Goal: Task Accomplishment & Management: Use online tool/utility

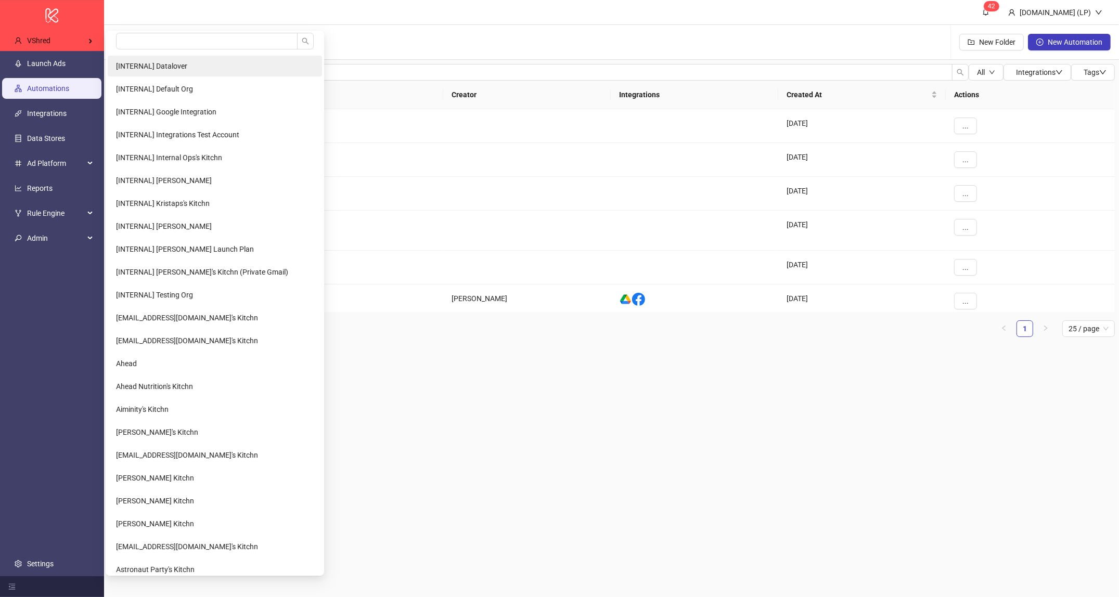
drag, startPoint x: 84, startPoint y: 33, endPoint x: 183, endPoint y: 57, distance: 101.6
click at [84, 34] on div "VShred" at bounding box center [53, 41] width 95 height 21
click at [185, 47] on input "search" at bounding box center [207, 41] width 182 height 17
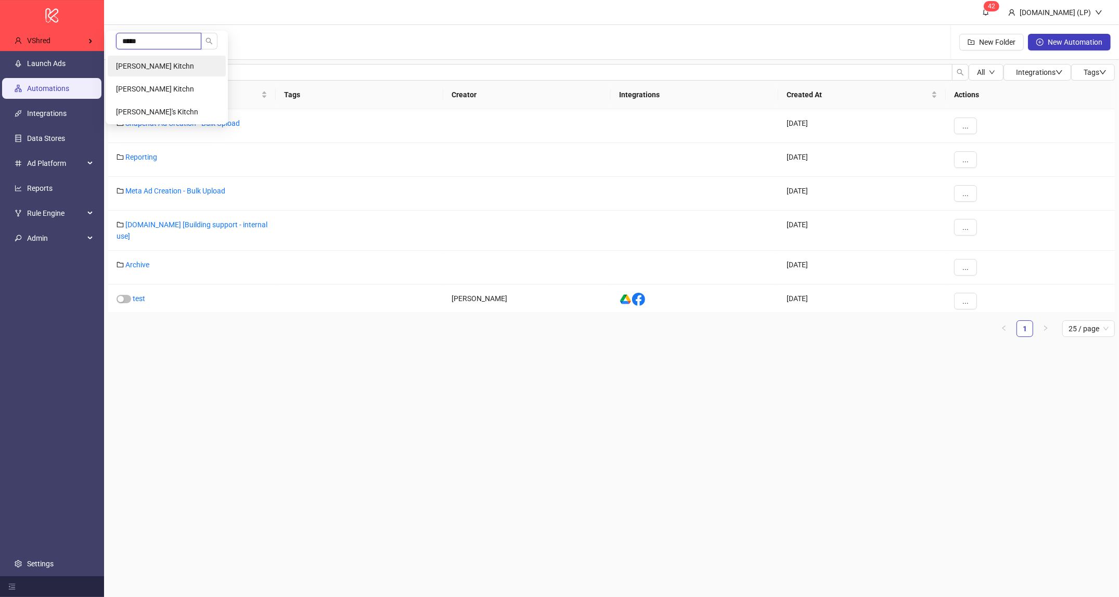
type input "*****"
click at [184, 69] on span "Harry McDonough's Kitchn" at bounding box center [155, 66] width 78 height 8
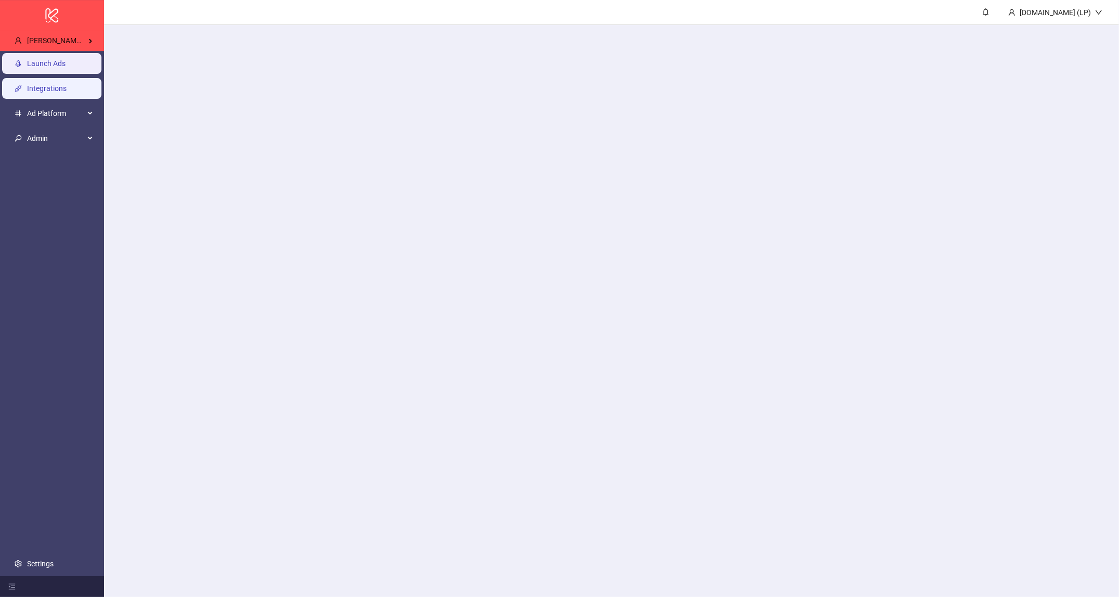
click at [67, 85] on link "Integrations" at bounding box center [47, 89] width 40 height 8
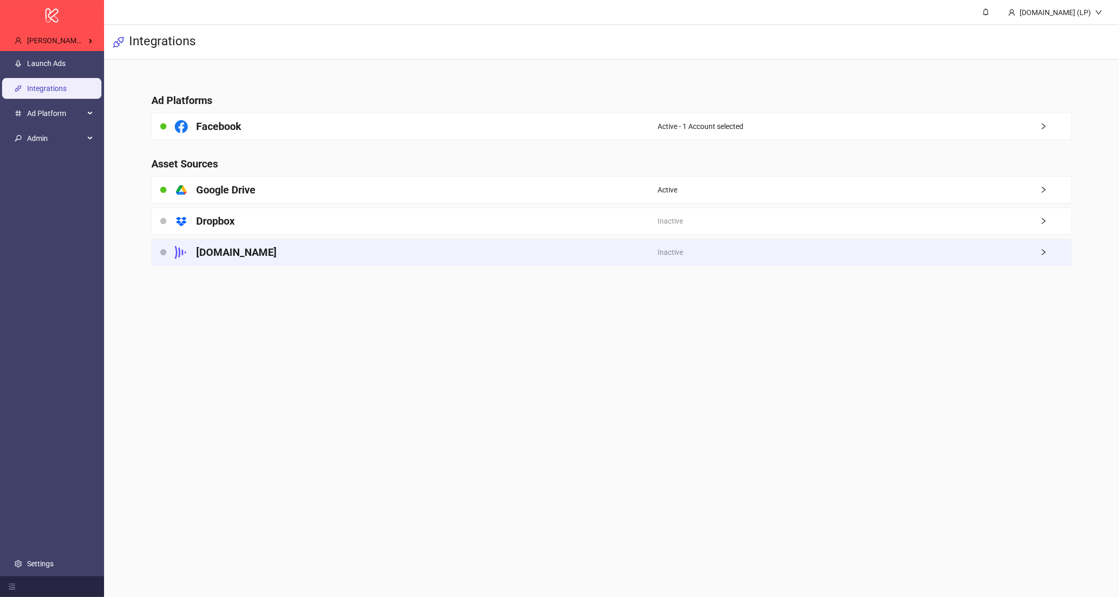
click at [310, 247] on div "Frame.io" at bounding box center [405, 252] width 506 height 26
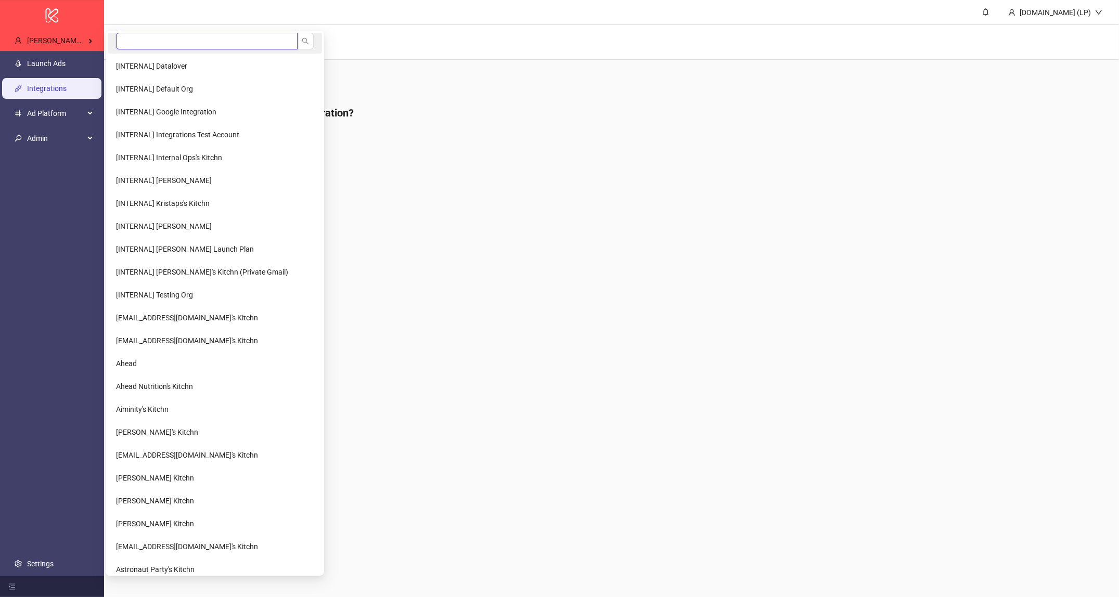
click at [142, 37] on input "search" at bounding box center [207, 41] width 182 height 17
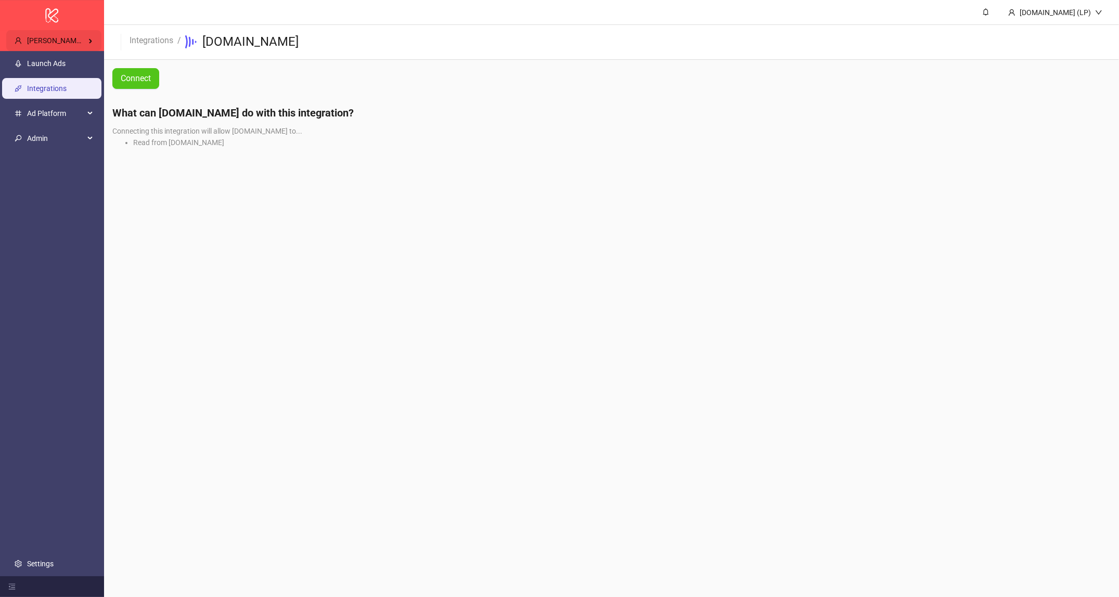
type input "****"
click at [142, 69] on li "OCTIPA" at bounding box center [167, 66] width 118 height 21
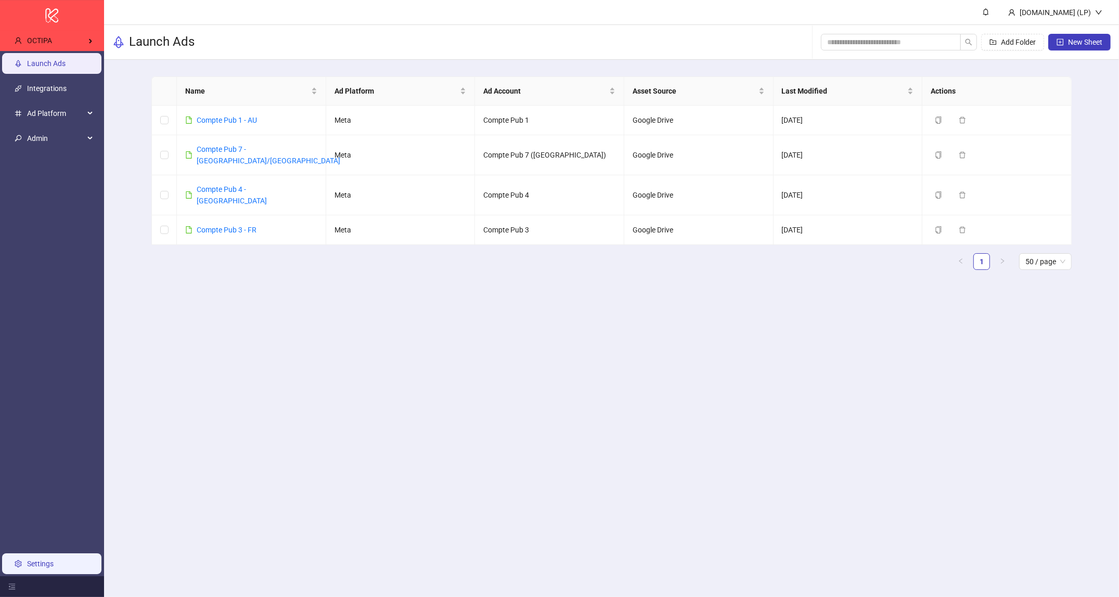
click at [34, 560] on link "Settings" at bounding box center [40, 564] width 27 height 8
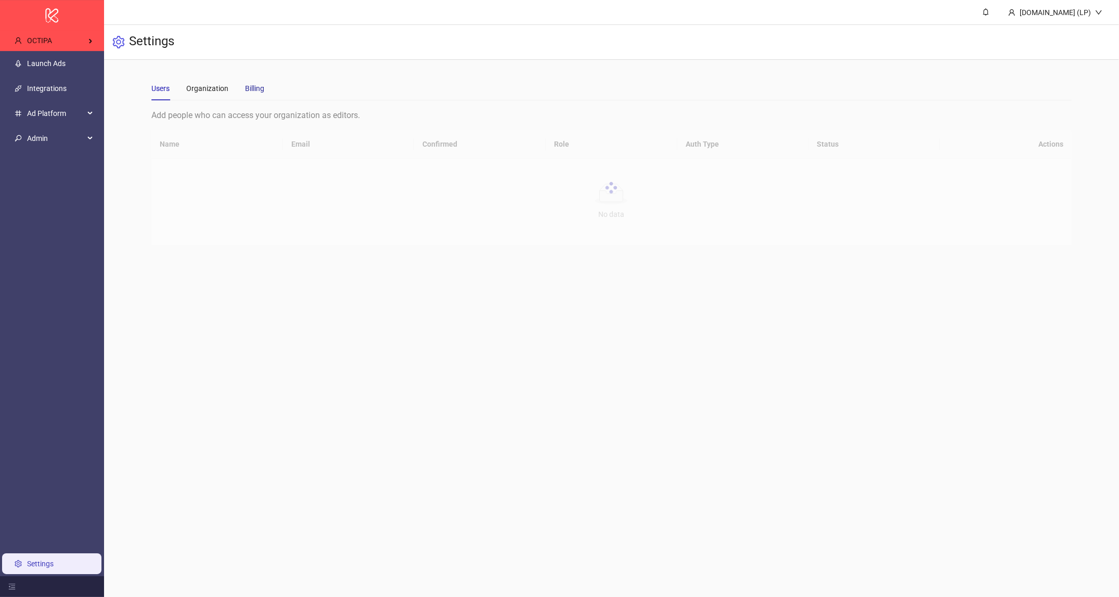
click at [250, 93] on div "Billing" at bounding box center [254, 88] width 19 height 11
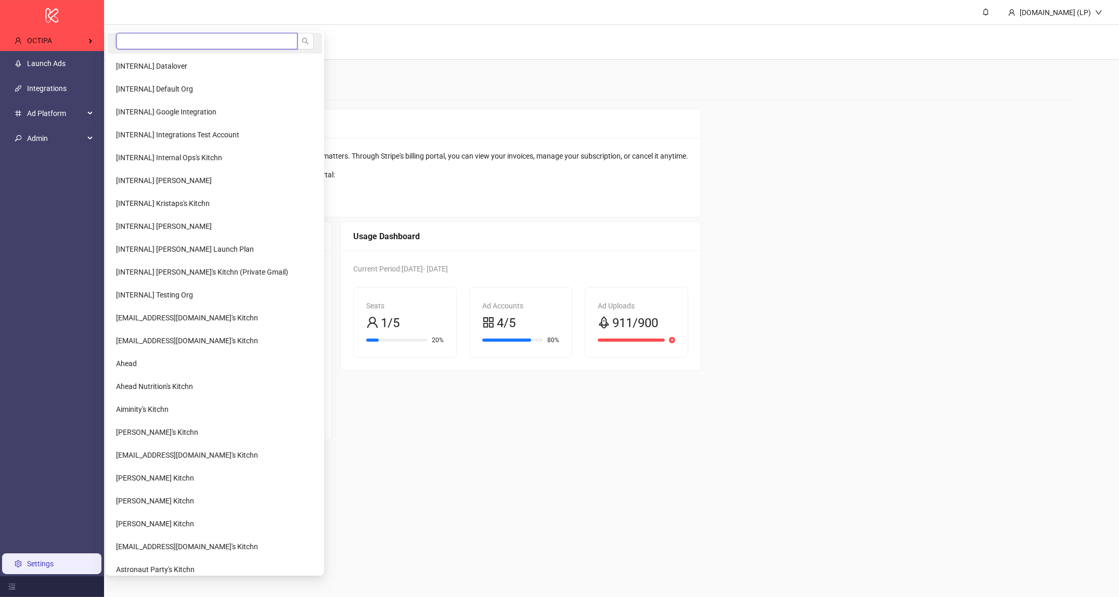
click at [247, 42] on input "search" at bounding box center [207, 41] width 182 height 17
type input "******"
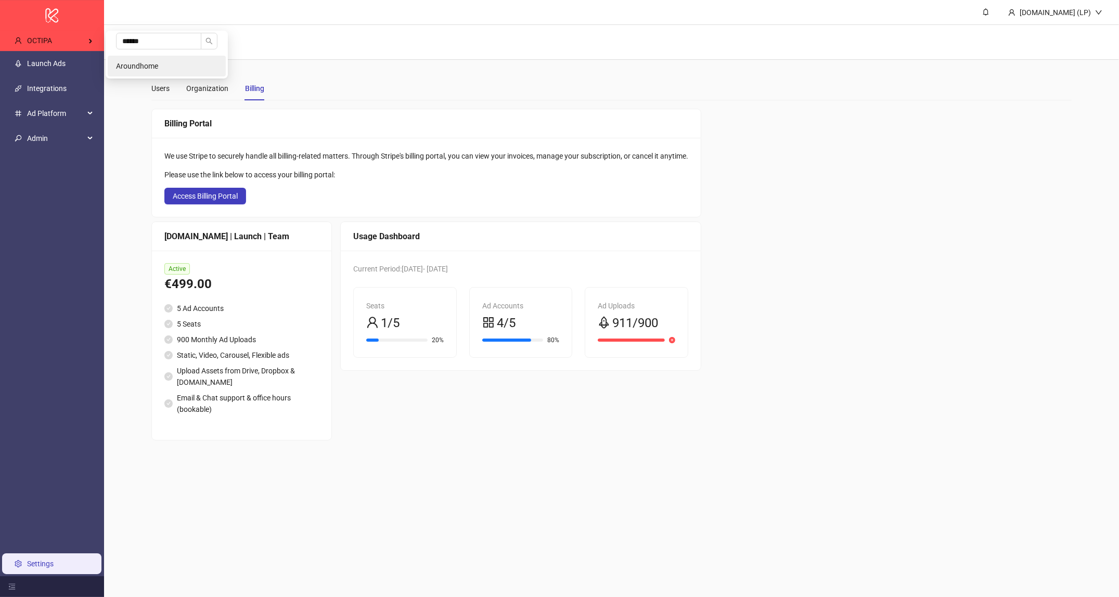
click at [128, 69] on span "Aroundhome" at bounding box center [137, 66] width 42 height 8
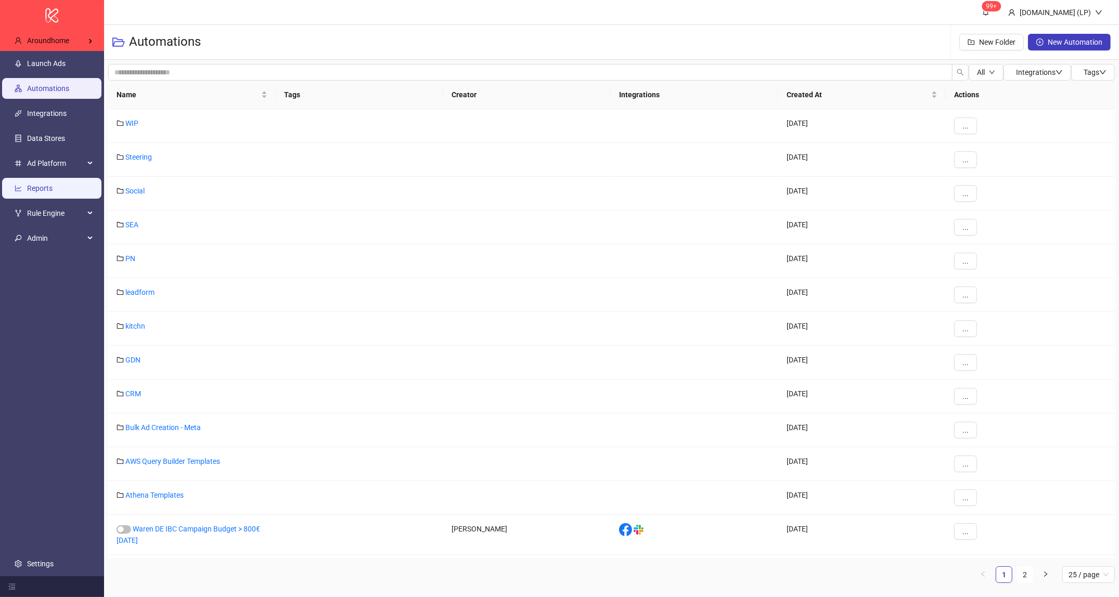
click at [34, 193] on link "Reports" at bounding box center [40, 189] width 26 height 8
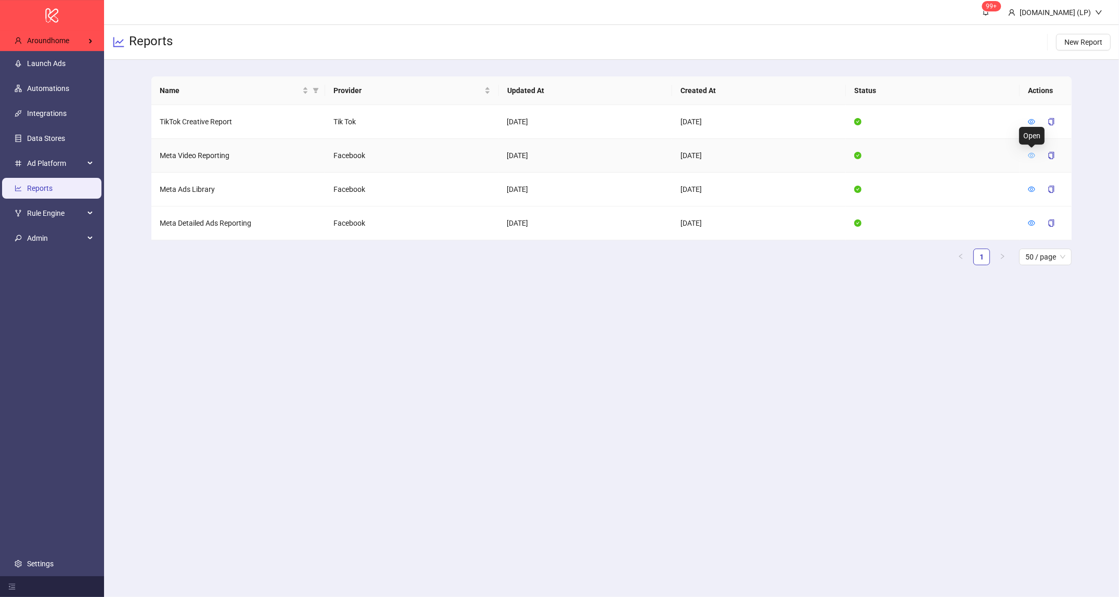
click at [1032, 156] on icon "eye" at bounding box center [1031, 155] width 7 height 5
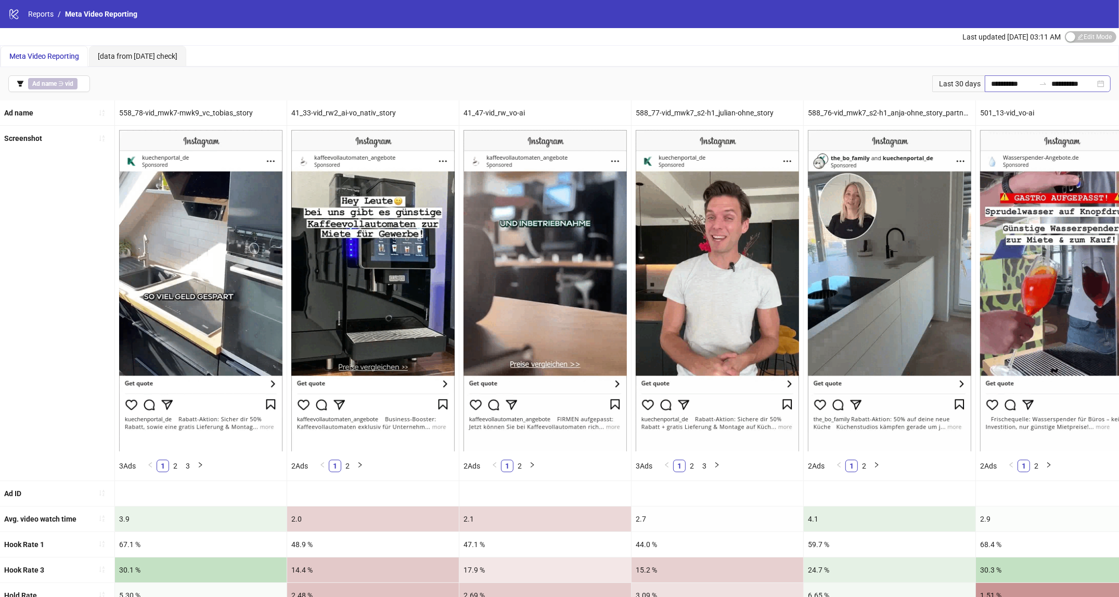
click at [1040, 84] on icon "swap-right" at bounding box center [1043, 84] width 6 height 2
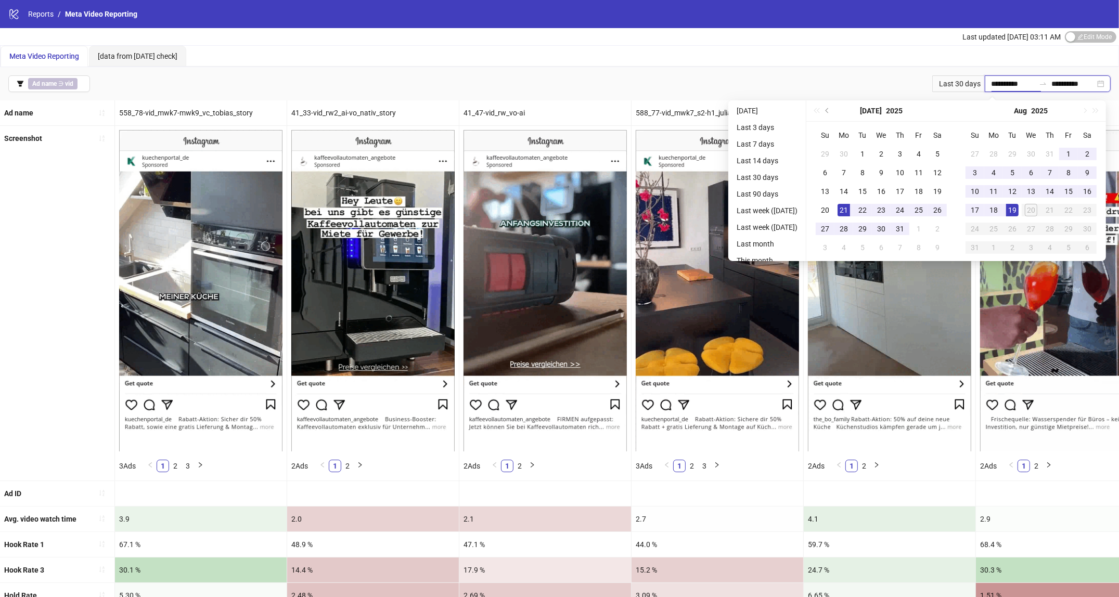
type input "**********"
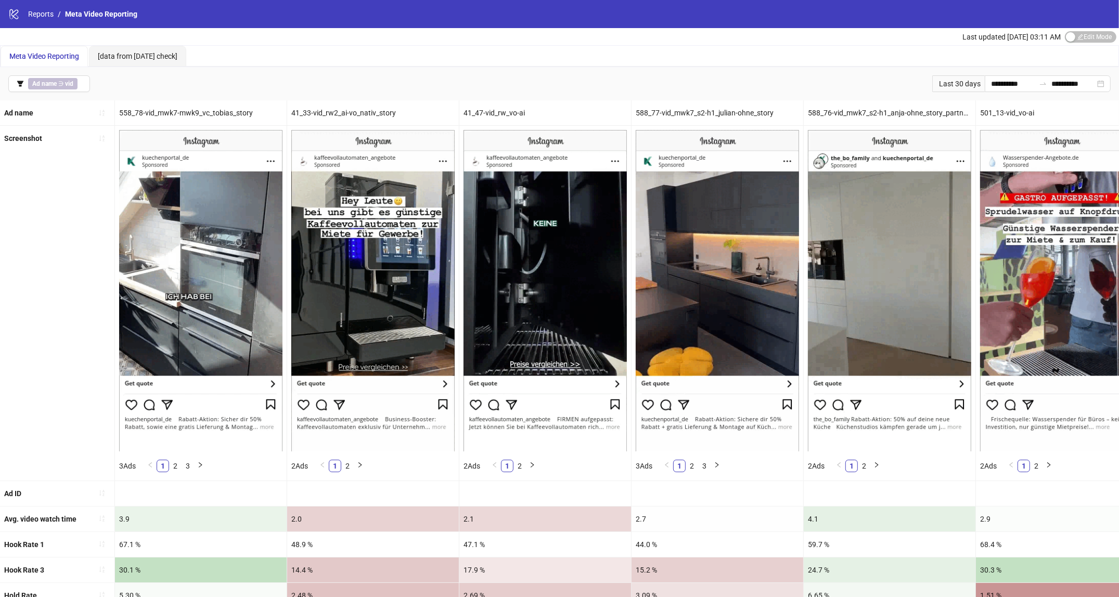
drag, startPoint x: 688, startPoint y: 60, endPoint x: 589, endPoint y: 68, distance: 99.7
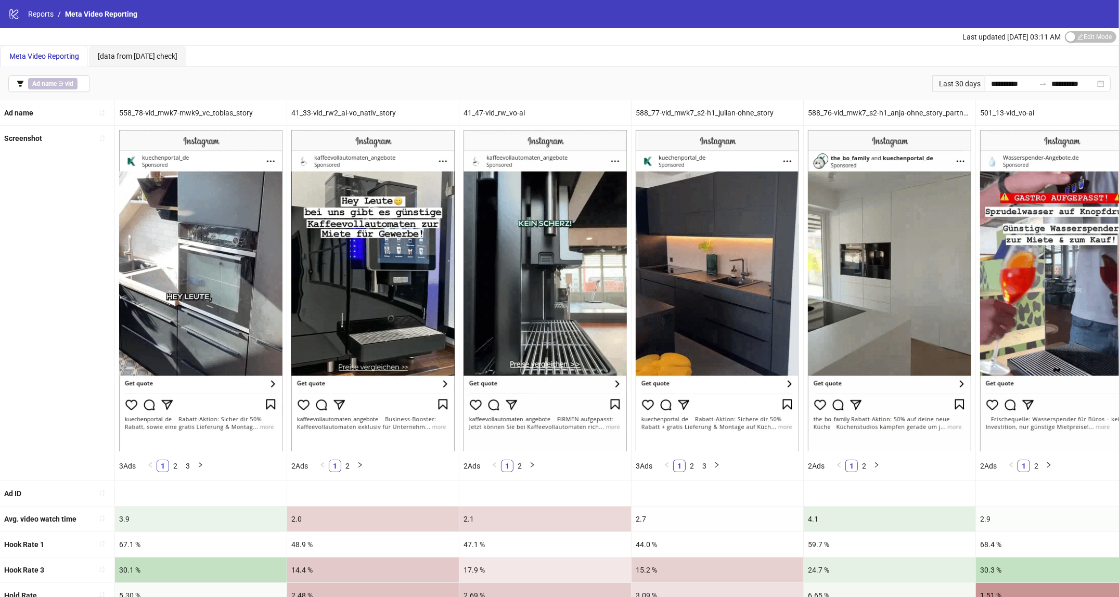
click at [688, 60] on div "Meta Video Reporting [data from Yesterday check]" at bounding box center [560, 56] width 1118 height 21
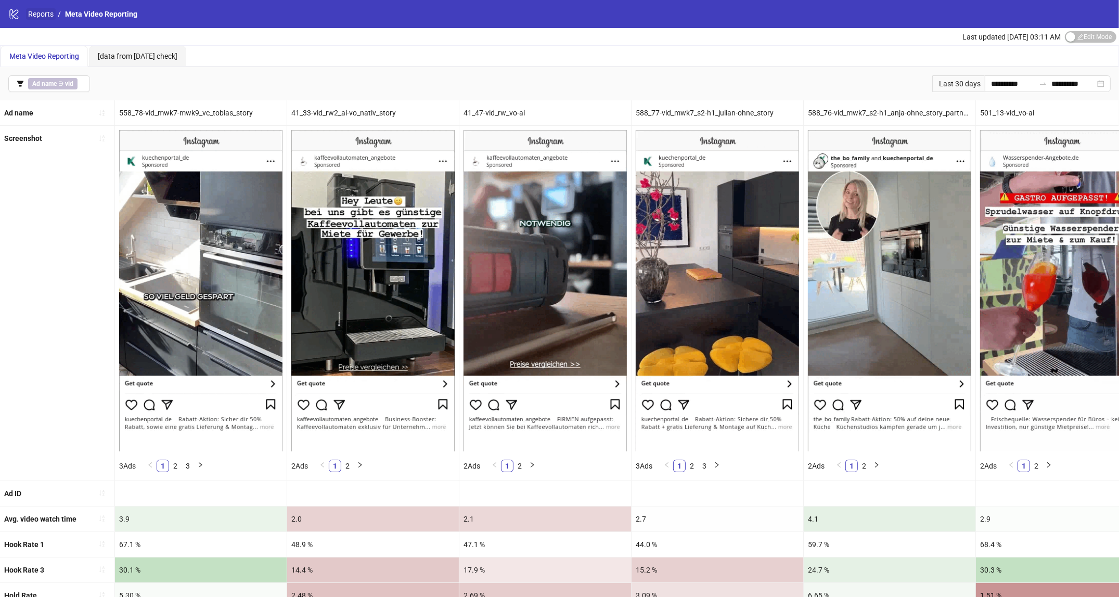
click at [43, 15] on link "Reports" at bounding box center [41, 13] width 30 height 11
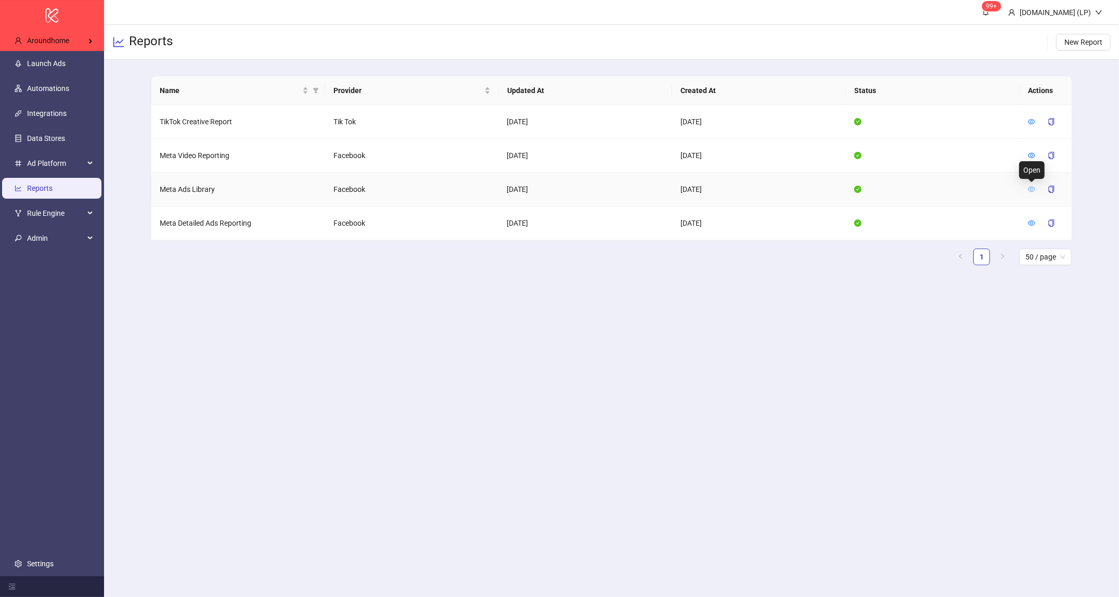
click at [1029, 191] on icon "eye" at bounding box center [1031, 189] width 7 height 7
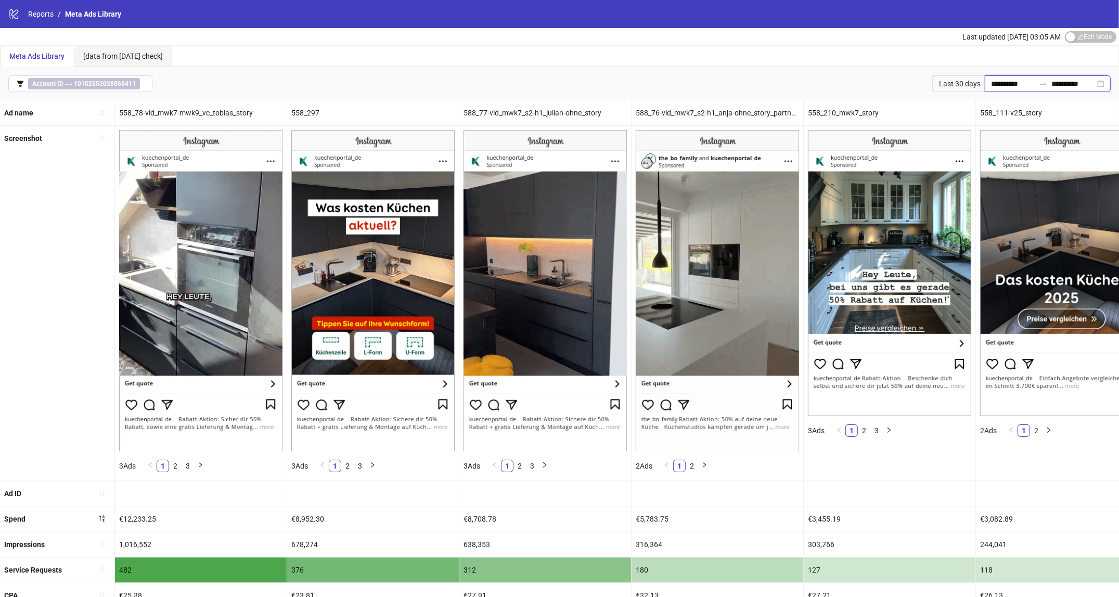
click at [1028, 82] on input "**********" at bounding box center [1013, 83] width 44 height 11
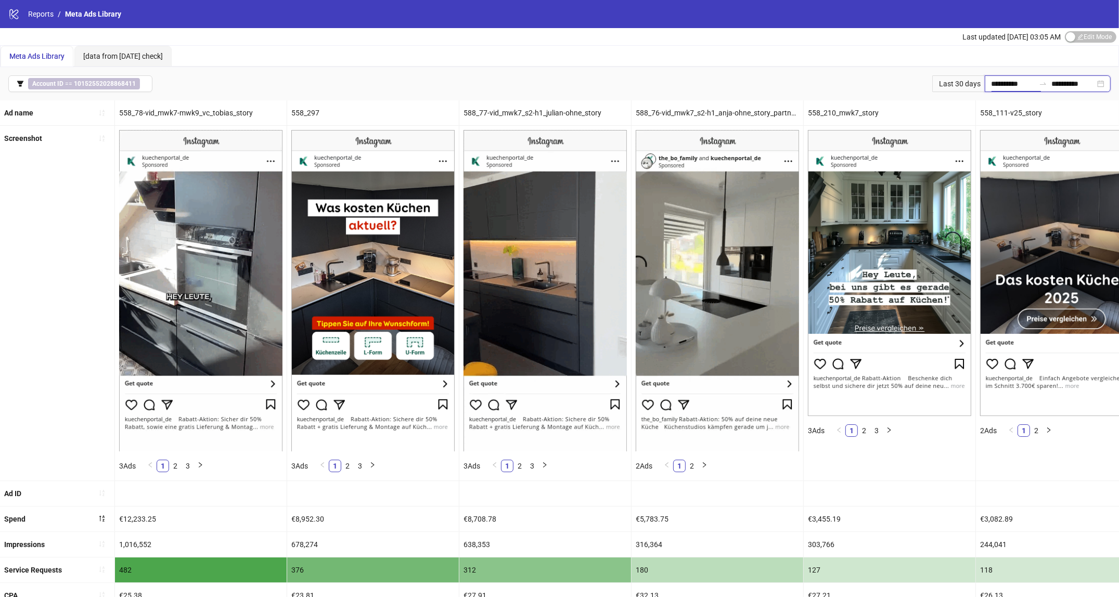
click at [1028, 82] on input "**********" at bounding box center [1013, 83] width 44 height 11
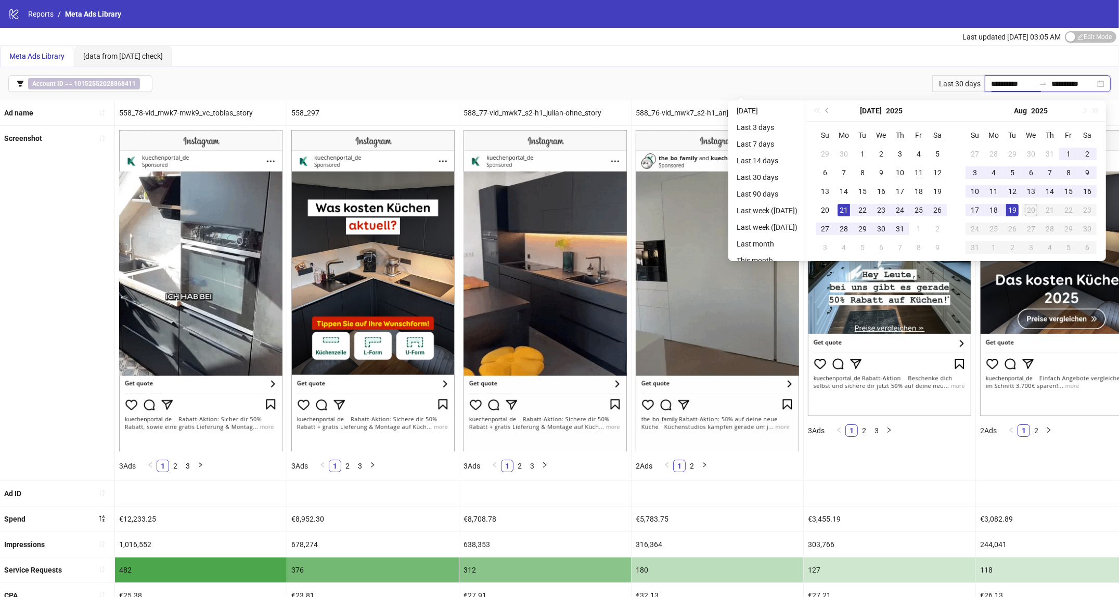
type input "**********"
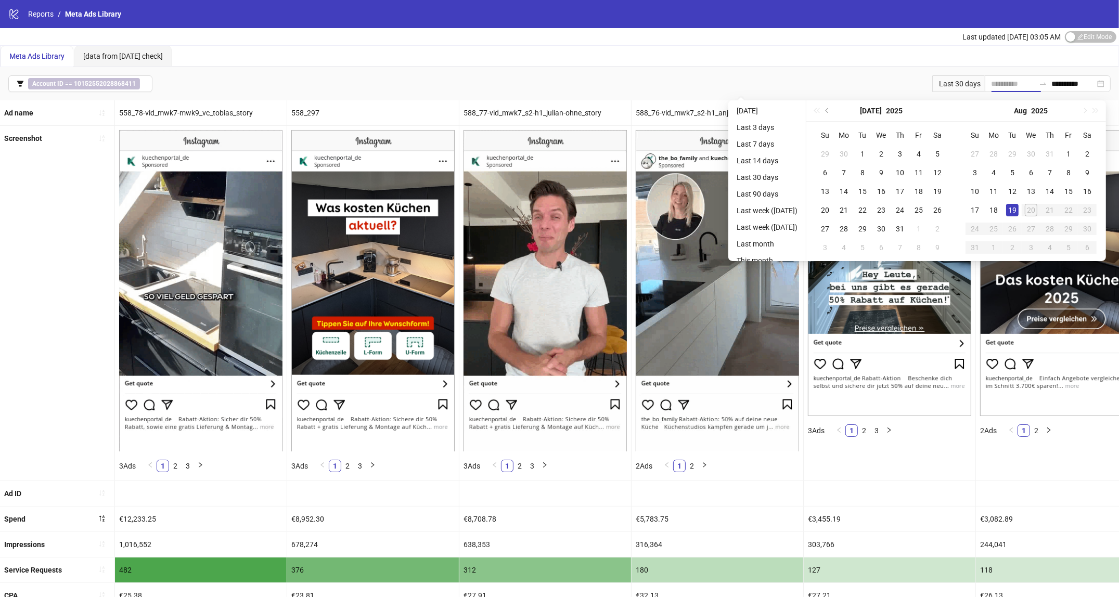
click at [1019, 204] on div "19" at bounding box center [1013, 210] width 12 height 12
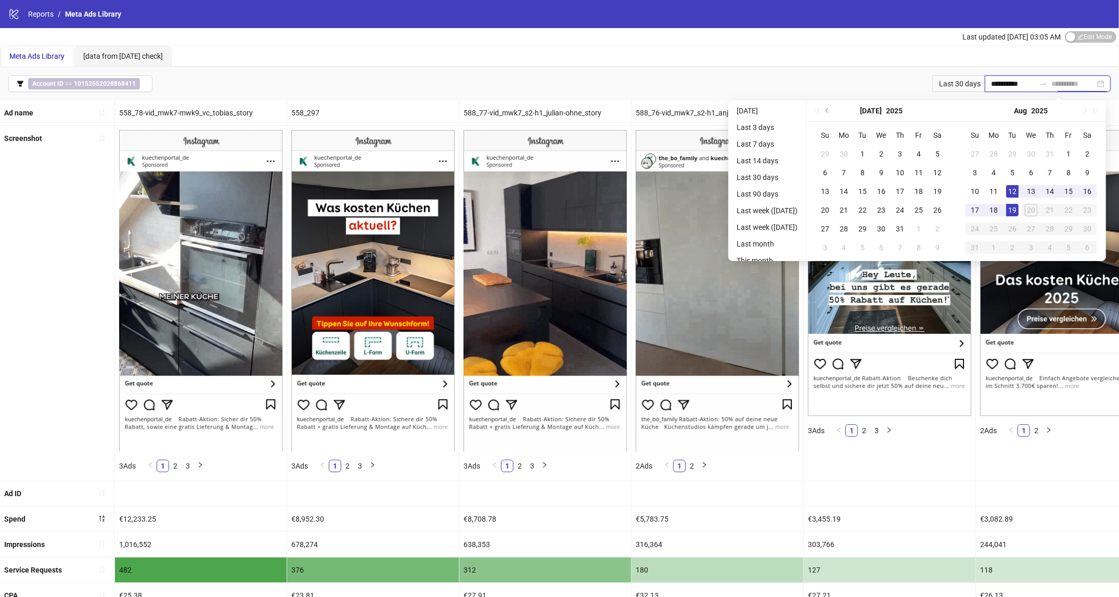
type input "**********"
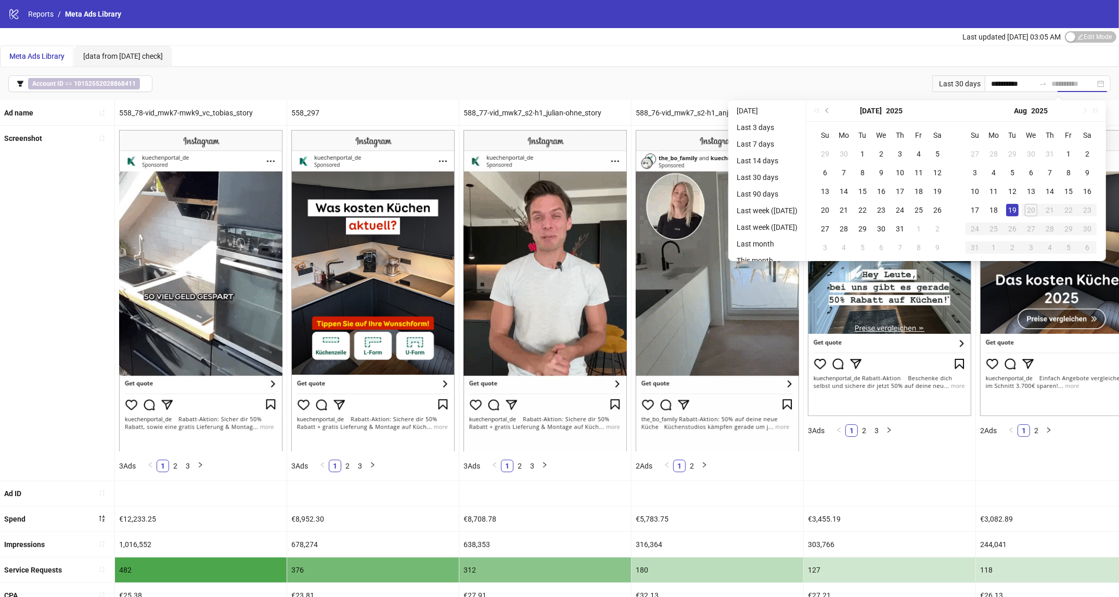
click at [1018, 209] on div "19" at bounding box center [1013, 210] width 12 height 12
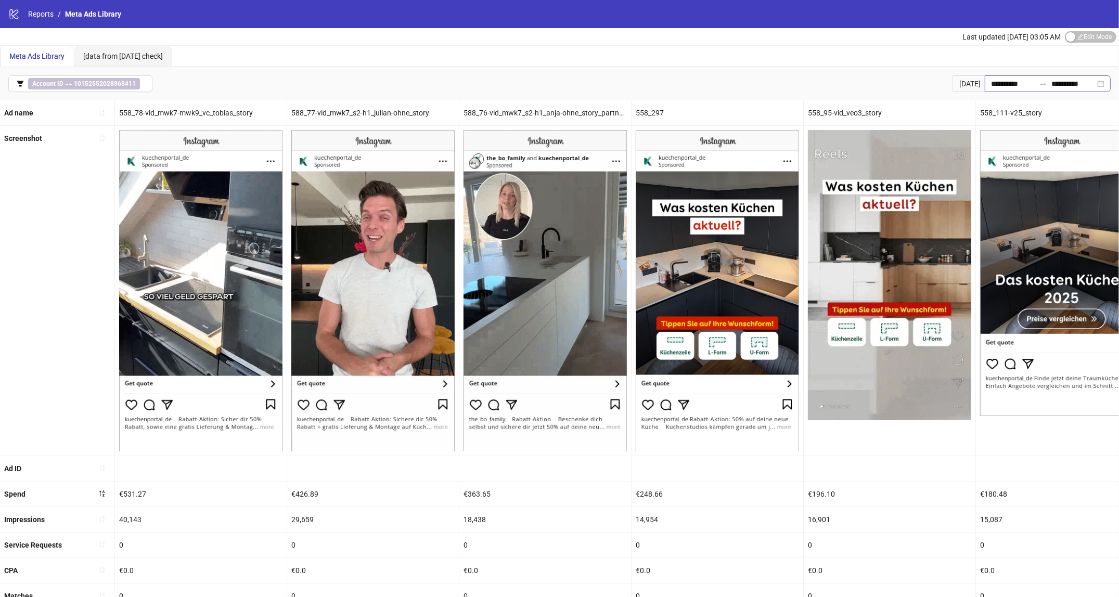
click at [1071, 91] on div "**********" at bounding box center [1048, 83] width 126 height 17
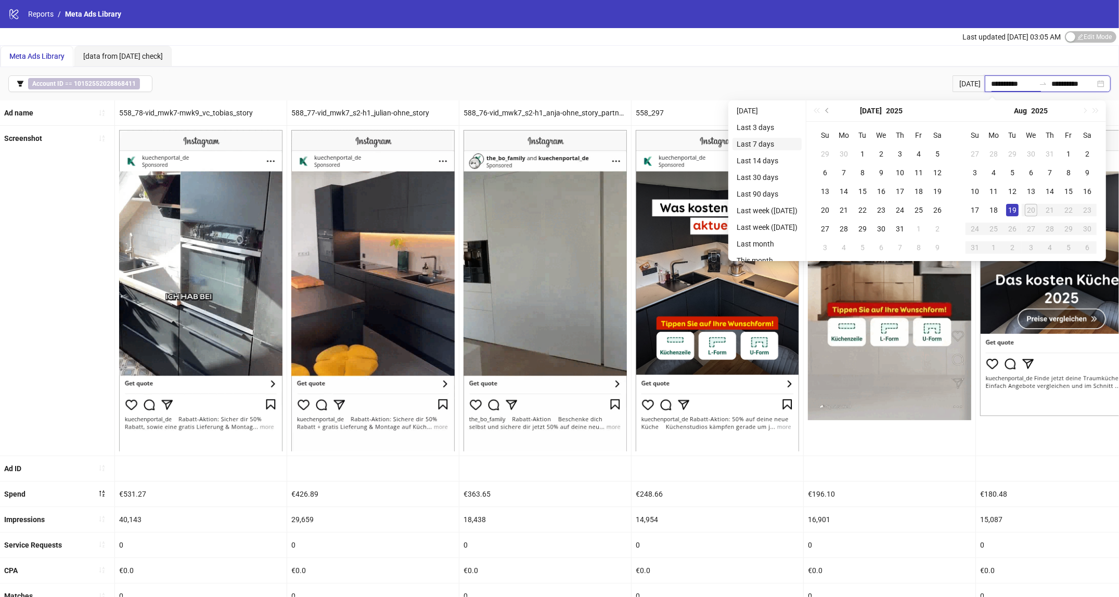
type input "**********"
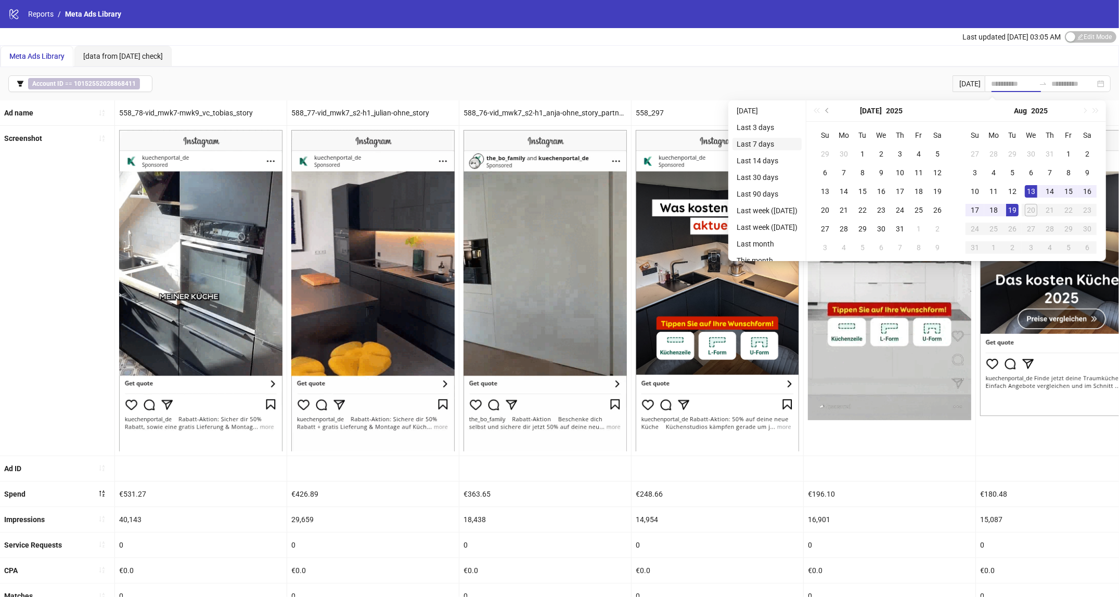
click at [758, 148] on li "Last 7 days" at bounding box center [767, 144] width 69 height 12
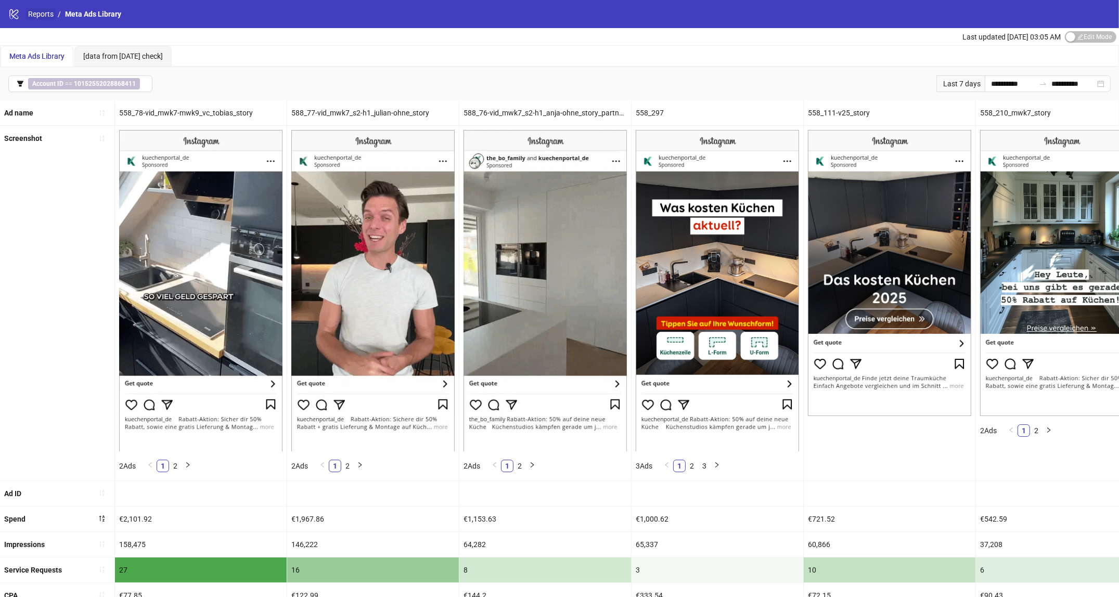
click at [45, 14] on link "Reports" at bounding box center [41, 13] width 30 height 11
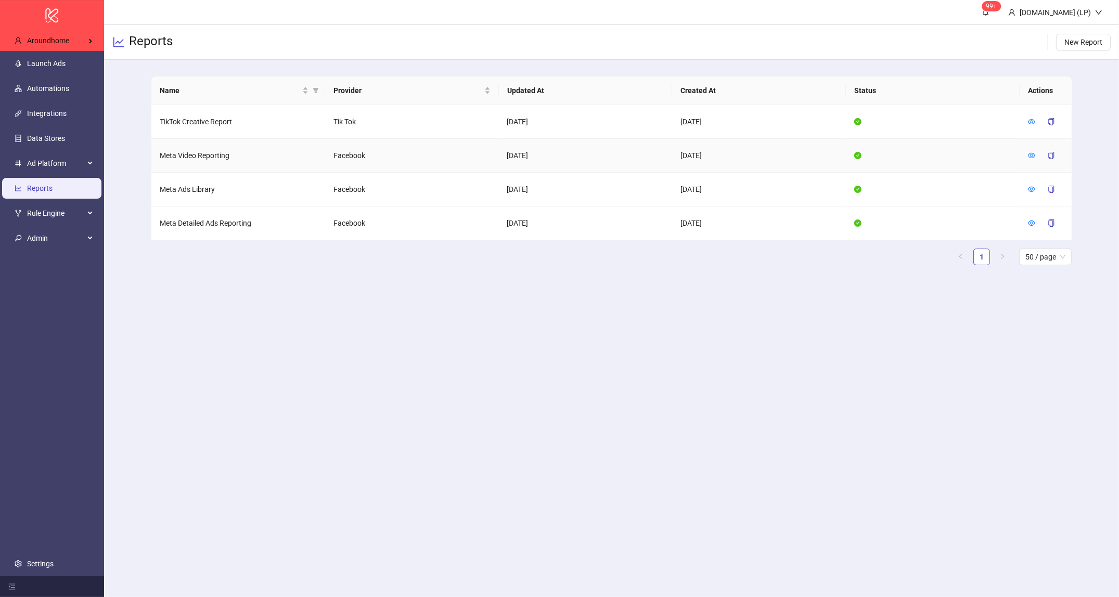
click at [1033, 161] on div at bounding box center [1031, 155] width 7 height 11
click at [1029, 155] on icon "eye" at bounding box center [1031, 155] width 7 height 5
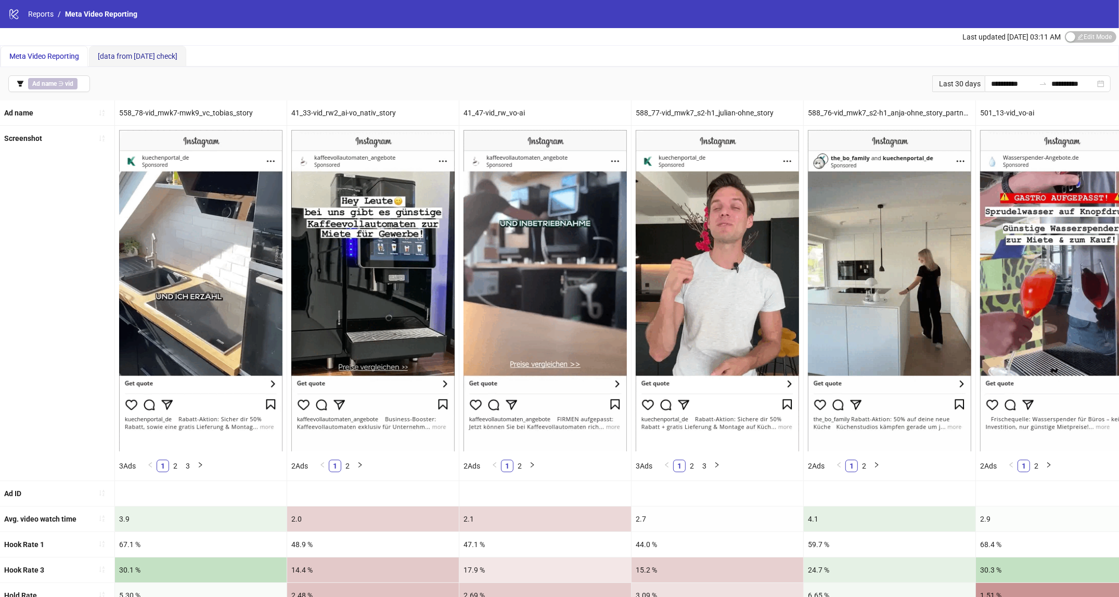
click at [160, 54] on span "[data from Yesterday check]" at bounding box center [138, 56] width 80 height 8
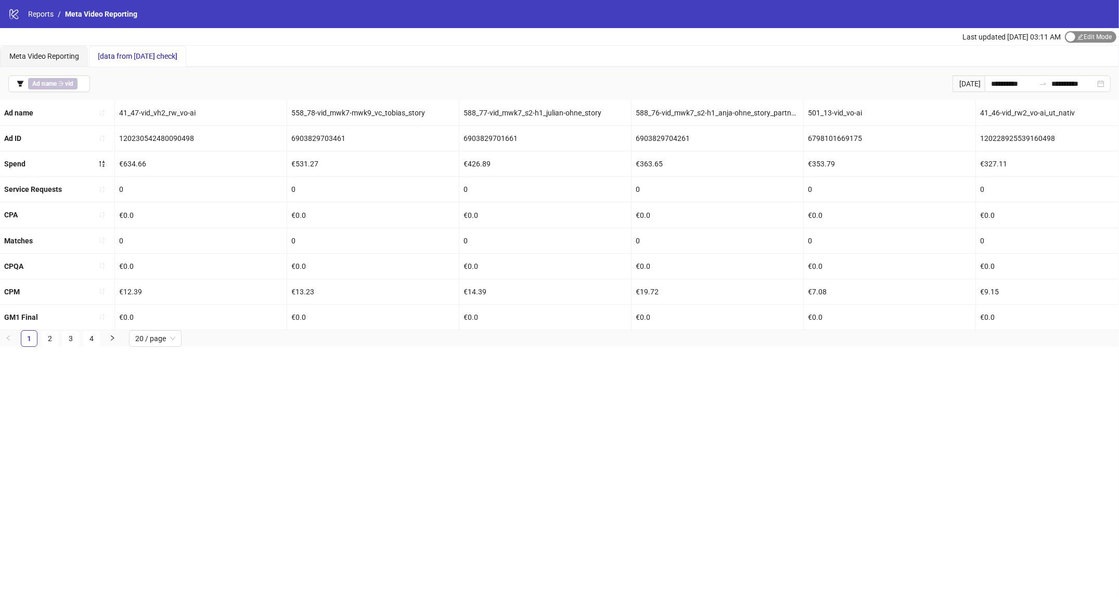
click at [1103, 32] on span "Edit Mode Edit Mode" at bounding box center [1091, 36] width 52 height 11
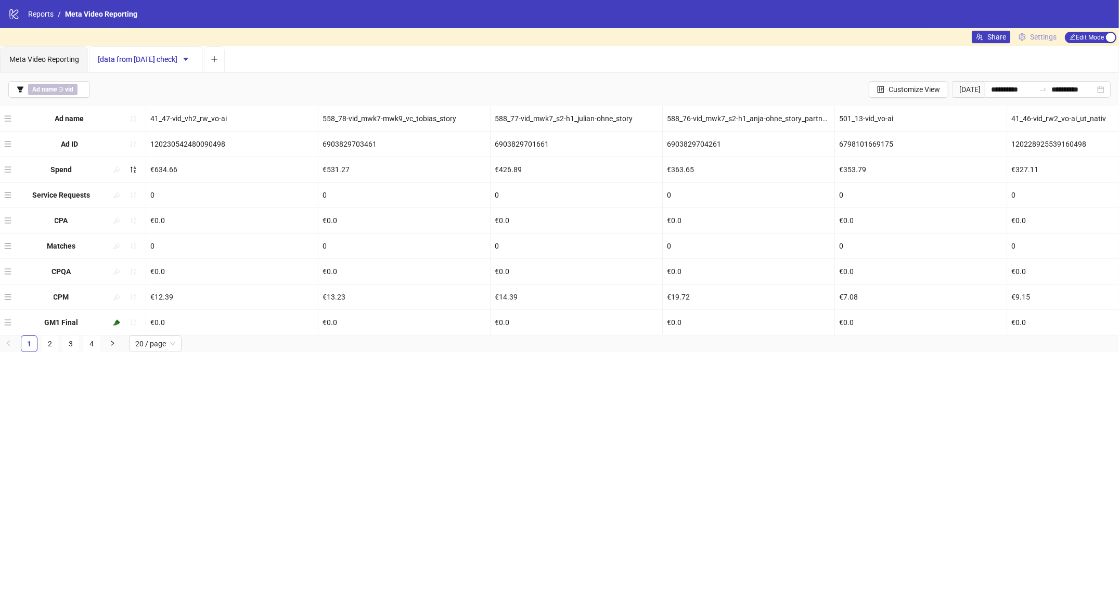
click at [1046, 42] on span "Settings" at bounding box center [1043, 36] width 27 height 11
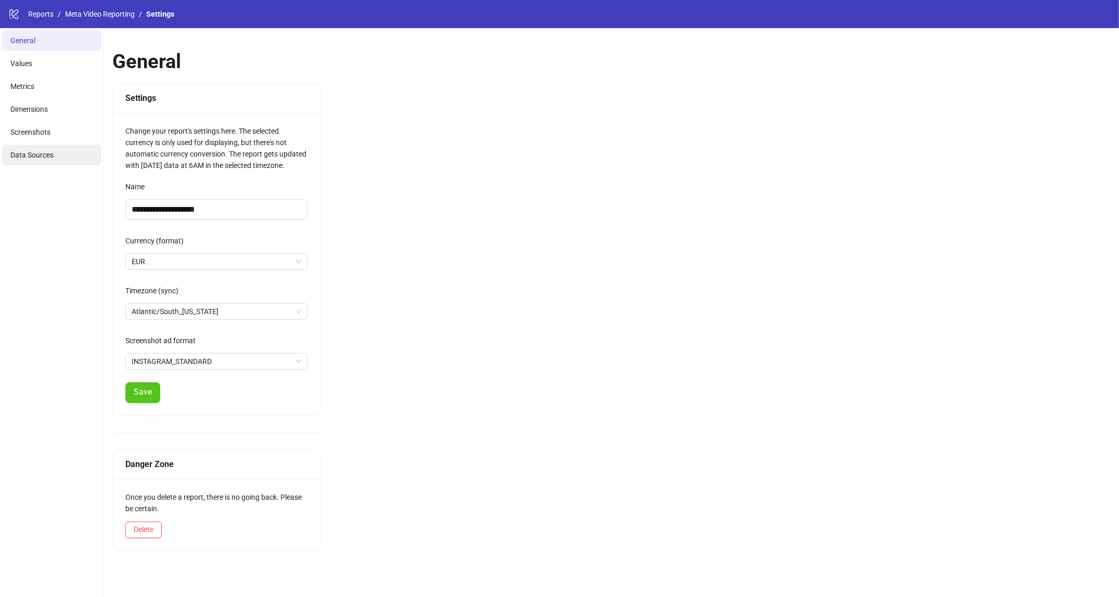
click at [18, 153] on span "Data Sources" at bounding box center [31, 155] width 43 height 8
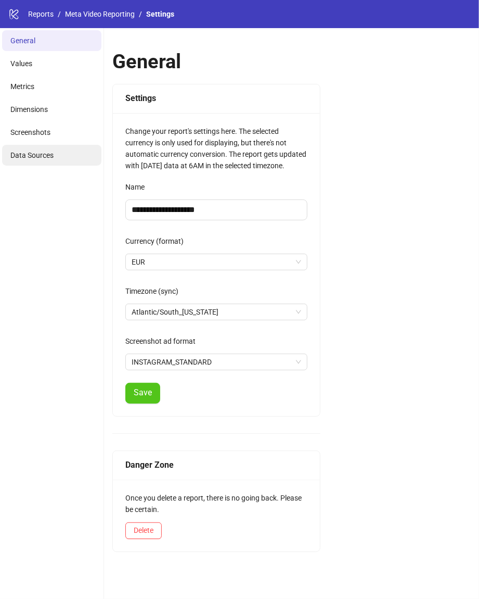
click at [34, 161] on li "Data Sources" at bounding box center [51, 155] width 99 height 21
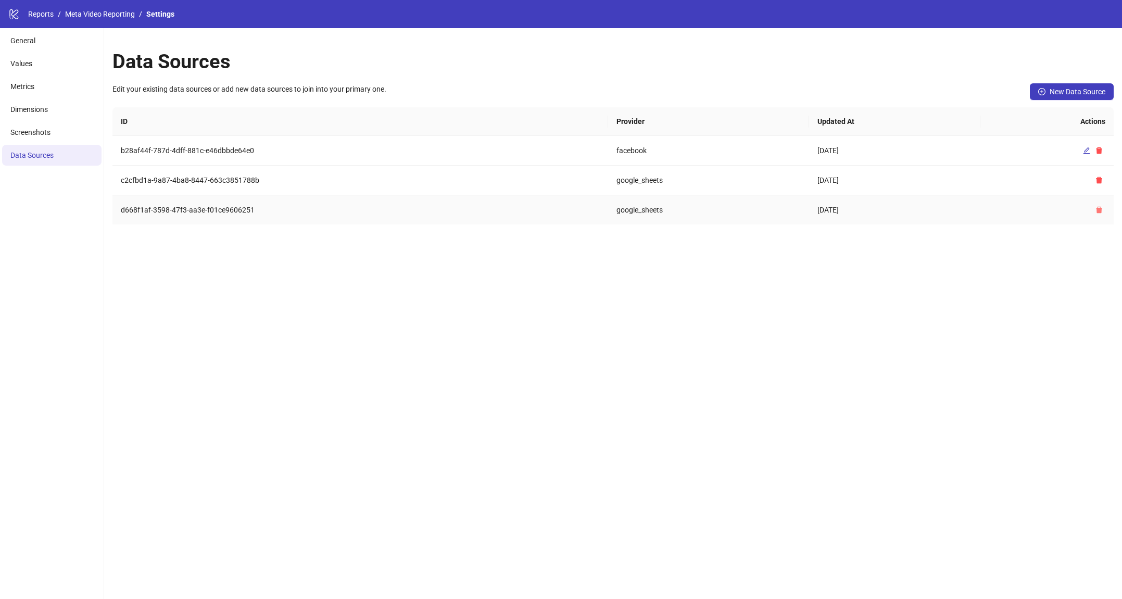
click at [479, 210] on icon "delete" at bounding box center [1099, 210] width 6 height 7
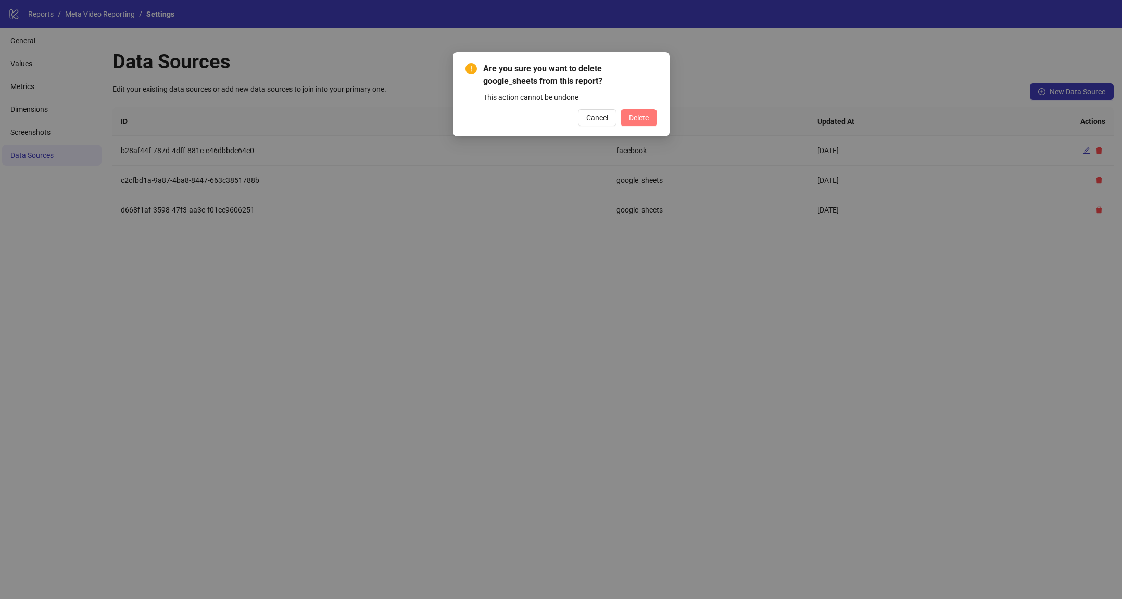
click at [479, 117] on span "Delete" at bounding box center [639, 117] width 20 height 8
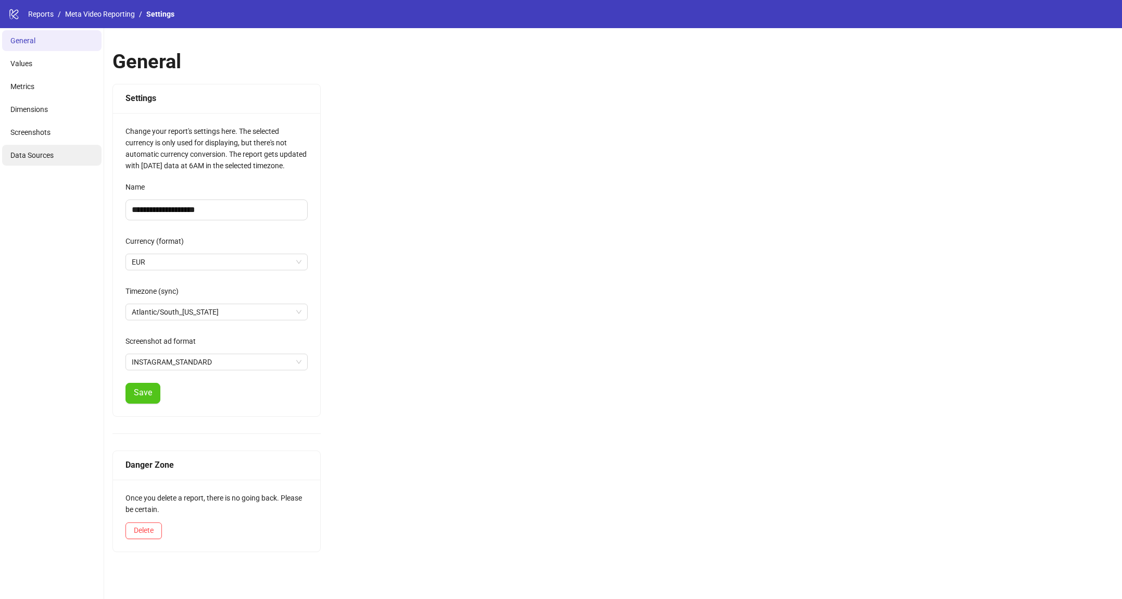
click at [56, 162] on li "Data Sources" at bounding box center [51, 155] width 99 height 21
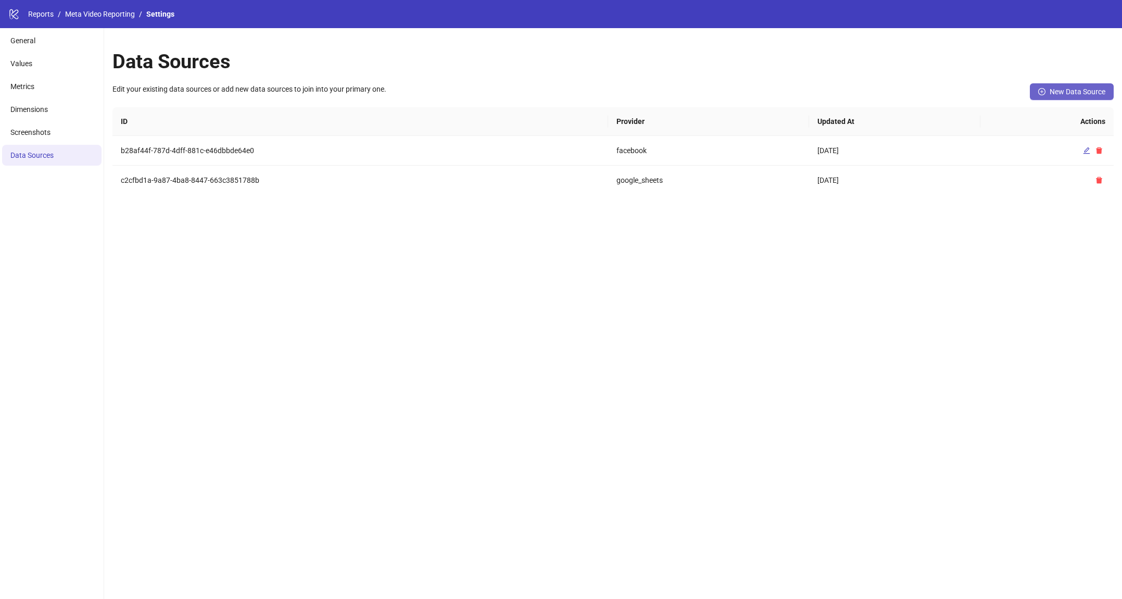
click at [1104, 84] on button "New Data Source" at bounding box center [1071, 91] width 84 height 17
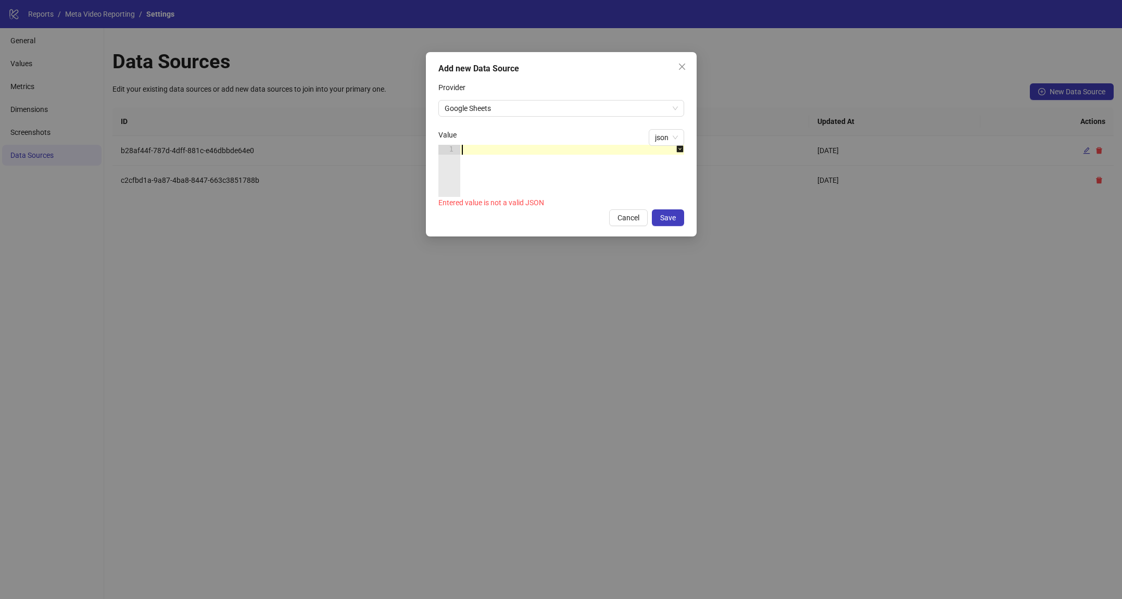
click at [513, 155] on div at bounding box center [577, 181] width 235 height 72
paste textarea "*"
type textarea "*"
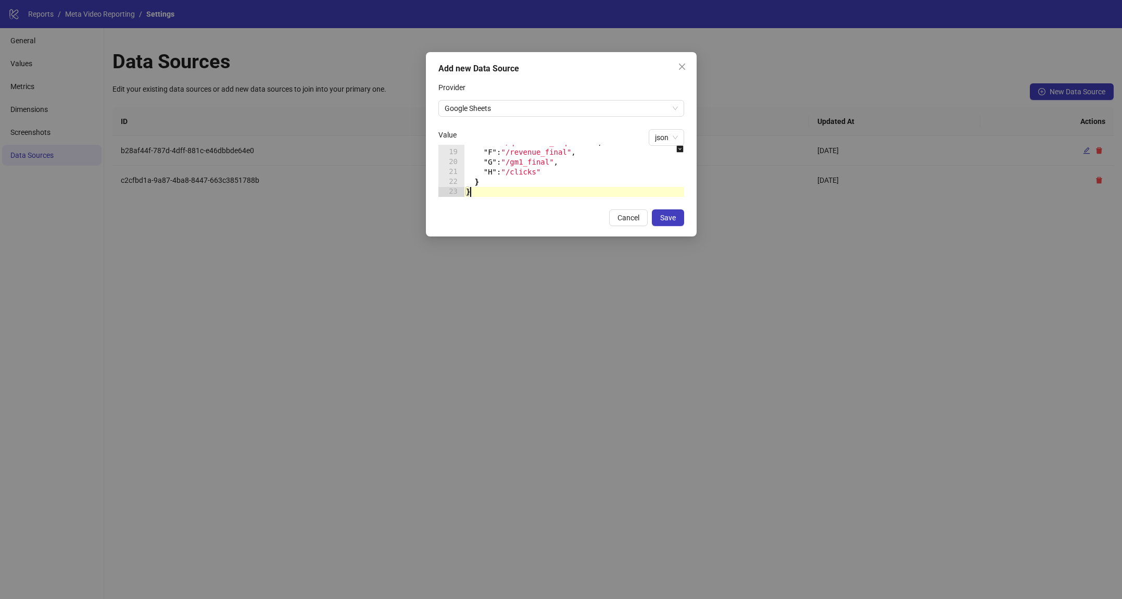
scroll to position [175, 0]
click at [522, 112] on span "Google Sheets" at bounding box center [560, 108] width 233 height 16
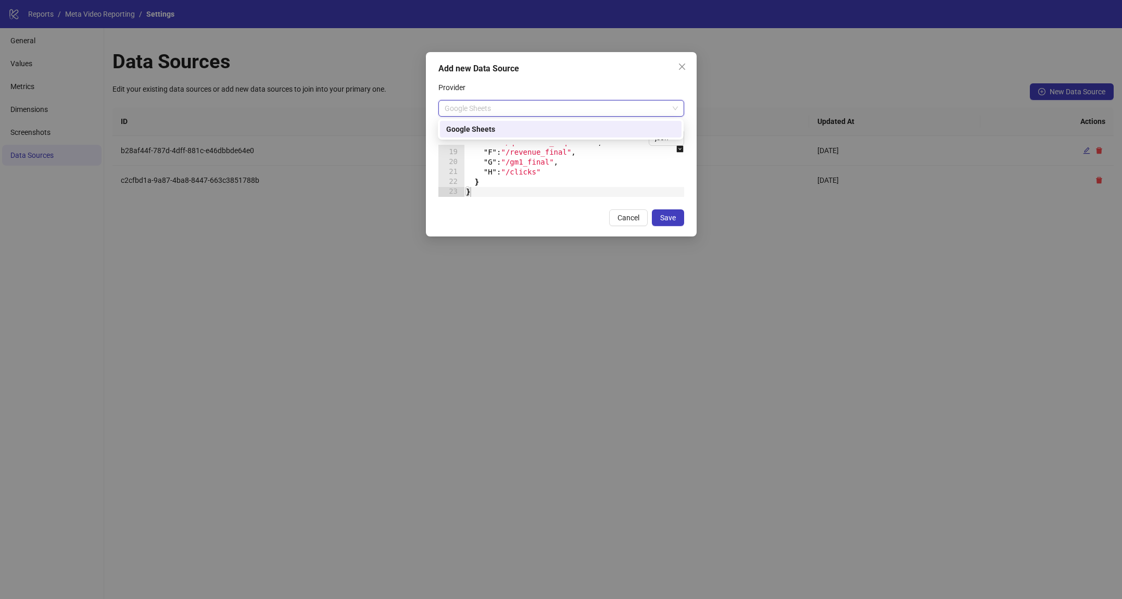
click at [541, 89] on div "Provider" at bounding box center [561, 89] width 246 height 21
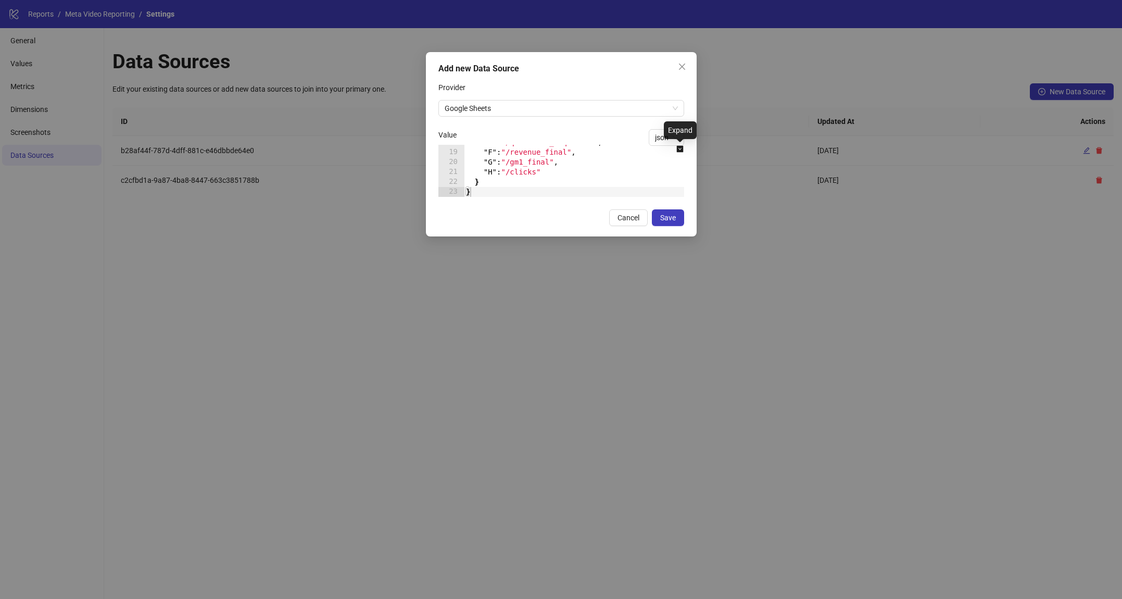
click at [679, 149] on icon "down-square" at bounding box center [679, 148] width 7 height 7
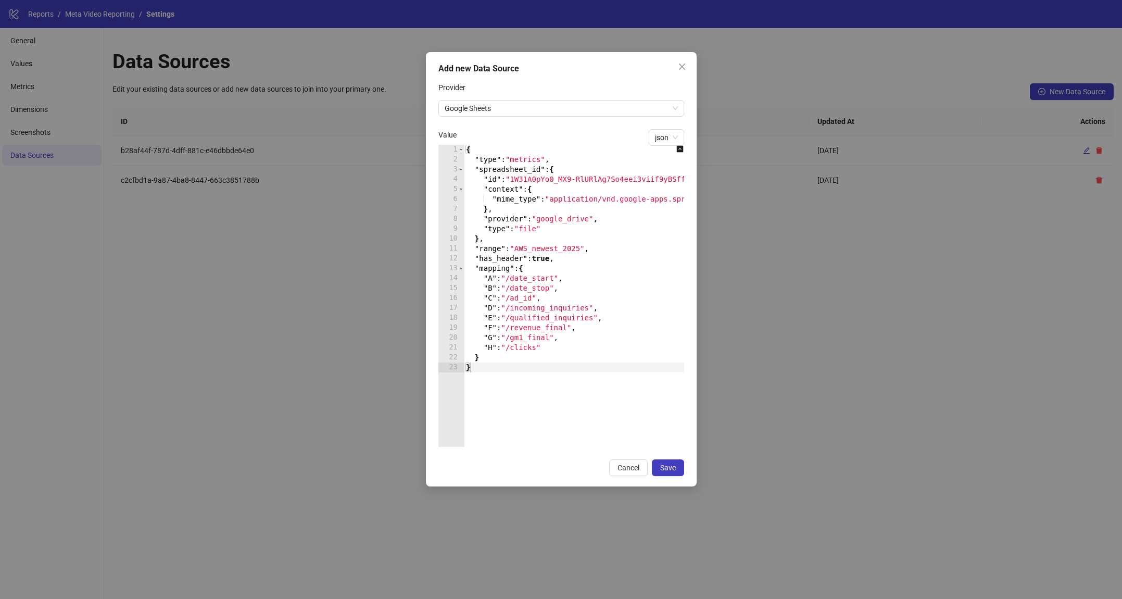
scroll to position [0, 0]
click at [665, 470] on span "Save" at bounding box center [668, 467] width 16 height 8
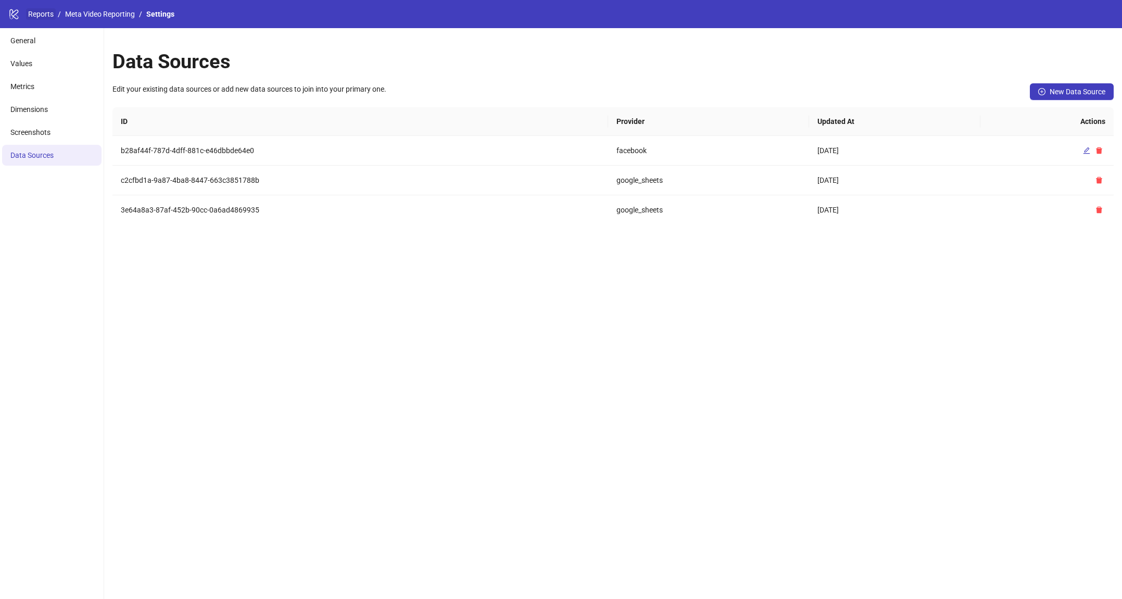
click at [30, 17] on link "Reports" at bounding box center [41, 13] width 30 height 11
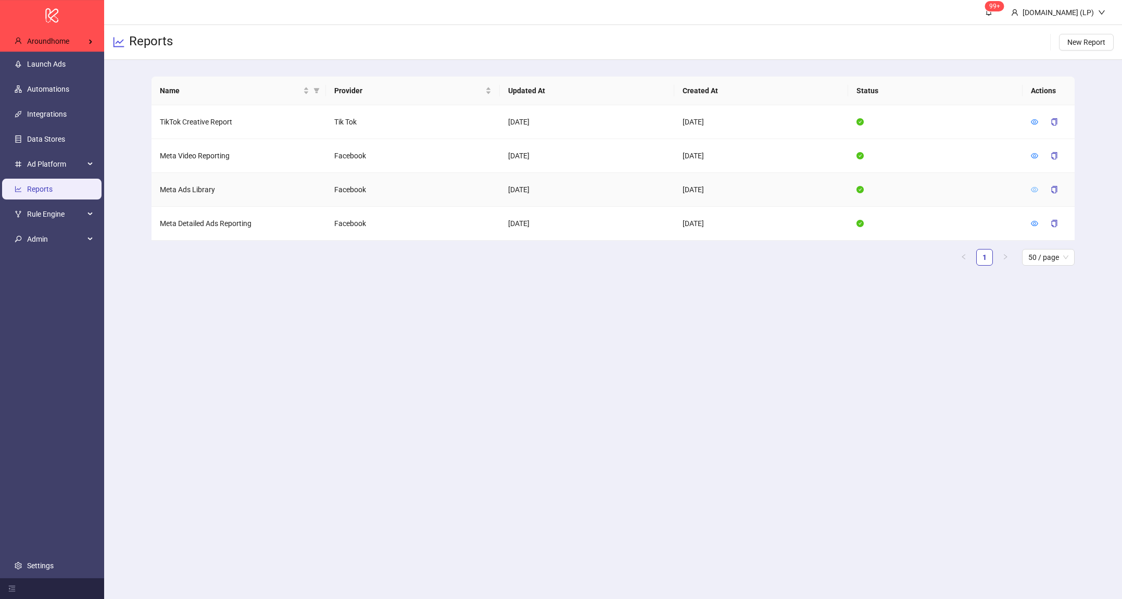
click at [1033, 187] on icon "eye" at bounding box center [1033, 189] width 7 height 7
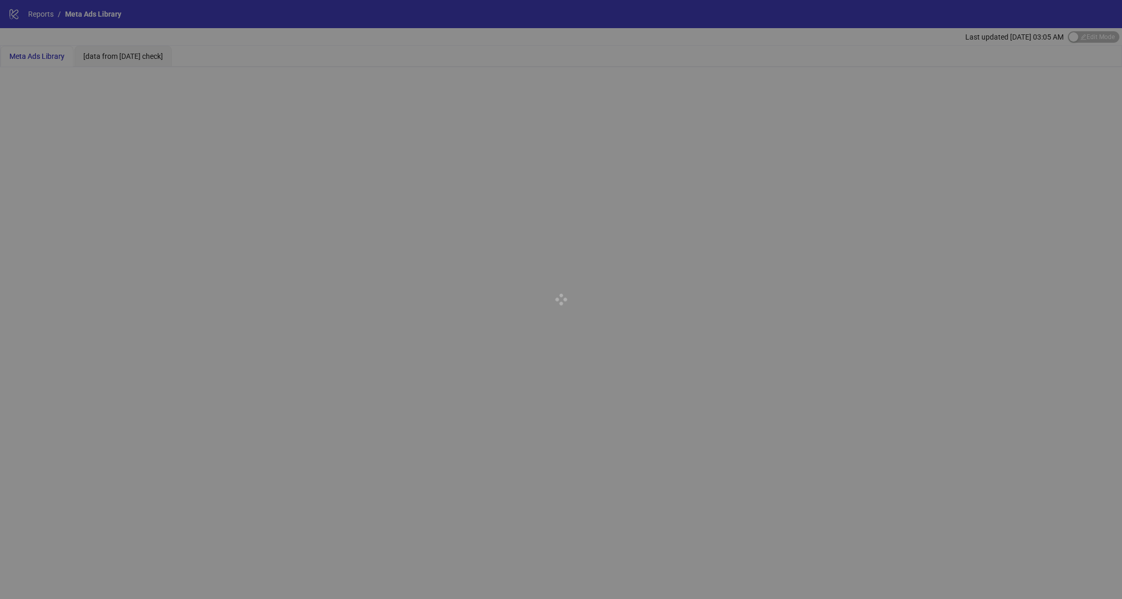
click at [159, 61] on div at bounding box center [561, 299] width 1122 height 599
click at [144, 55] on div at bounding box center [561, 299] width 1122 height 599
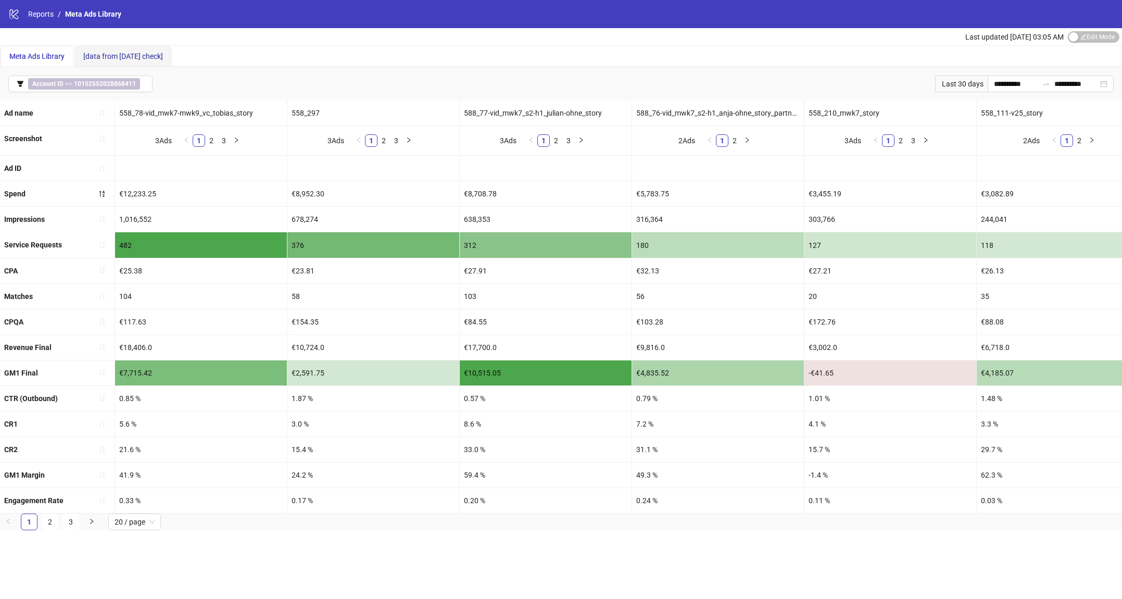
click at [160, 56] on span "[data from [DATE] check]" at bounding box center [123, 56] width 80 height 8
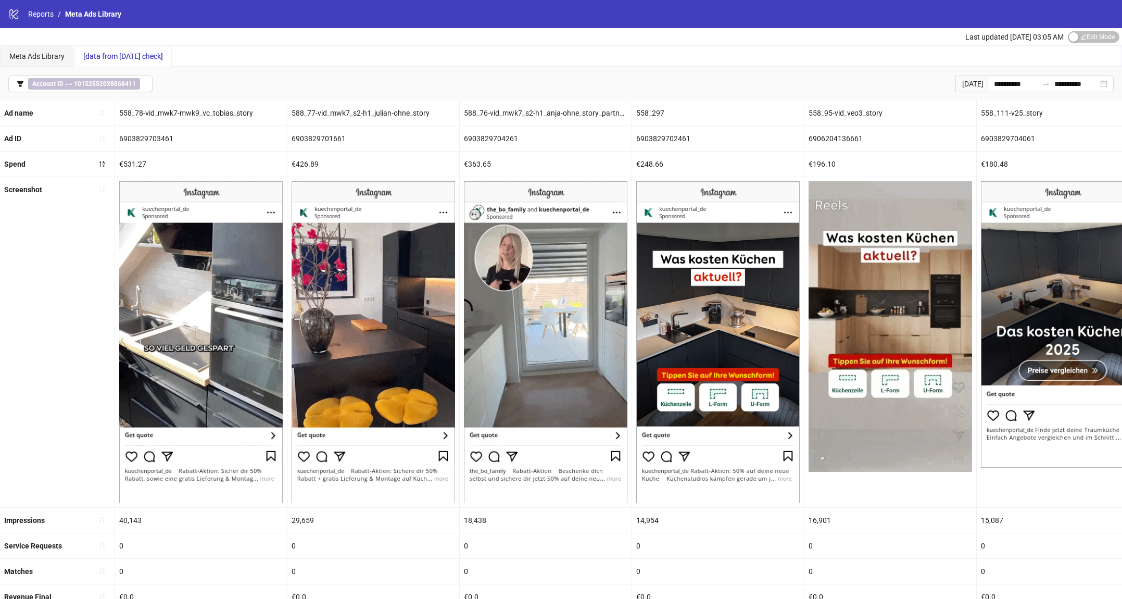
click at [127, 52] on span "[data from [DATE] check]" at bounding box center [123, 56] width 80 height 8
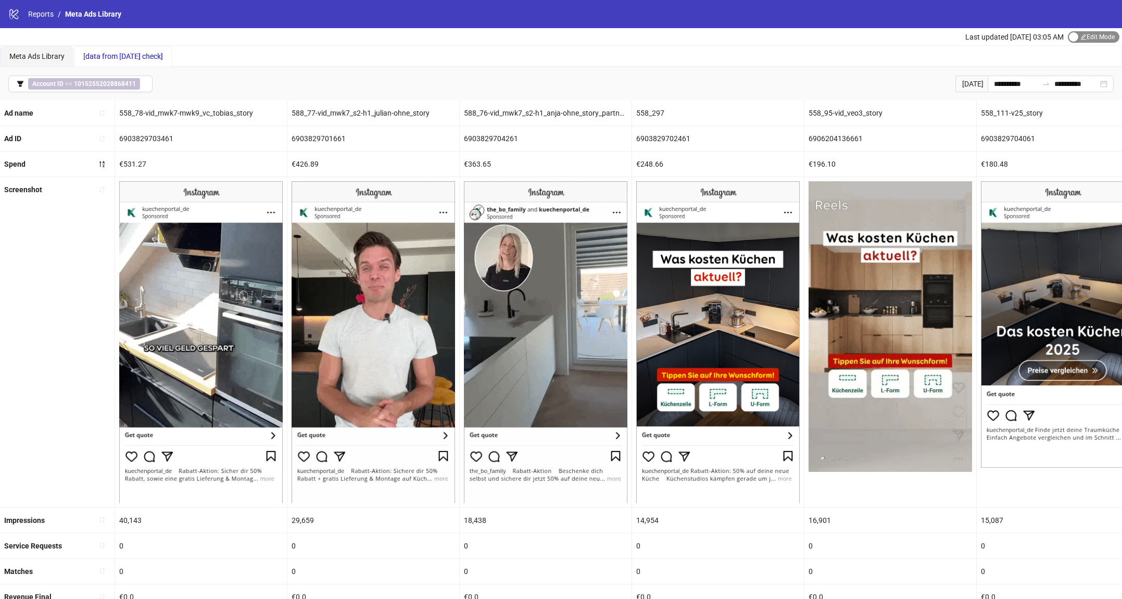
click at [1094, 36] on span "Edit Mode Edit Mode" at bounding box center [1093, 36] width 52 height 11
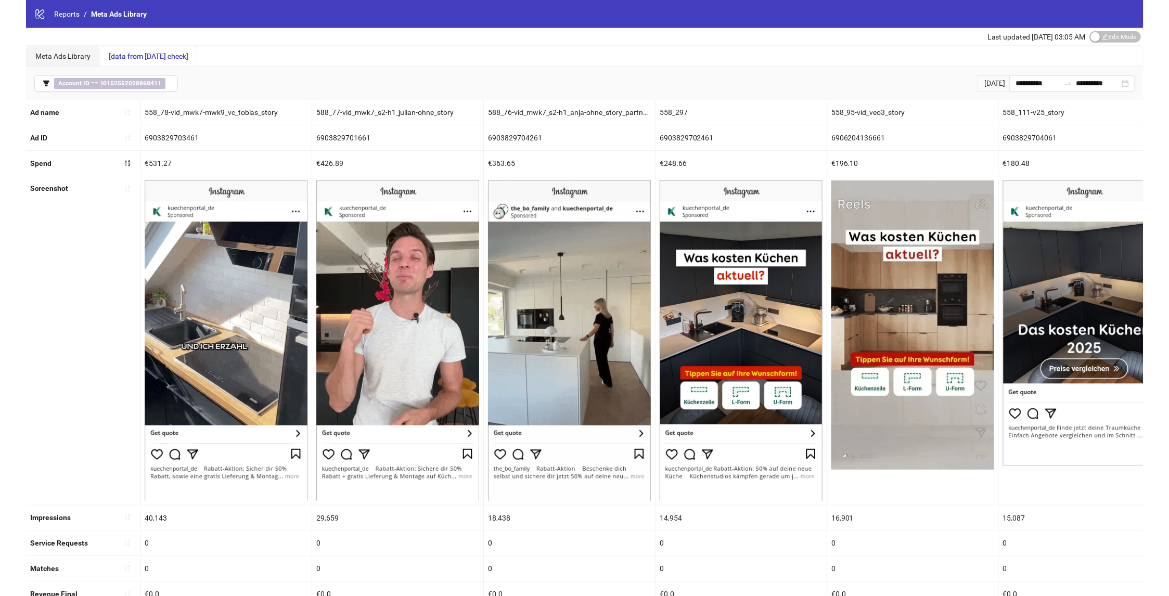
scroll to position [6, 0]
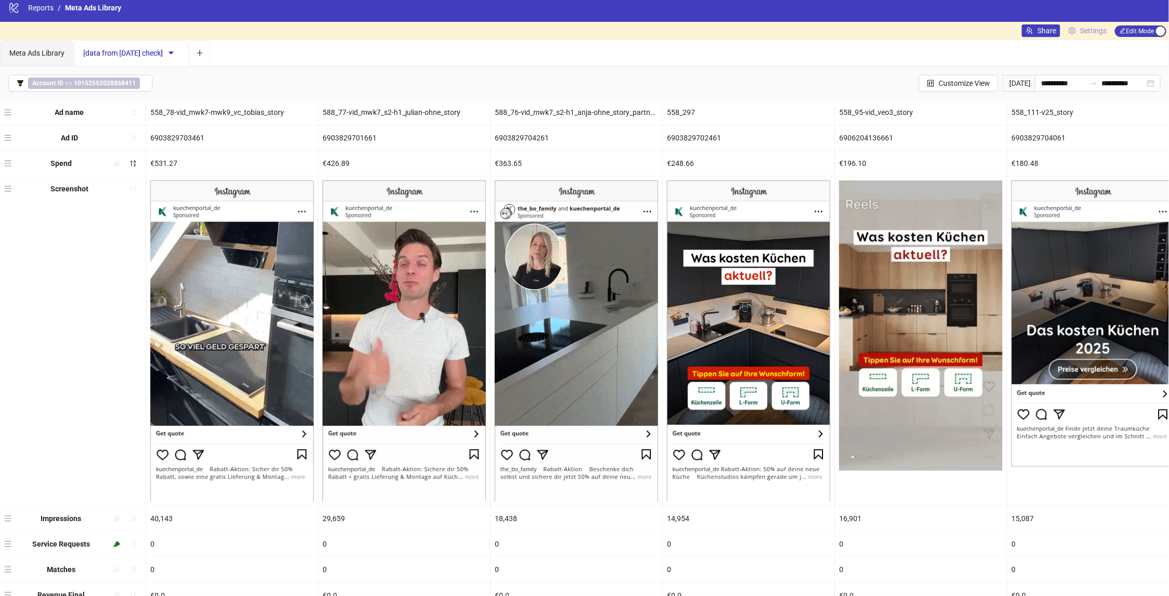
click at [1070, 28] on icon "setting" at bounding box center [1072, 30] width 7 height 7
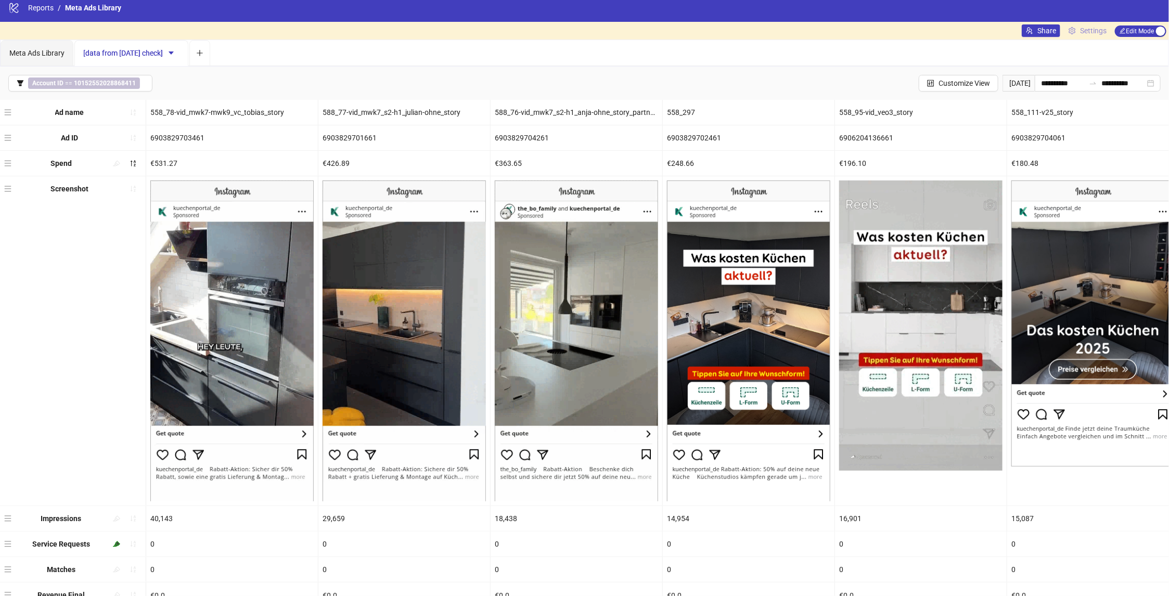
scroll to position [11, 0]
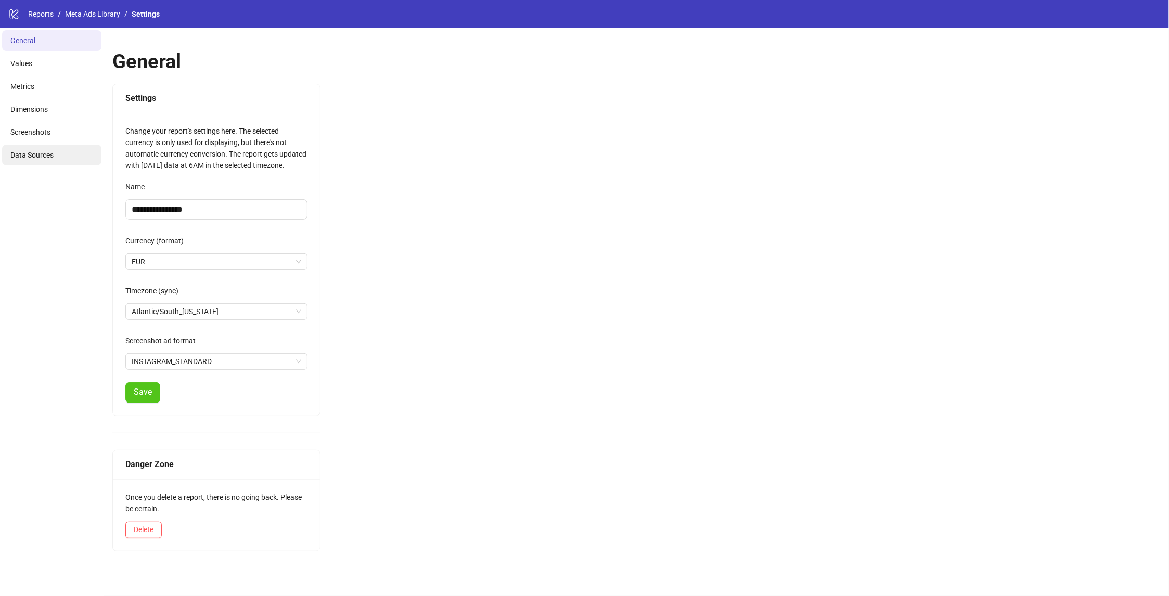
click at [59, 157] on li "Data Sources" at bounding box center [51, 155] width 99 height 21
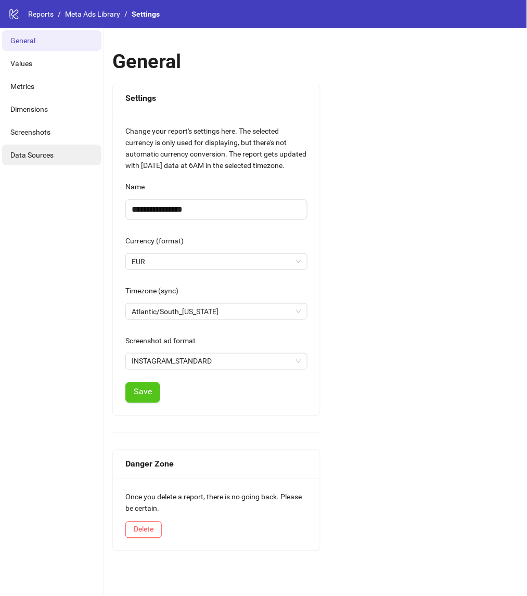
click at [37, 151] on span "Data Sources" at bounding box center [31, 155] width 43 height 8
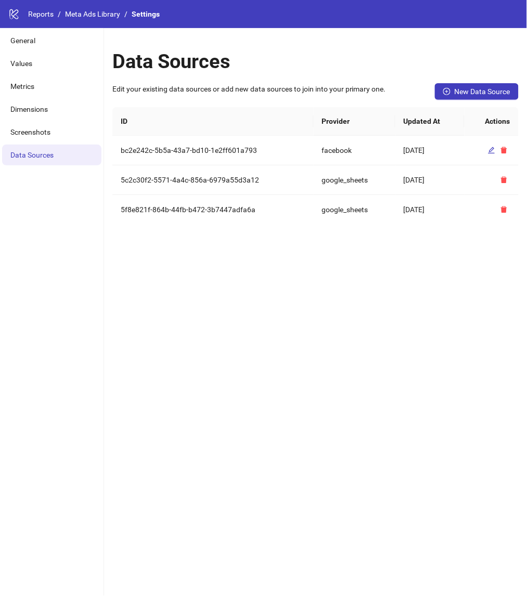
click at [37, 151] on span "Data Sources" at bounding box center [31, 155] width 43 height 8
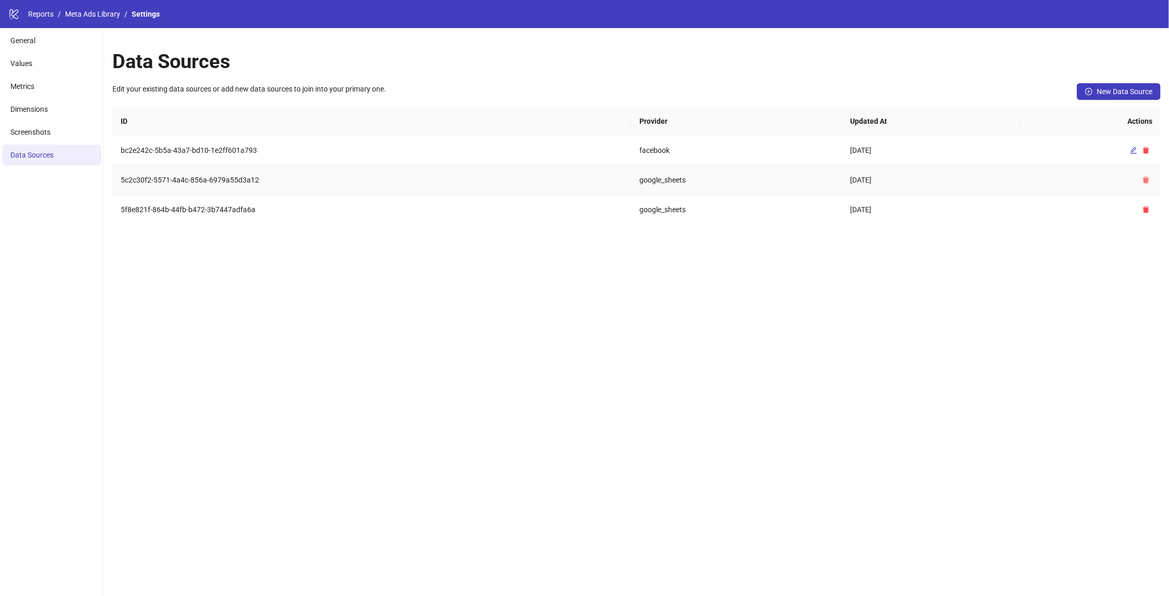
click at [527, 180] on icon "delete" at bounding box center [1146, 180] width 6 height 7
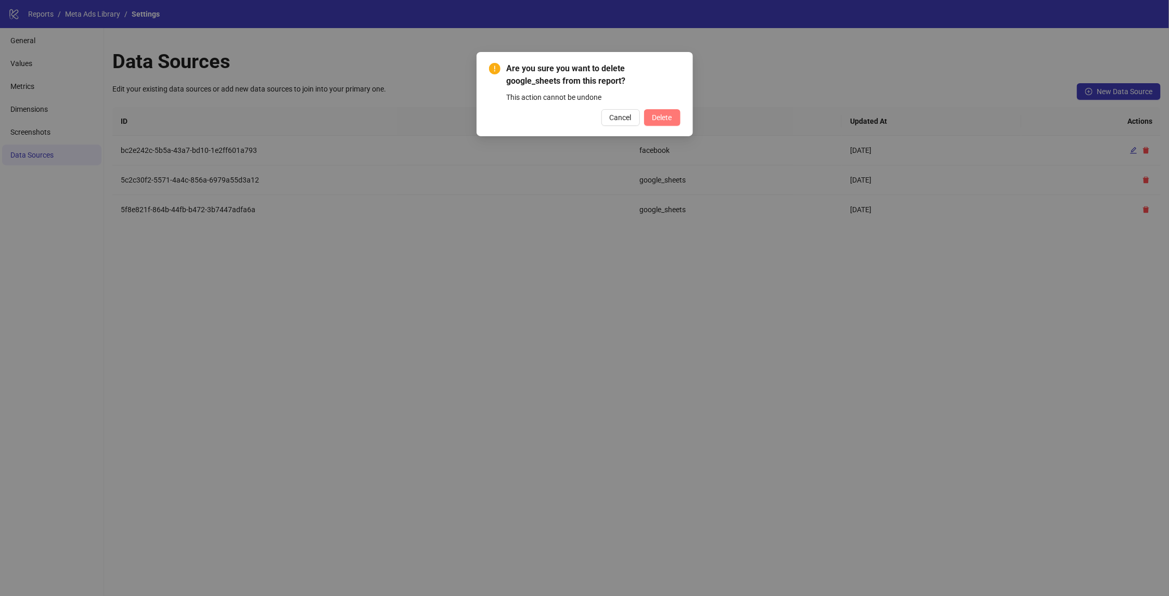
click at [527, 117] on span "Delete" at bounding box center [663, 117] width 20 height 8
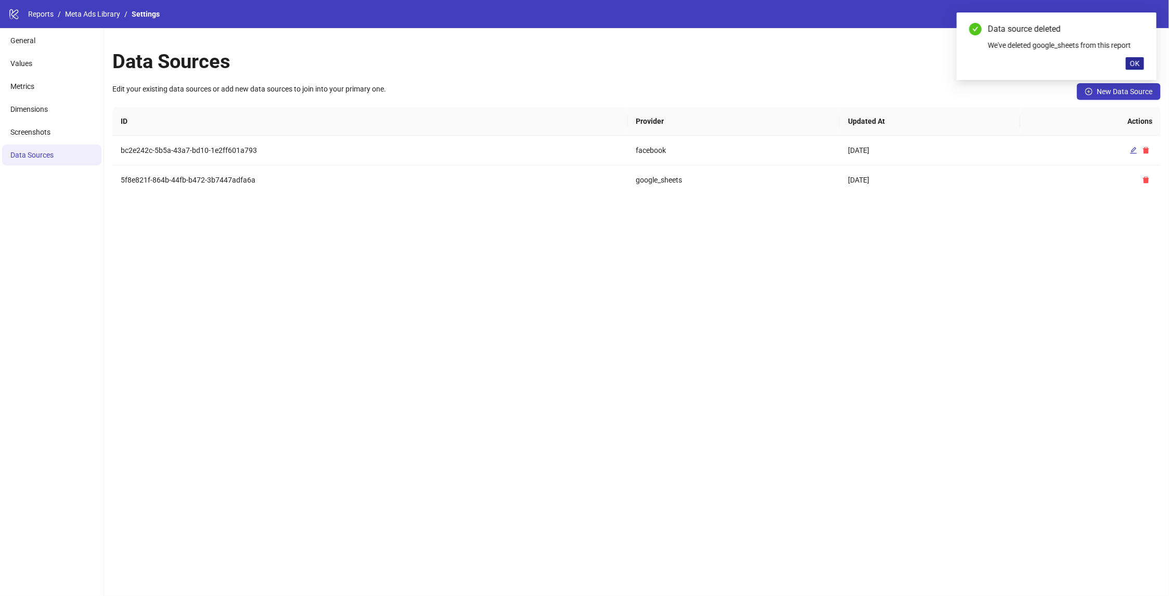
click at [527, 66] on span "OK" at bounding box center [1135, 63] width 10 height 8
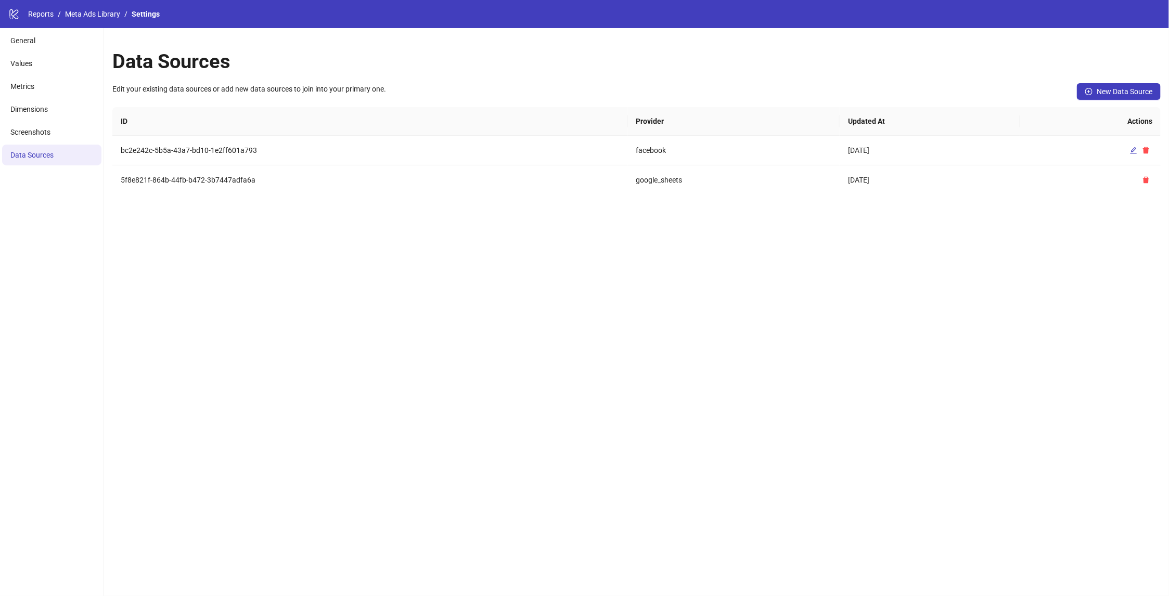
click at [527, 101] on div "Edit your existing data sources or add new data sources to join into your prima…" at bounding box center [636, 95] width 1049 height 24
click at [527, 97] on button "New Data Source" at bounding box center [1119, 91] width 84 height 17
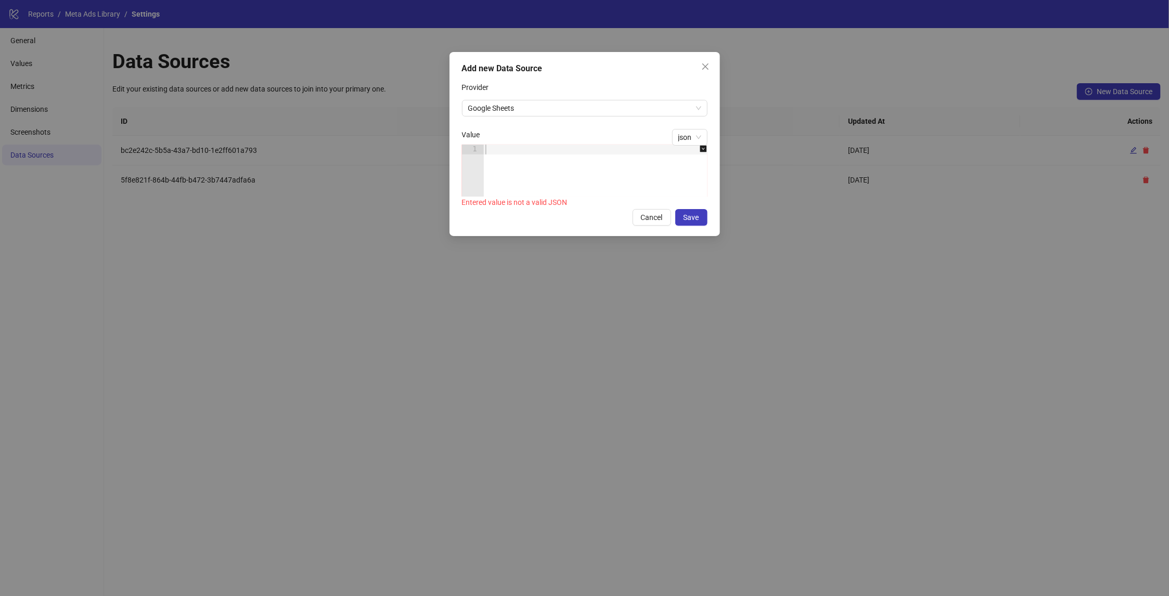
click at [527, 156] on div at bounding box center [600, 181] width 235 height 72
paste textarea "*"
type textarea "*"
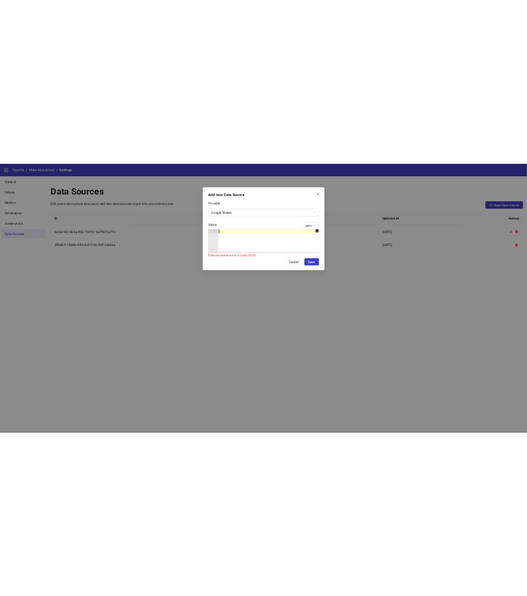
scroll to position [175, 0]
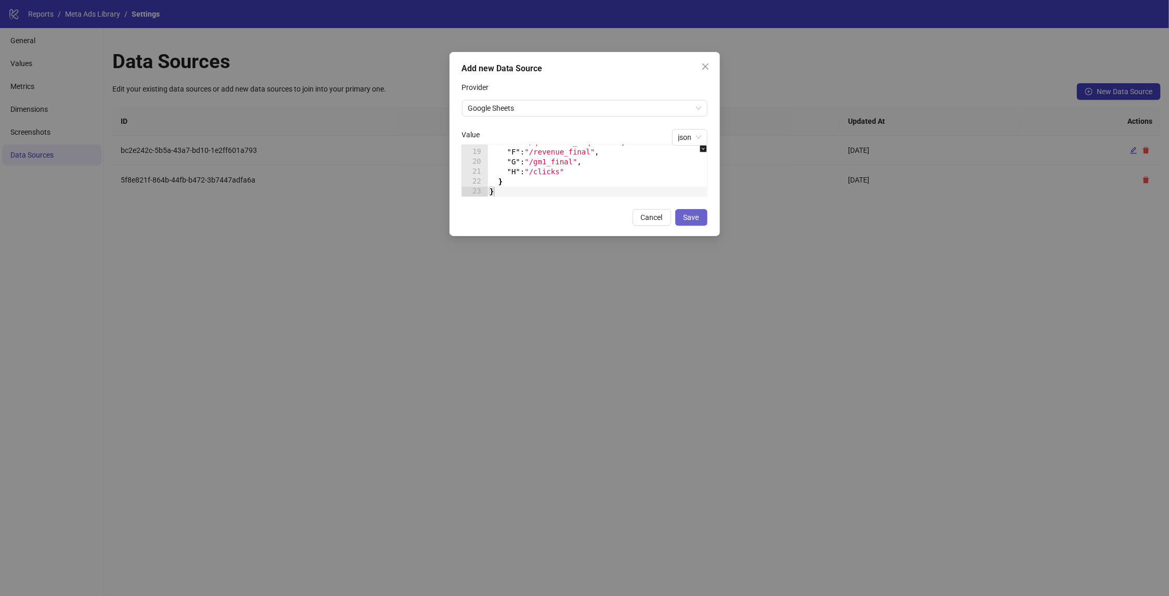
click at [527, 213] on span "Save" at bounding box center [692, 217] width 16 height 8
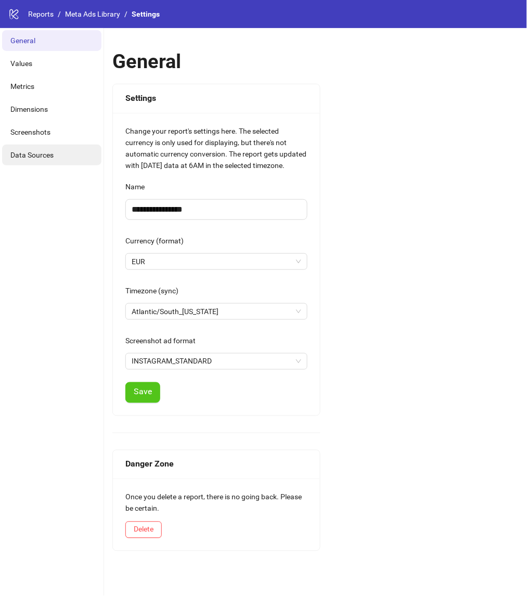
click at [39, 155] on span "Data Sources" at bounding box center [31, 155] width 43 height 8
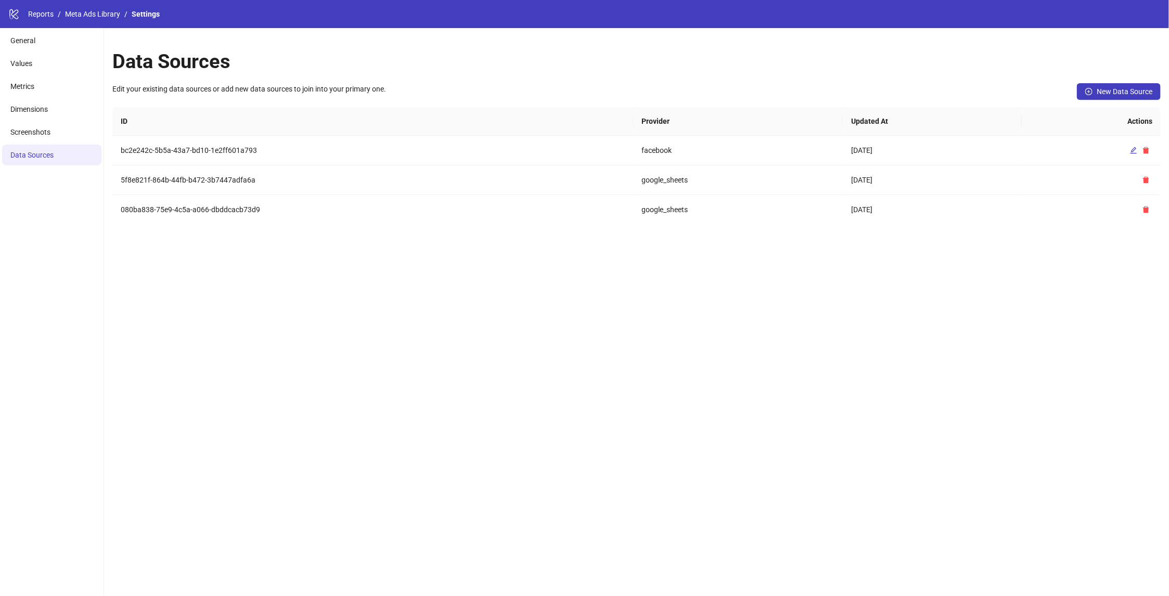
click at [97, 6] on div "logo/logo-mobile Reports / Meta Ads Library / Settings" at bounding box center [584, 14] width 1169 height 28
click at [96, 13] on link "Meta Ads Library" at bounding box center [92, 13] width 59 height 11
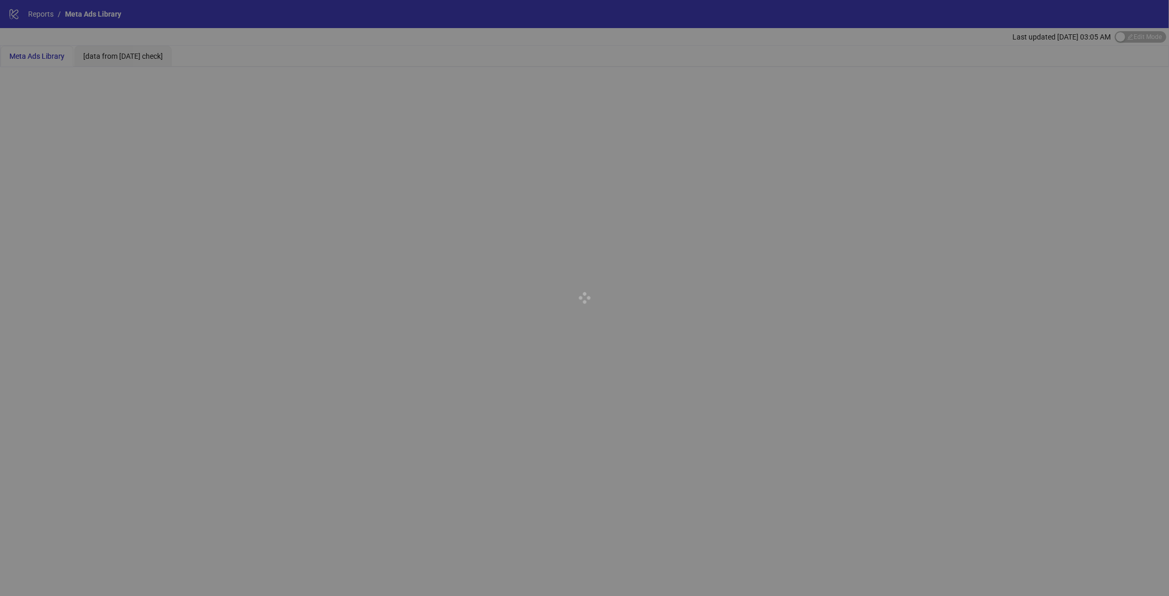
click at [102, 60] on div at bounding box center [584, 298] width 1169 height 596
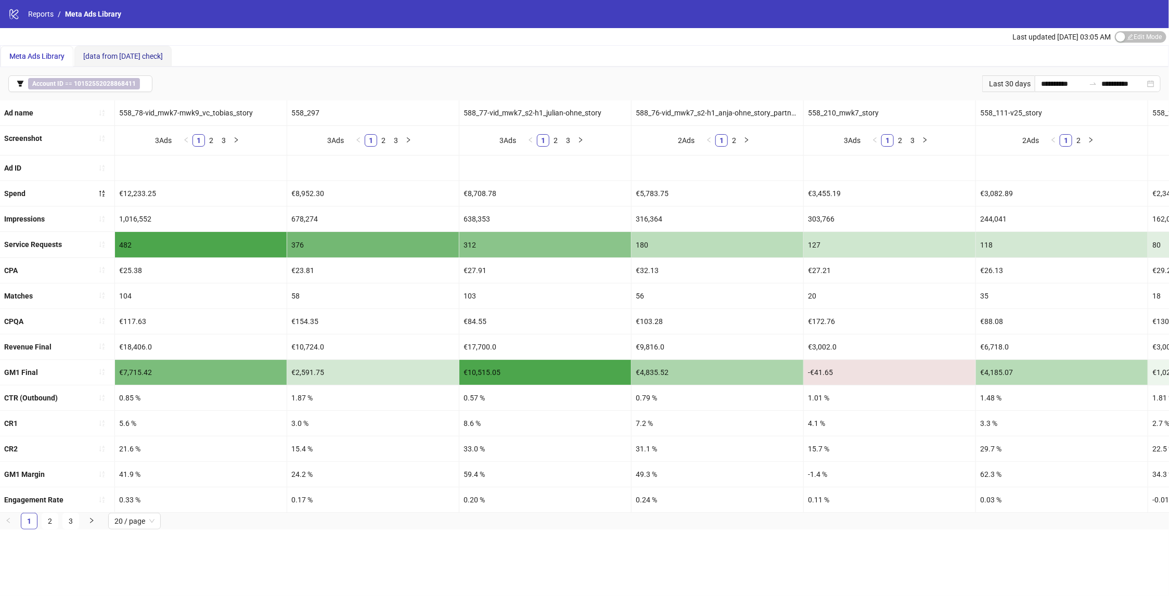
click at [102, 60] on div "[data from [DATE] check]" at bounding box center [123, 55] width 80 height 11
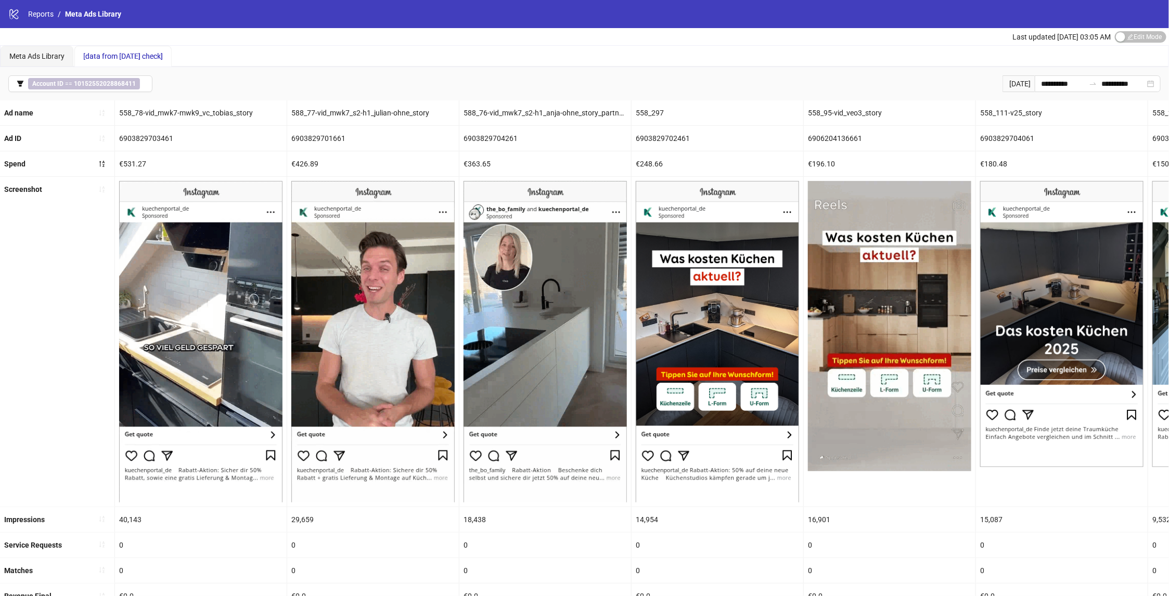
click at [527, 45] on div "Meta Ads Library [data from [DATE] check]" at bounding box center [584, 56] width 1169 height 22
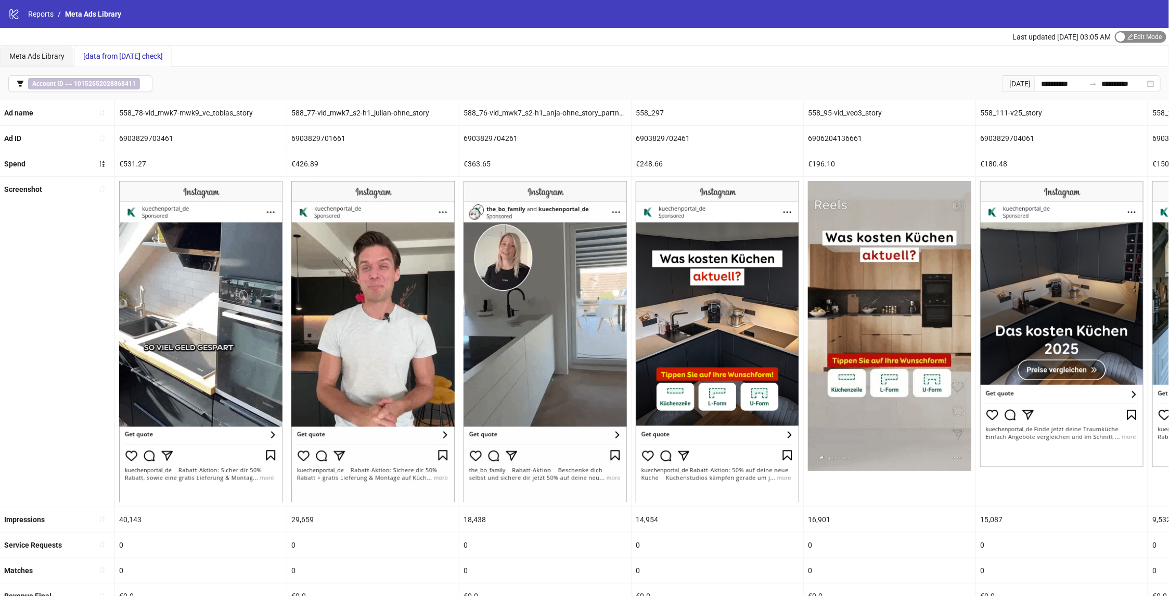
click at [527, 34] on span "Edit Mode Edit Mode" at bounding box center [1141, 36] width 52 height 11
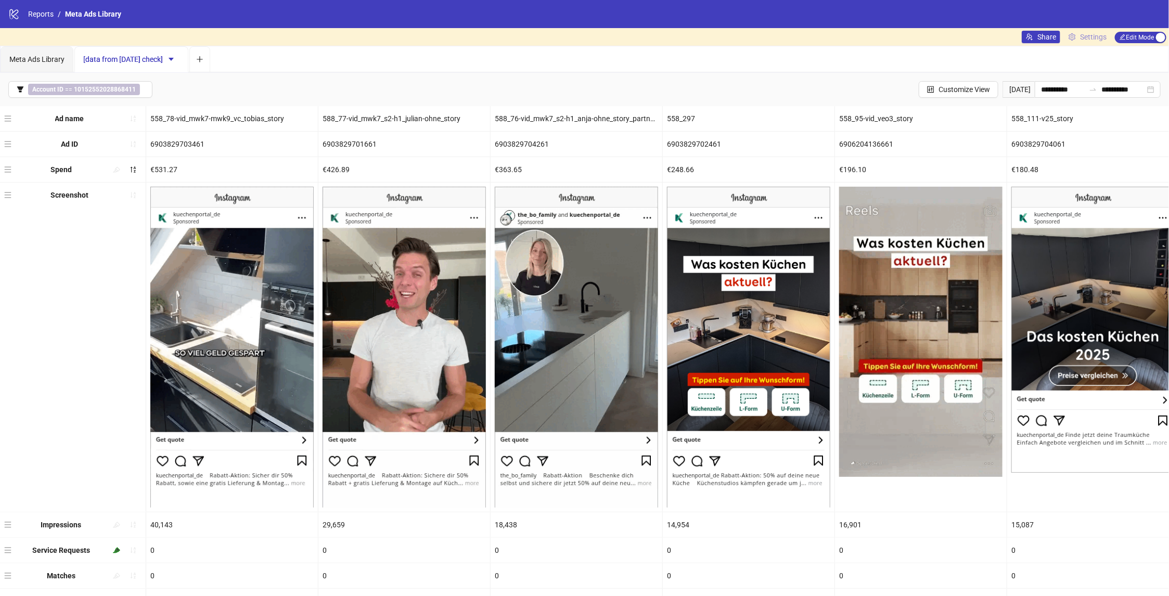
click at [527, 40] on span "Settings" at bounding box center [1093, 36] width 27 height 11
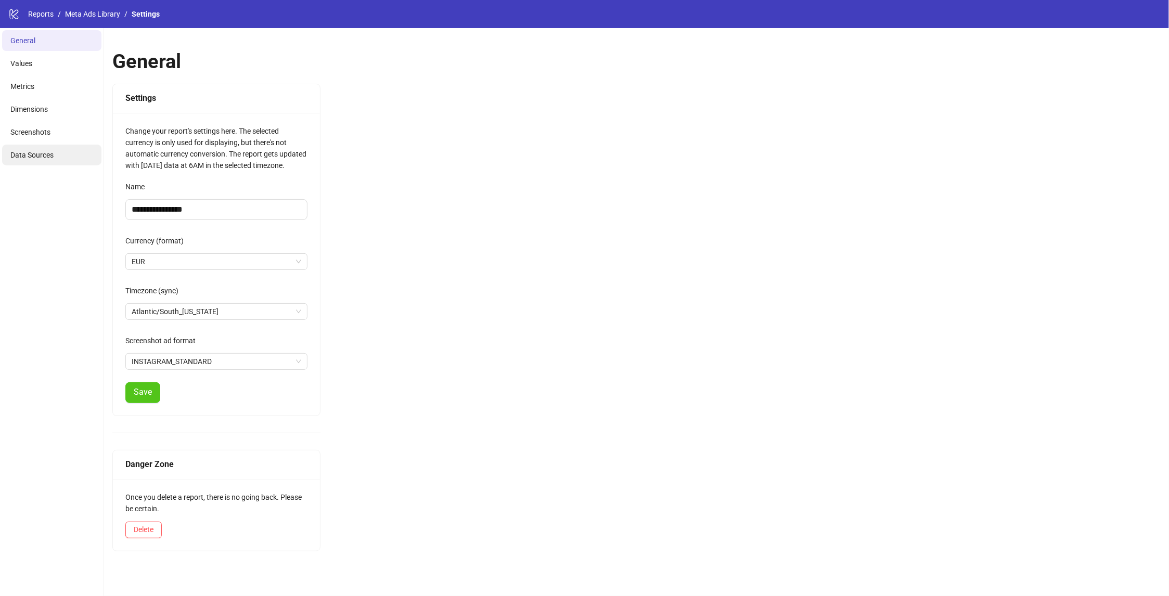
click at [29, 155] on span "Data Sources" at bounding box center [31, 155] width 43 height 8
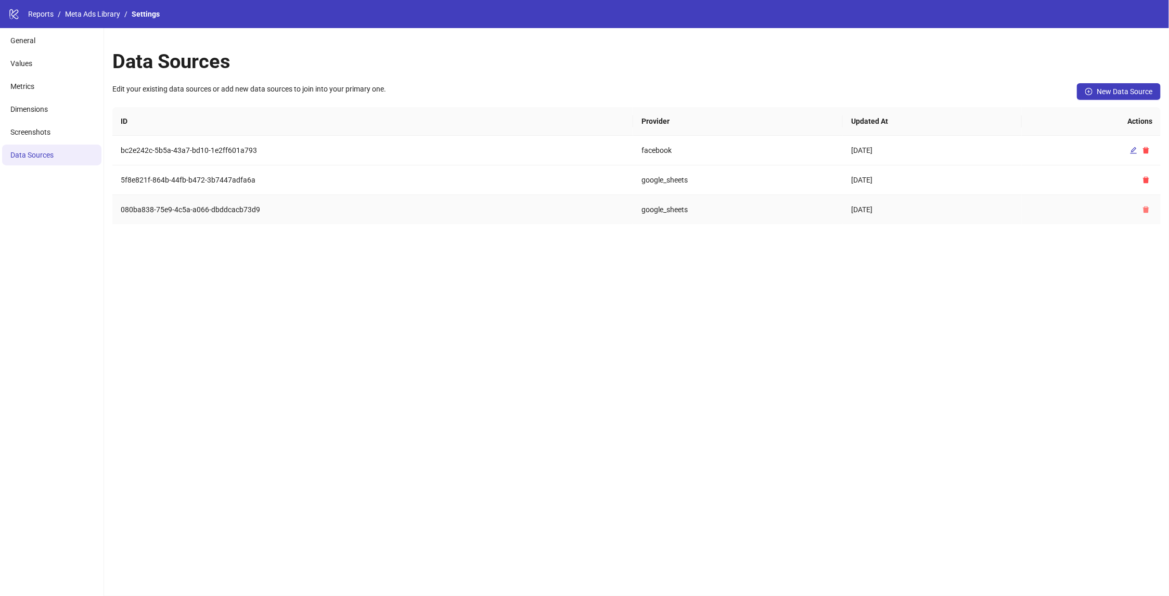
click at [1140, 209] on button "button" at bounding box center [1146, 209] width 12 height 12
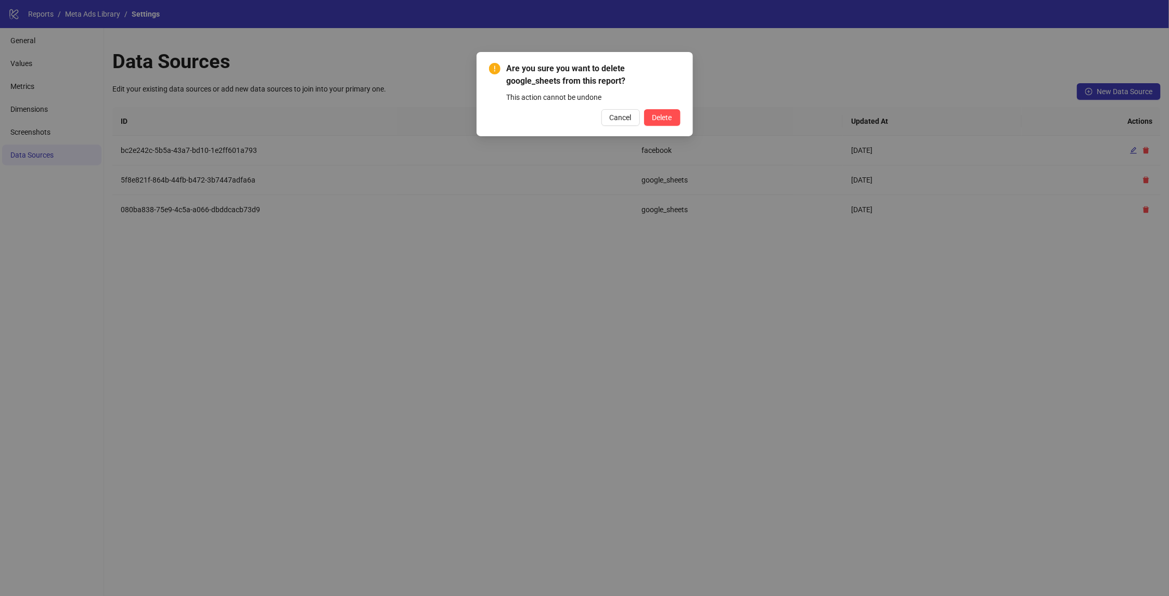
click at [640, 109] on div "Cancel Delete" at bounding box center [585, 117] width 192 height 17
click at [687, 121] on div "Are you sure you want to delete google_sheets from this report? This action can…" at bounding box center [585, 94] width 217 height 84
click at [655, 121] on span "Delete" at bounding box center [663, 117] width 20 height 8
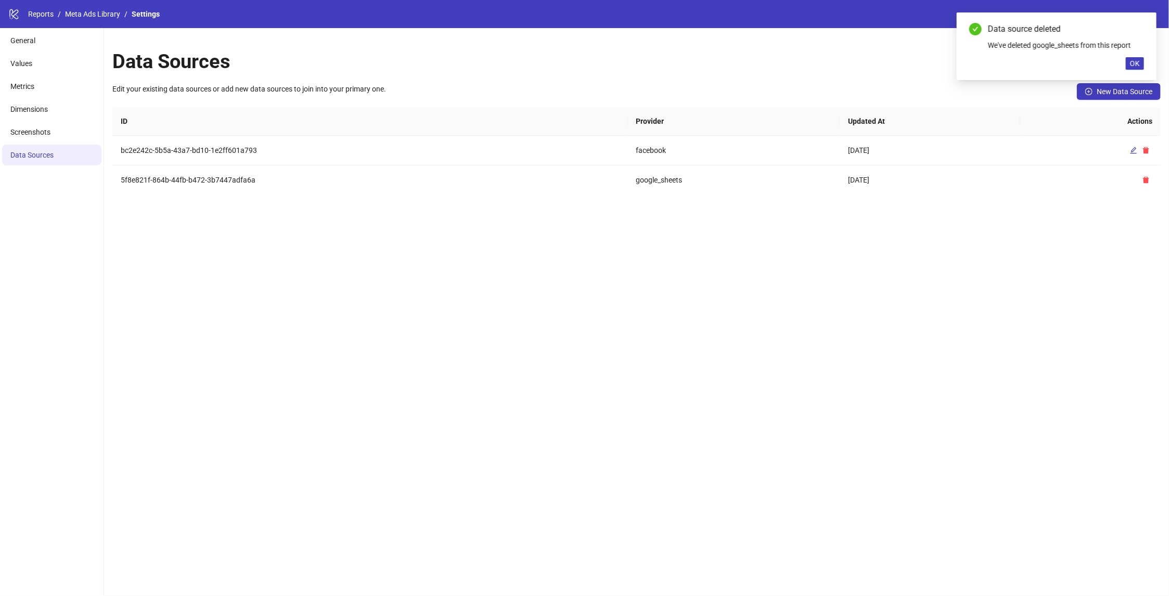
click at [1086, 97] on button "New Data Source" at bounding box center [1119, 91] width 84 height 17
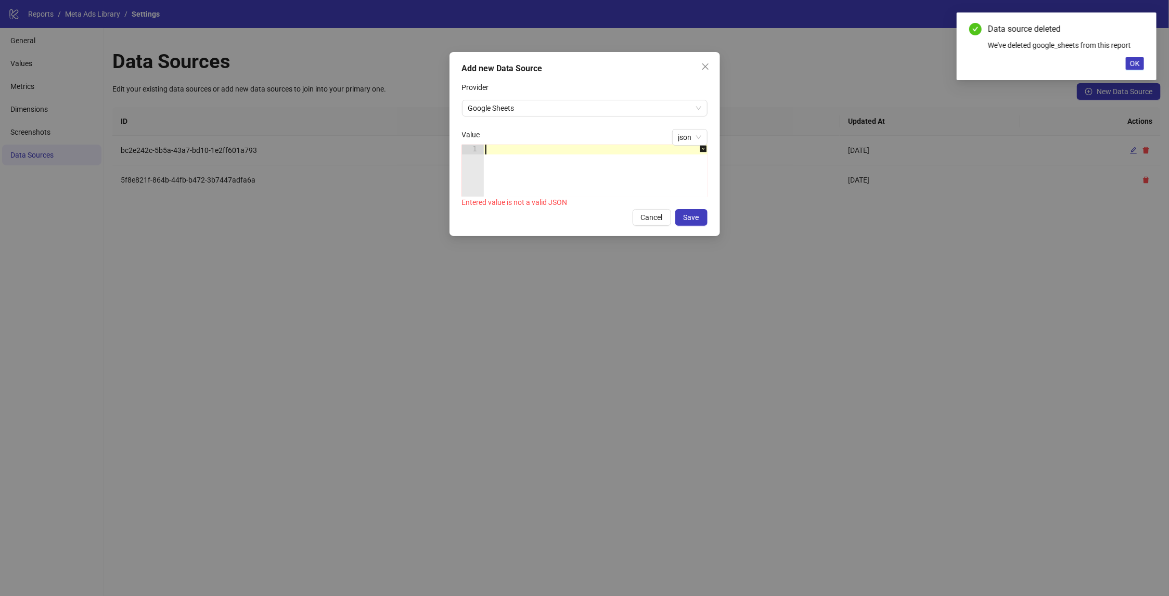
click at [499, 148] on div at bounding box center [600, 181] width 235 height 72
paste textarea "*"
type textarea "*"
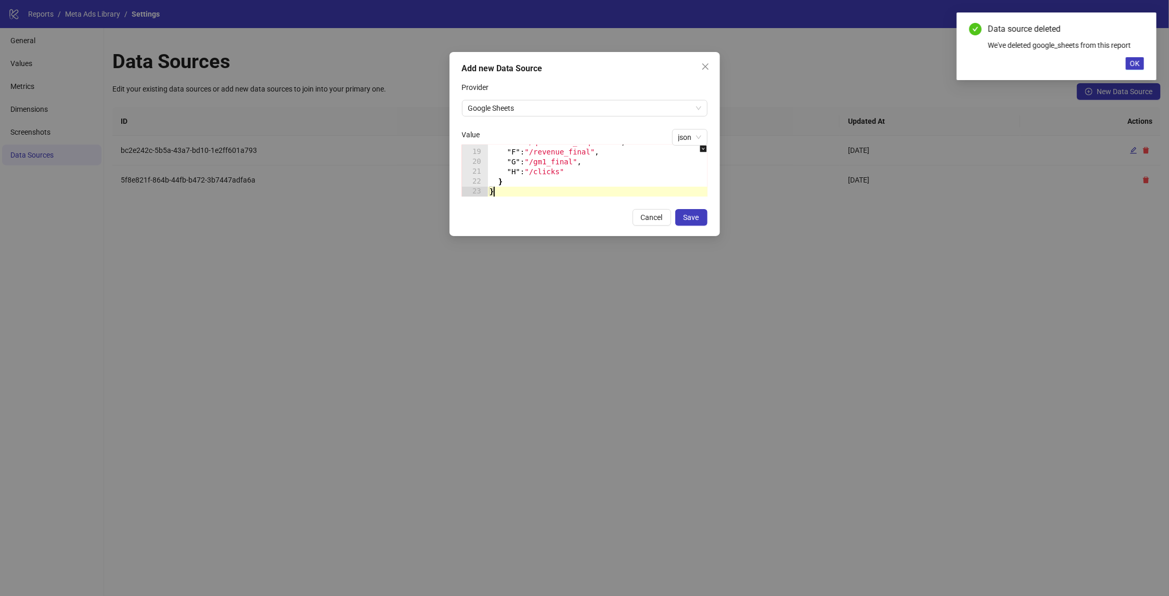
scroll to position [175, 0]
click at [687, 211] on button "Save" at bounding box center [692, 217] width 32 height 17
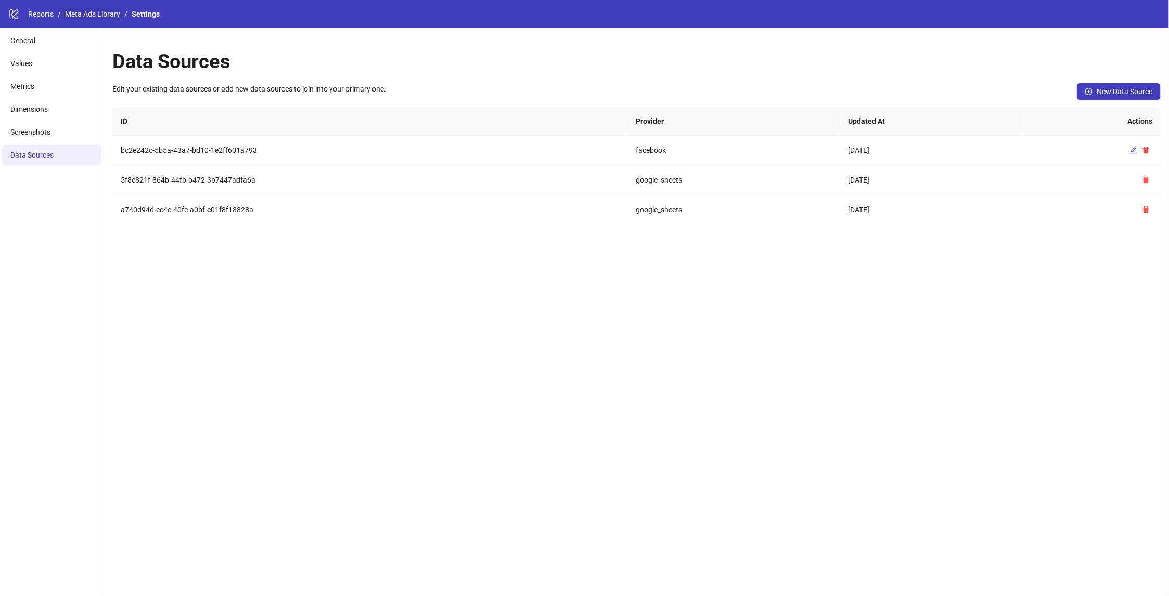
click at [94, 9] on link "Meta Ads Library" at bounding box center [92, 13] width 59 height 11
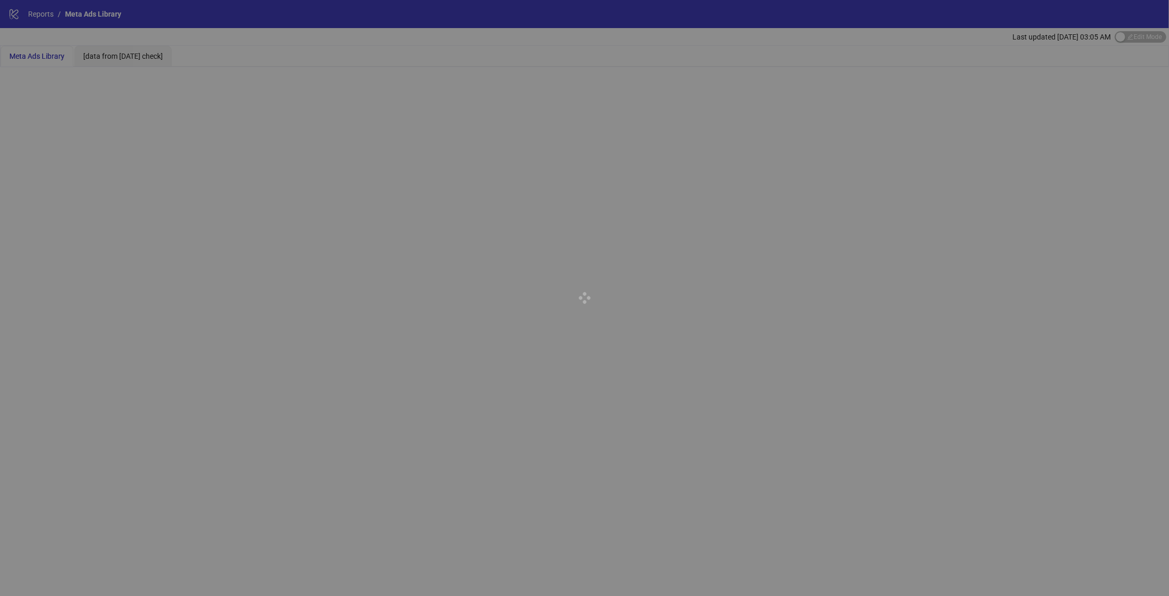
click at [41, 18] on div at bounding box center [584, 298] width 1169 height 596
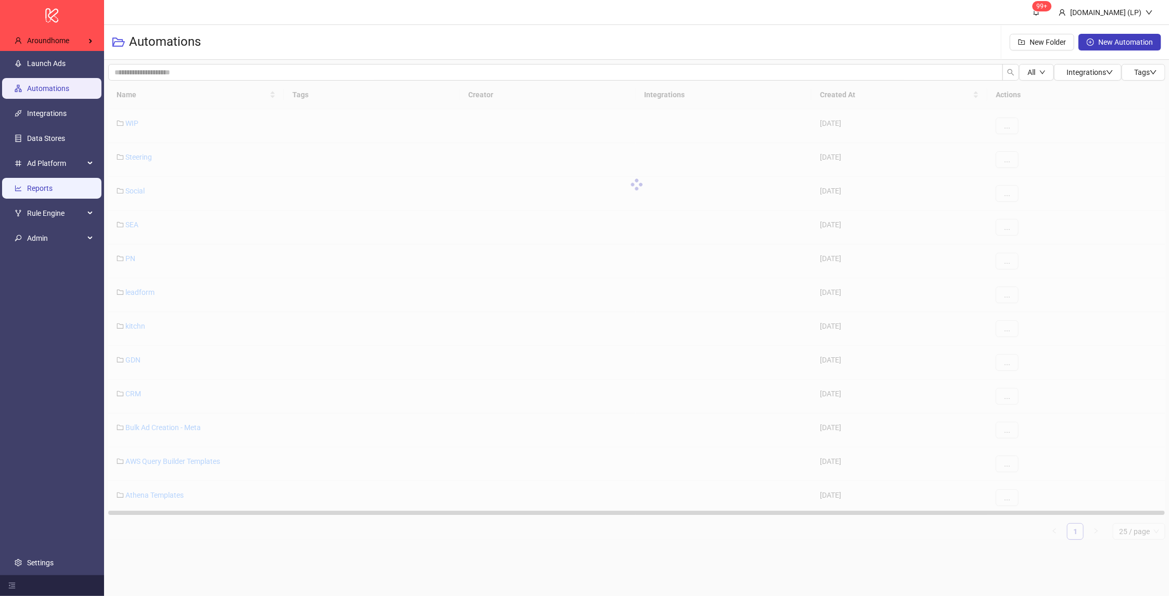
click at [53, 193] on link "Reports" at bounding box center [40, 189] width 26 height 8
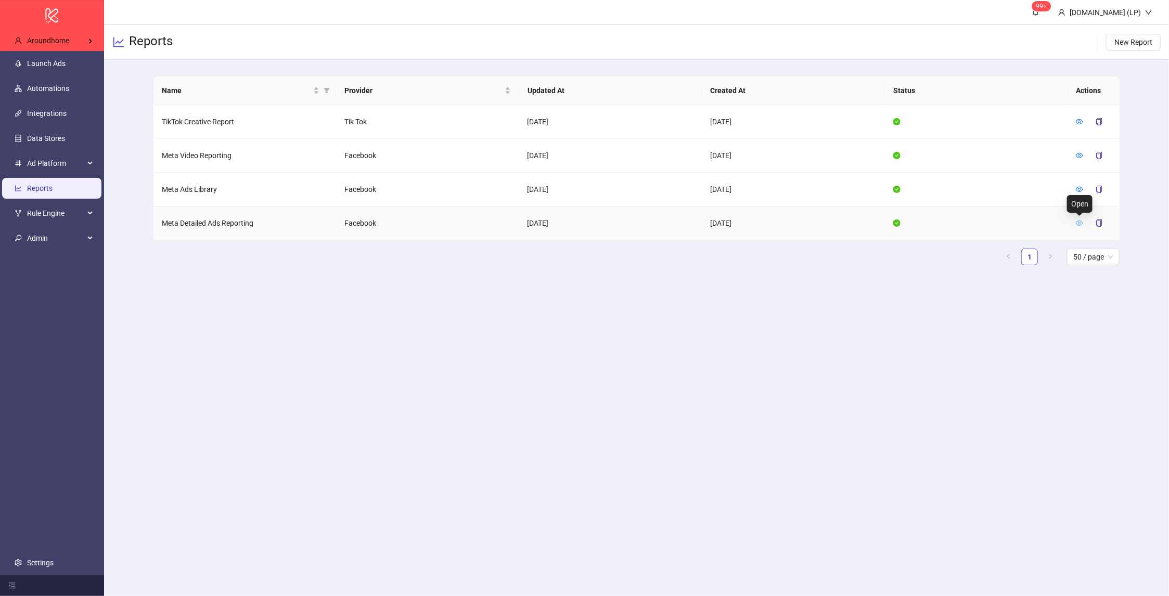
click at [1082, 221] on icon "eye" at bounding box center [1079, 223] width 7 height 5
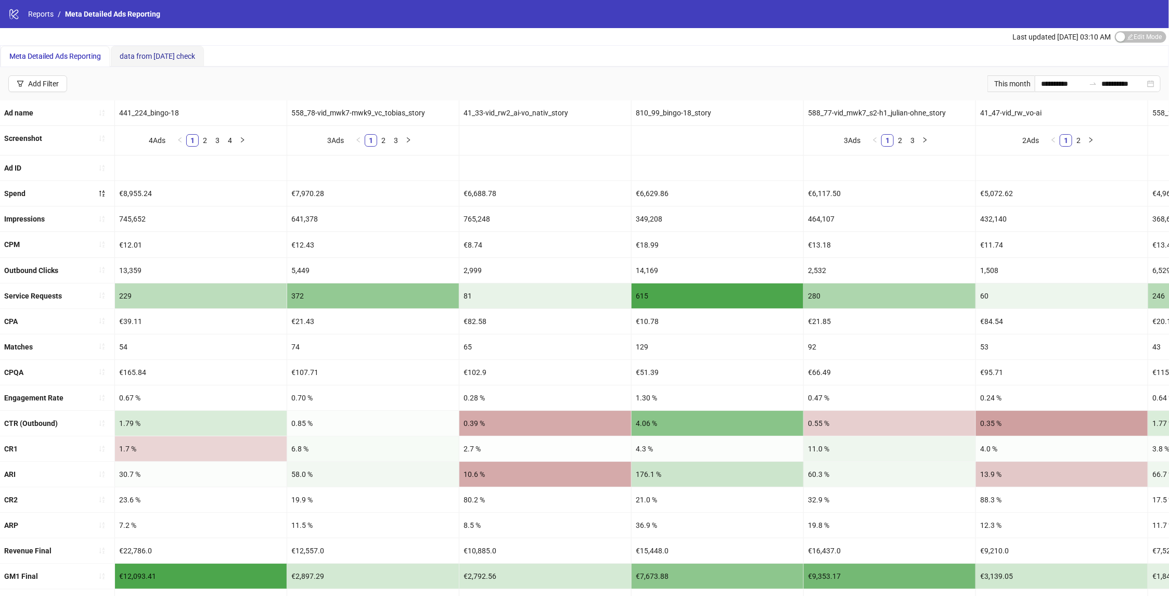
click at [195, 57] on span "data from yesterday check" at bounding box center [157, 56] width 75 height 8
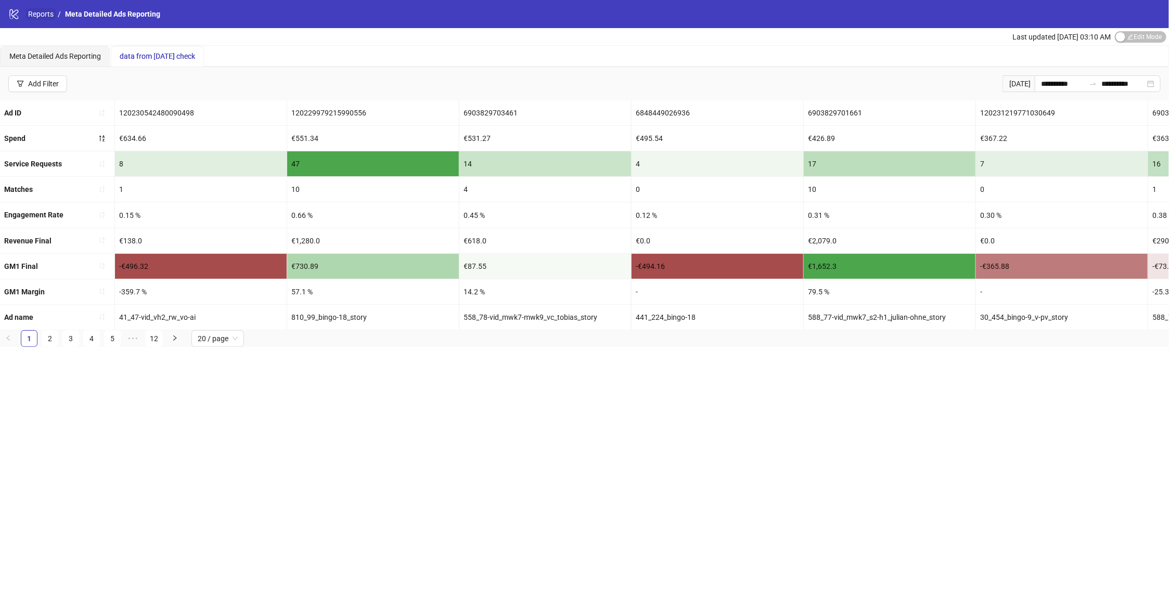
click at [44, 18] on link "Reports" at bounding box center [41, 13] width 30 height 11
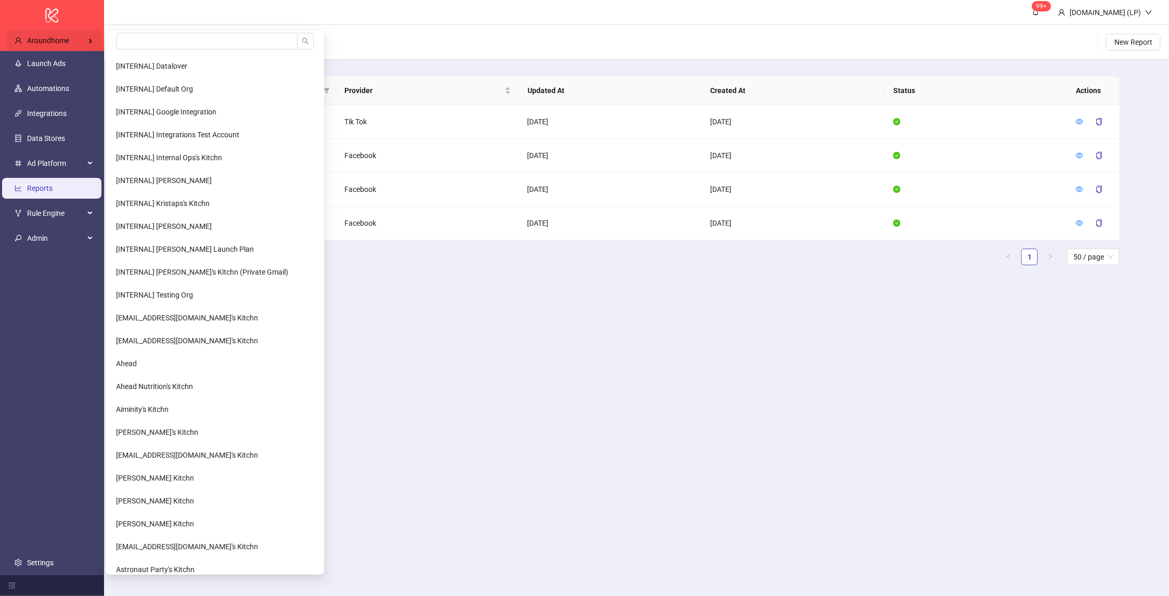
click at [39, 37] on span "Aroundhome" at bounding box center [48, 41] width 42 height 8
click at [148, 34] on input "search" at bounding box center [207, 41] width 182 height 17
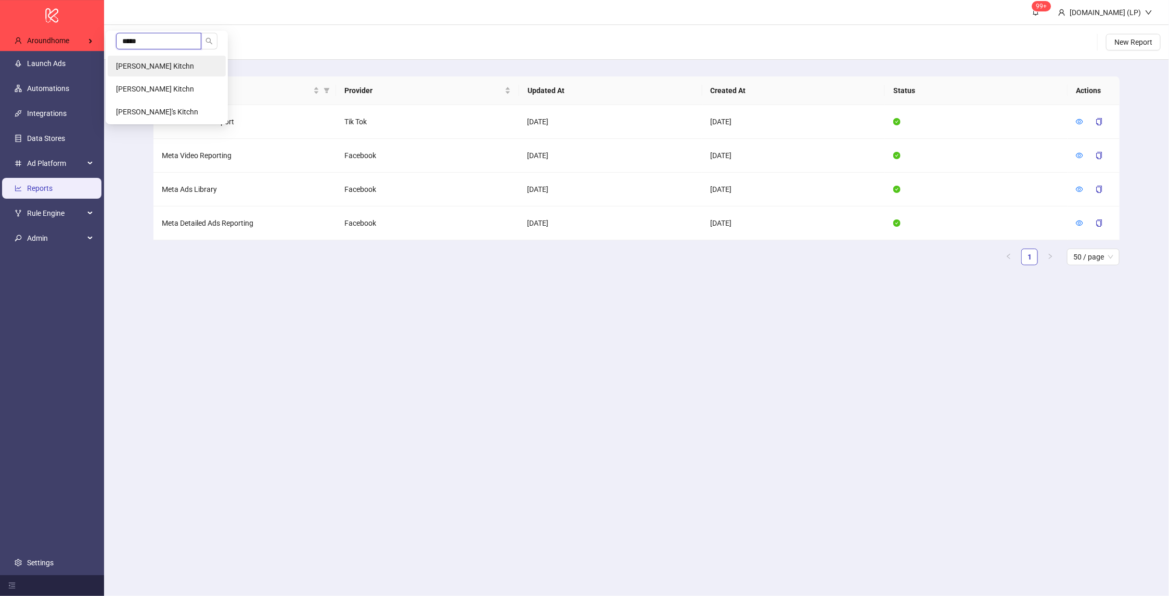
type input "*****"
click at [177, 72] on li "[PERSON_NAME] Kitchn" at bounding box center [167, 66] width 118 height 21
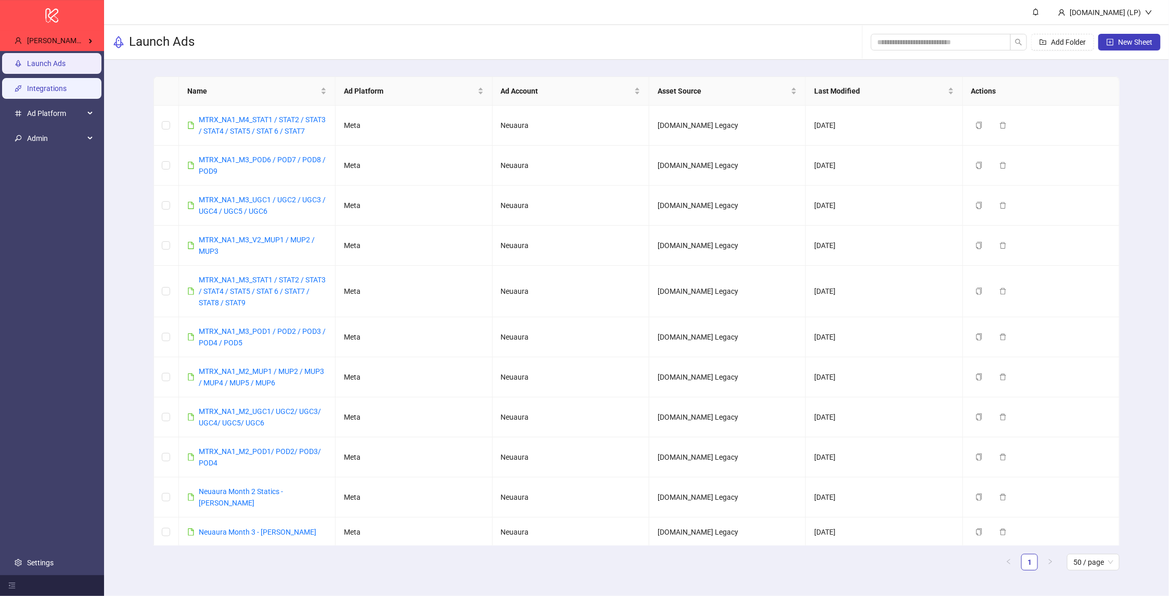
click at [67, 88] on link "Integrations" at bounding box center [47, 89] width 40 height 8
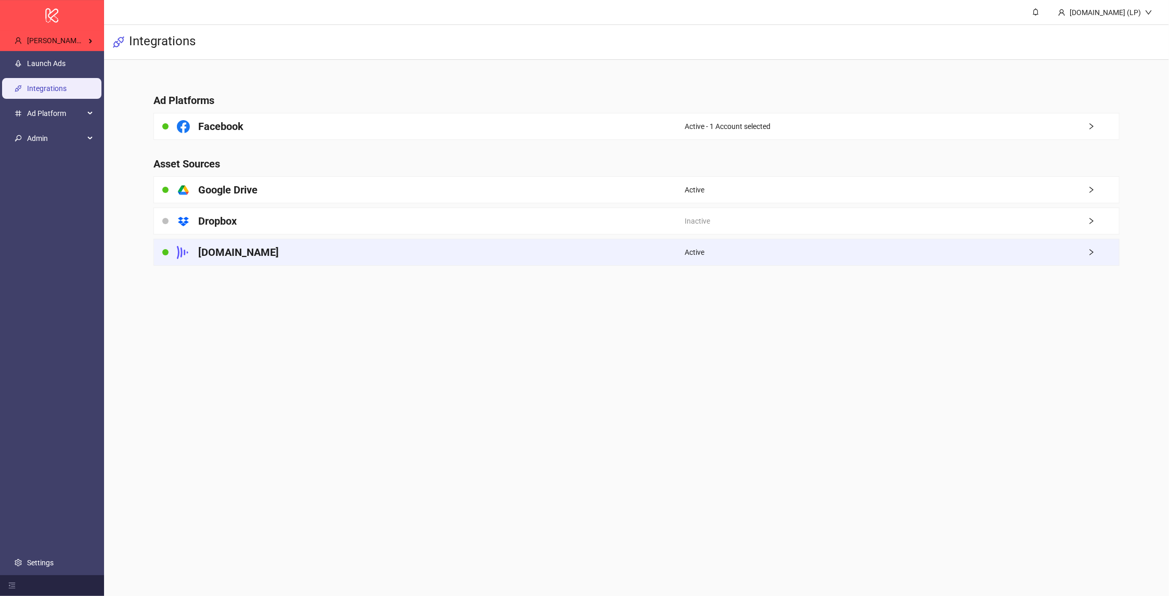
click at [429, 247] on div "[DOMAIN_NAME]" at bounding box center [419, 252] width 531 height 26
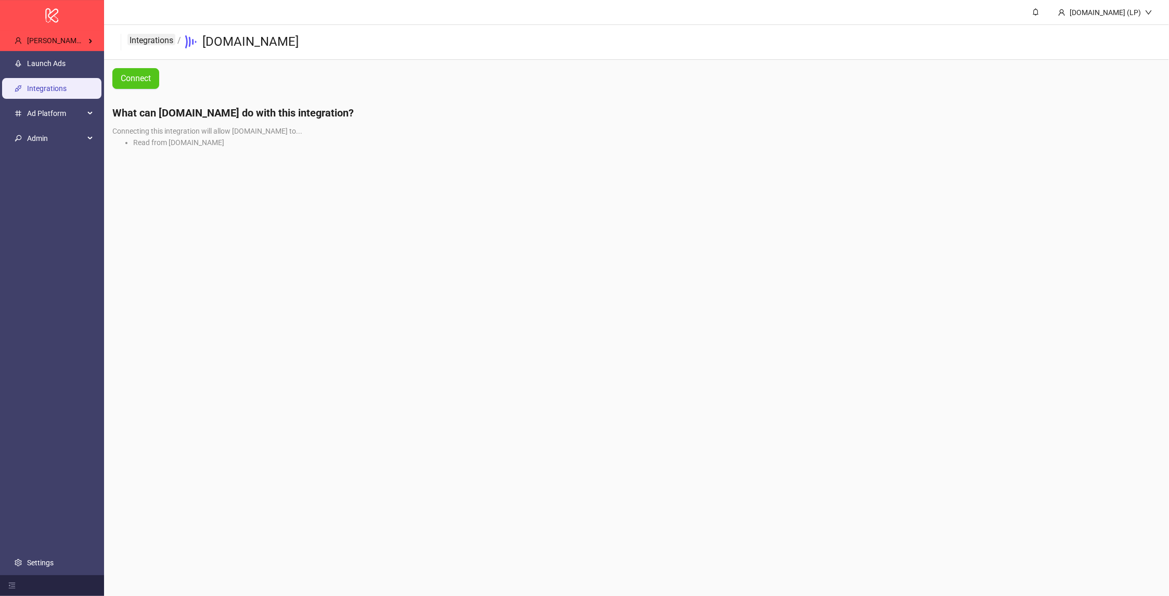
click at [151, 37] on link "Integrations" at bounding box center [152, 39] width 48 height 11
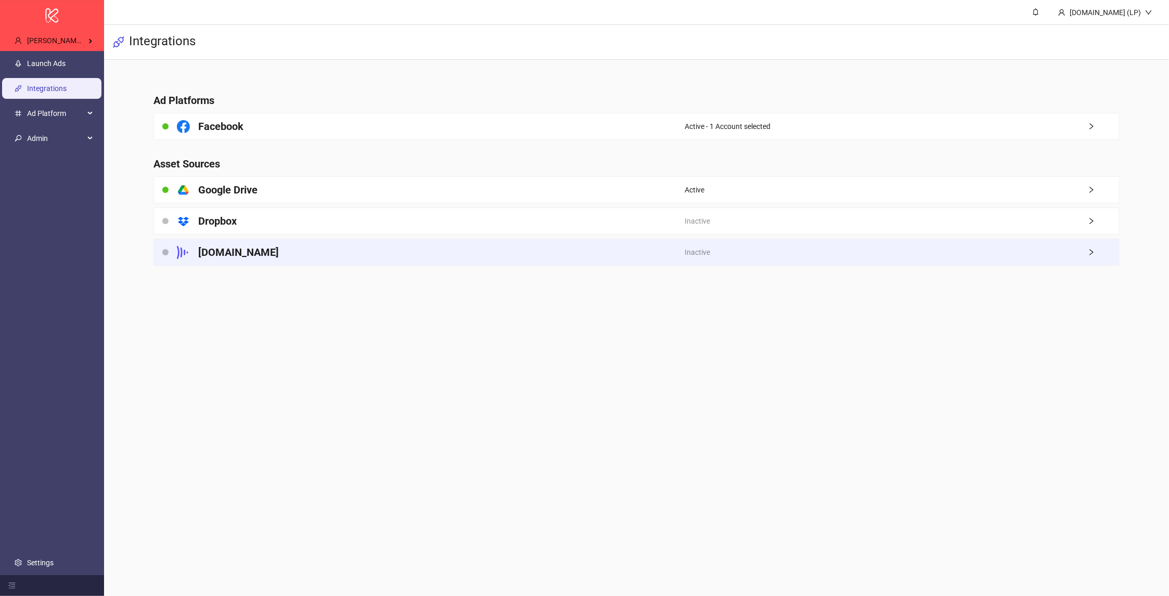
click at [297, 261] on div "Frame.io" at bounding box center [419, 252] width 531 height 26
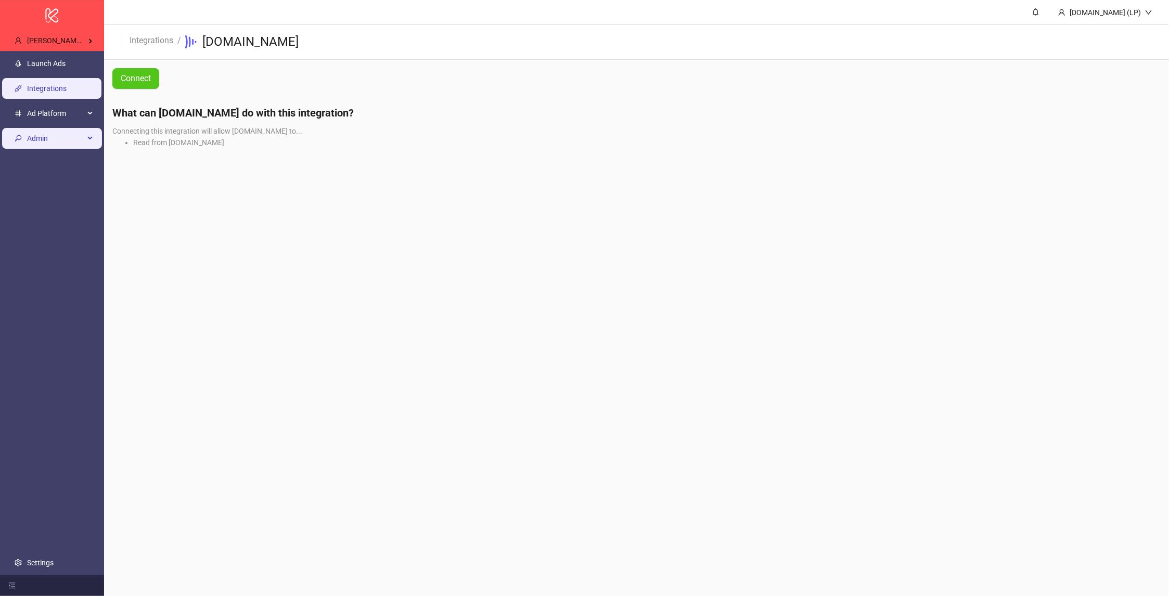
click at [81, 138] on span "Admin" at bounding box center [55, 139] width 57 height 21
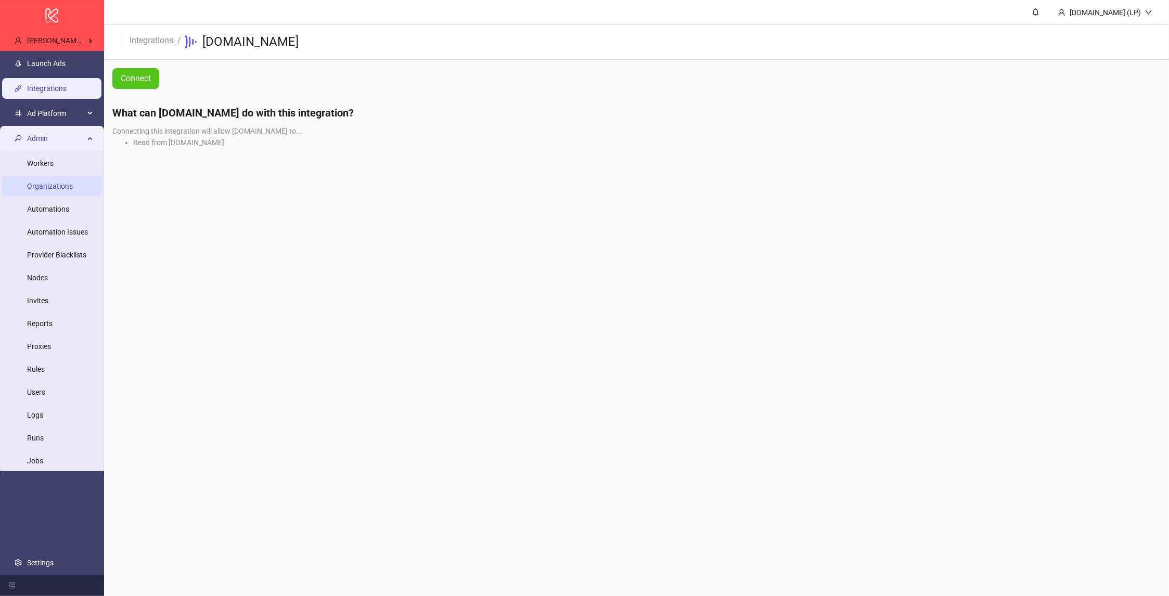
click at [55, 188] on link "Organizations" at bounding box center [50, 187] width 46 height 8
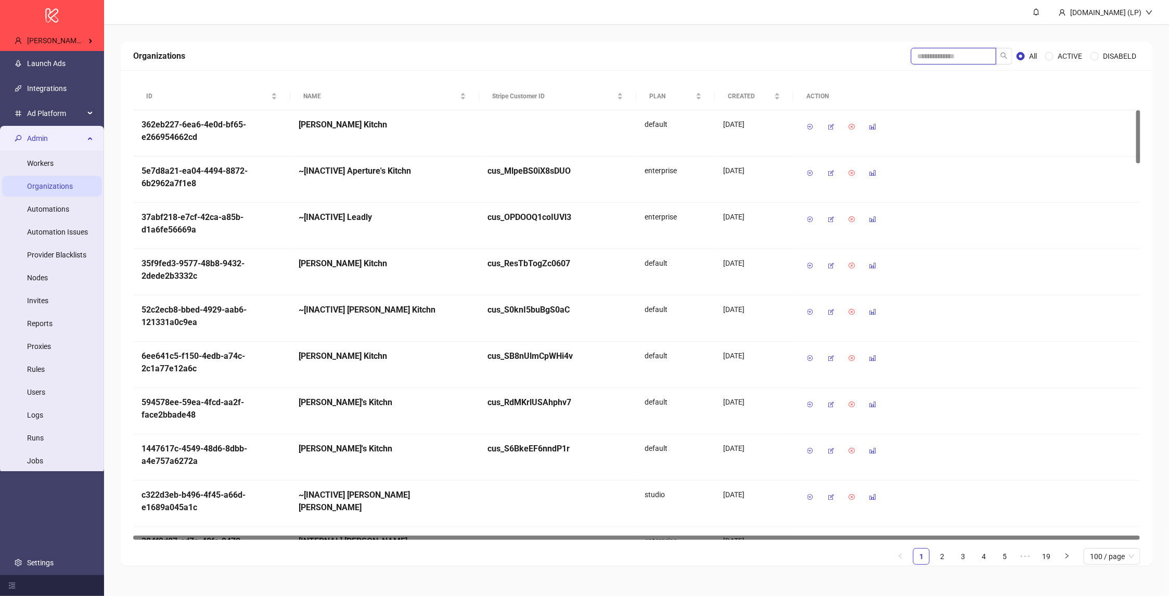
click at [939, 53] on input "search" at bounding box center [953, 56] width 85 height 17
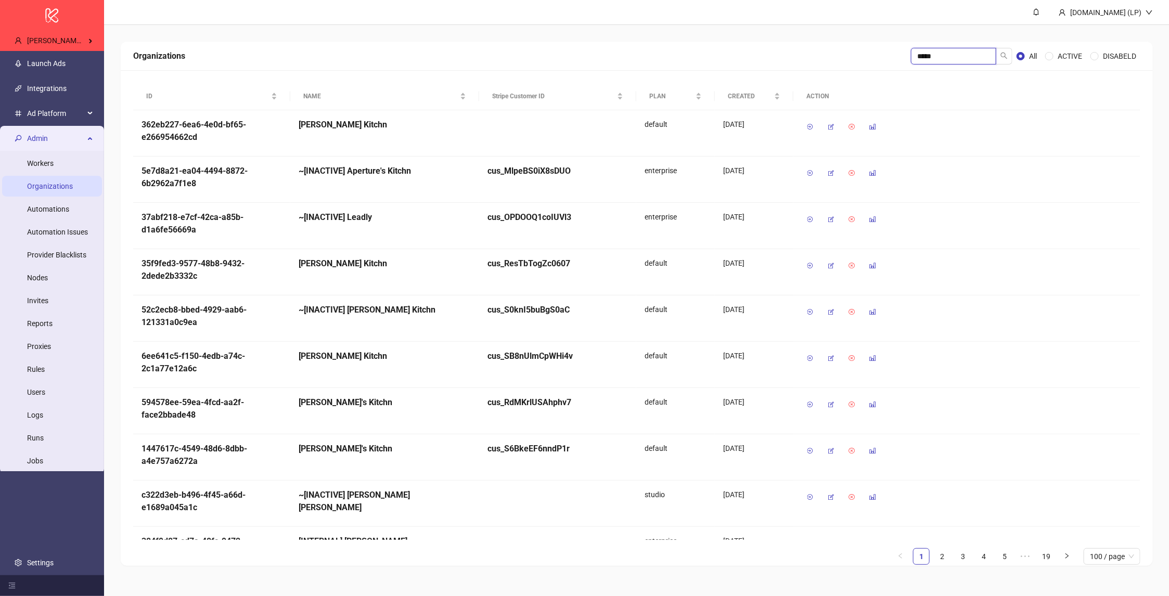
type input "*****"
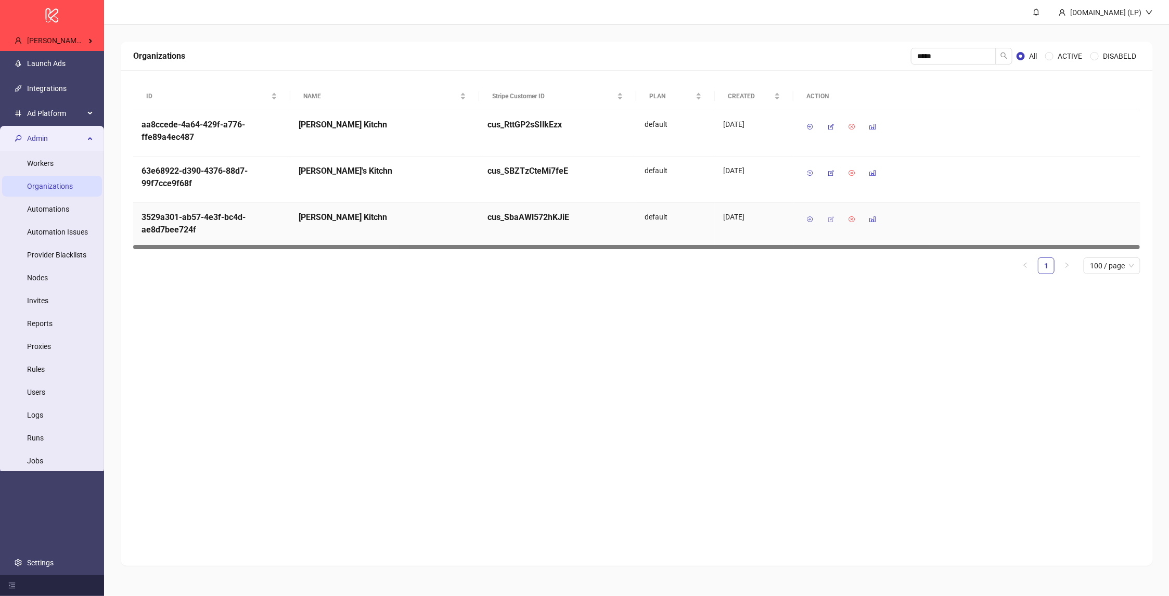
click at [832, 222] on icon "button" at bounding box center [830, 219] width 7 height 7
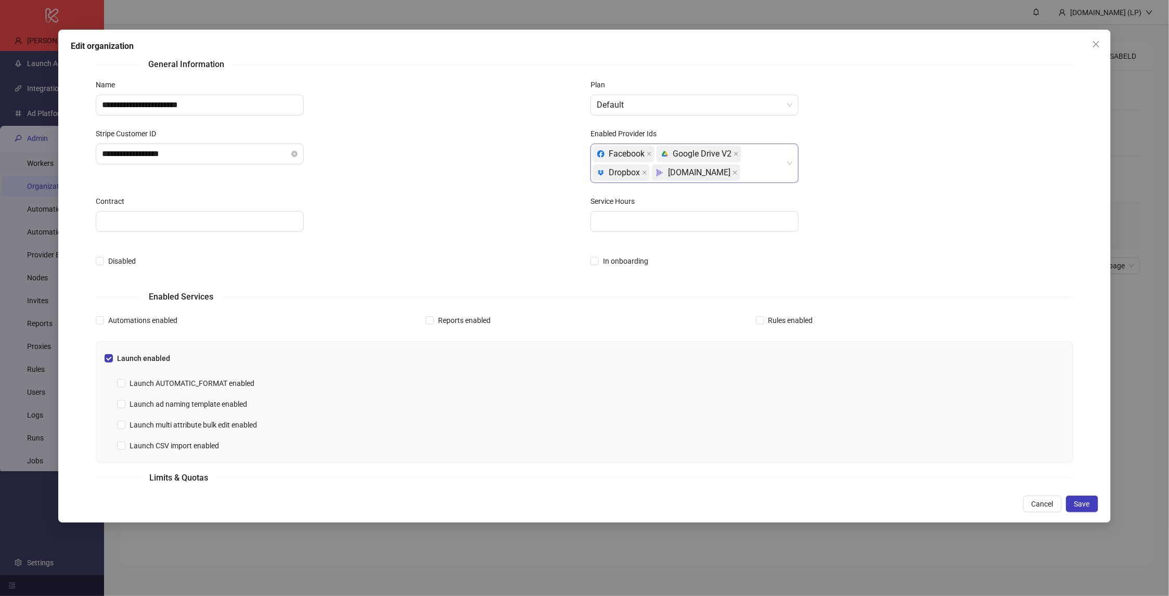
scroll to position [15, 0]
click at [749, 171] on div "Facebook platform/google_drive Google Drive V2 platform/dropbox Dropbox Frame.io" at bounding box center [689, 160] width 193 height 37
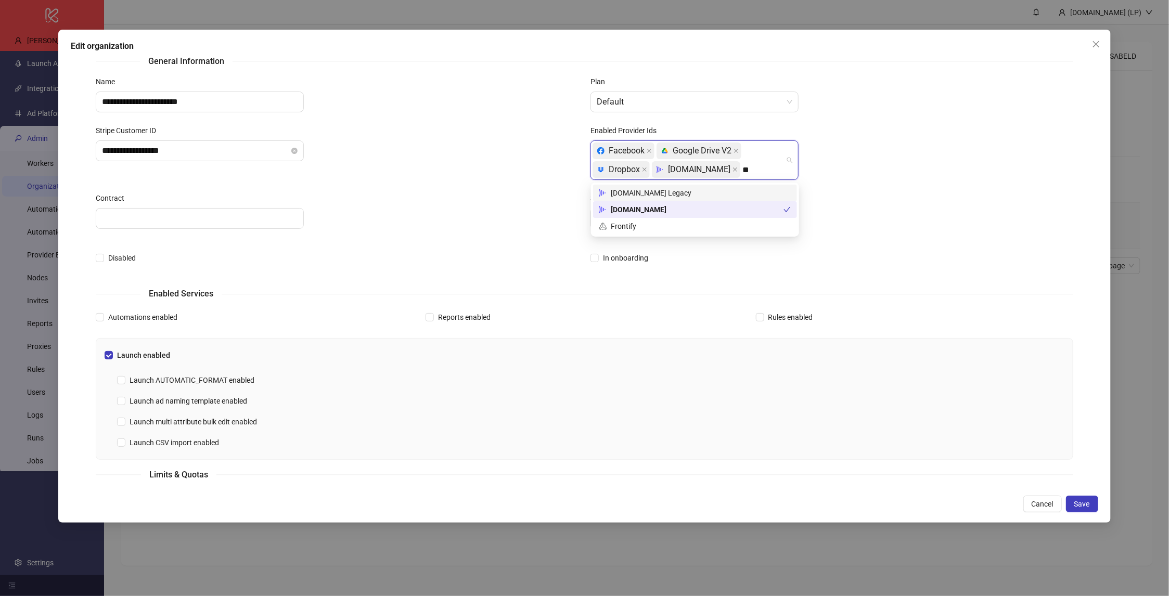
type input "***"
click at [690, 196] on div "Frame.io Legacy" at bounding box center [696, 192] width 192 height 11
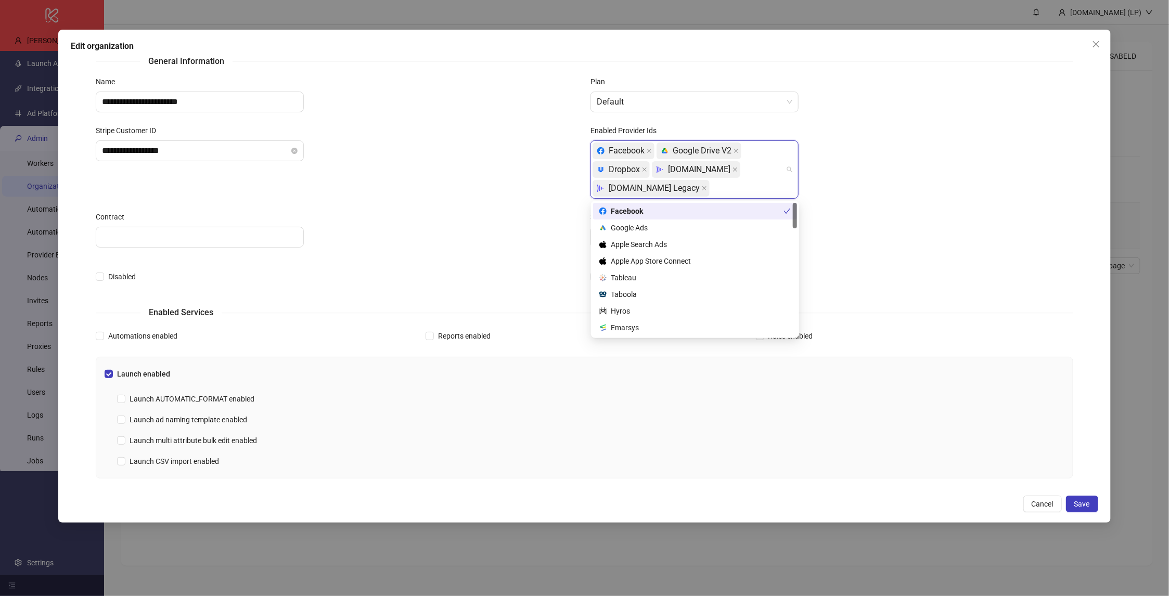
click at [1001, 269] on div "In onboarding" at bounding box center [832, 277] width 482 height 17
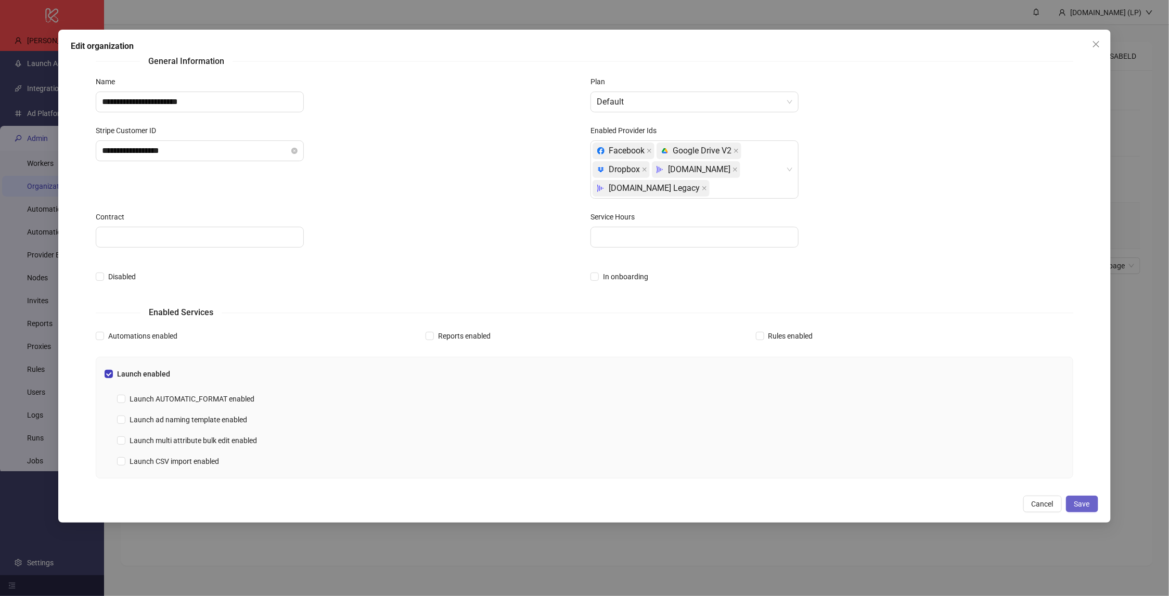
click at [1095, 504] on button "Save" at bounding box center [1082, 504] width 32 height 17
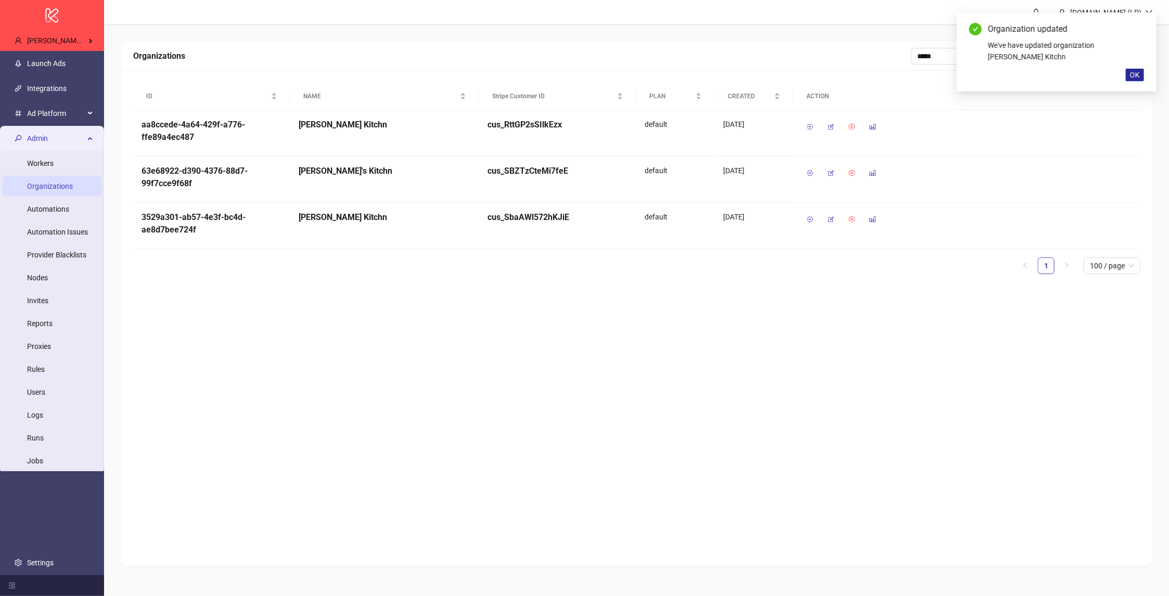
click at [1132, 79] on button "OK" at bounding box center [1135, 75] width 18 height 12
click at [25, 99] on ul "Launch Ads Integrations Ad Platform Admin Workers Organizations Automations Aut…" at bounding box center [52, 314] width 104 height 524
click at [31, 85] on link "Integrations" at bounding box center [47, 89] width 40 height 8
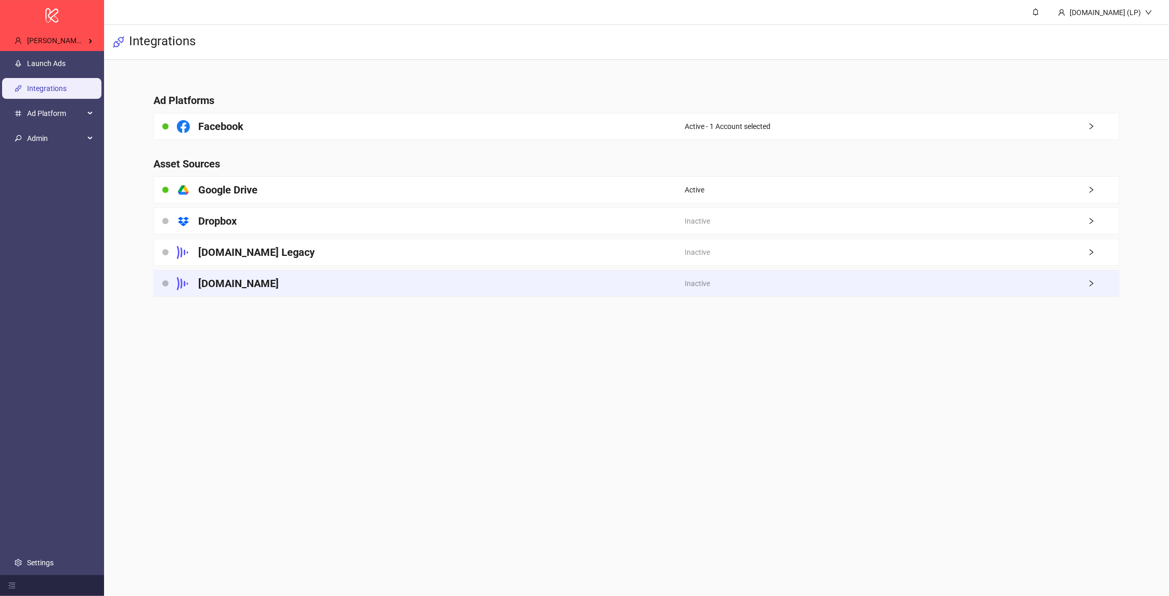
click at [431, 284] on div "Frame.io" at bounding box center [419, 284] width 531 height 26
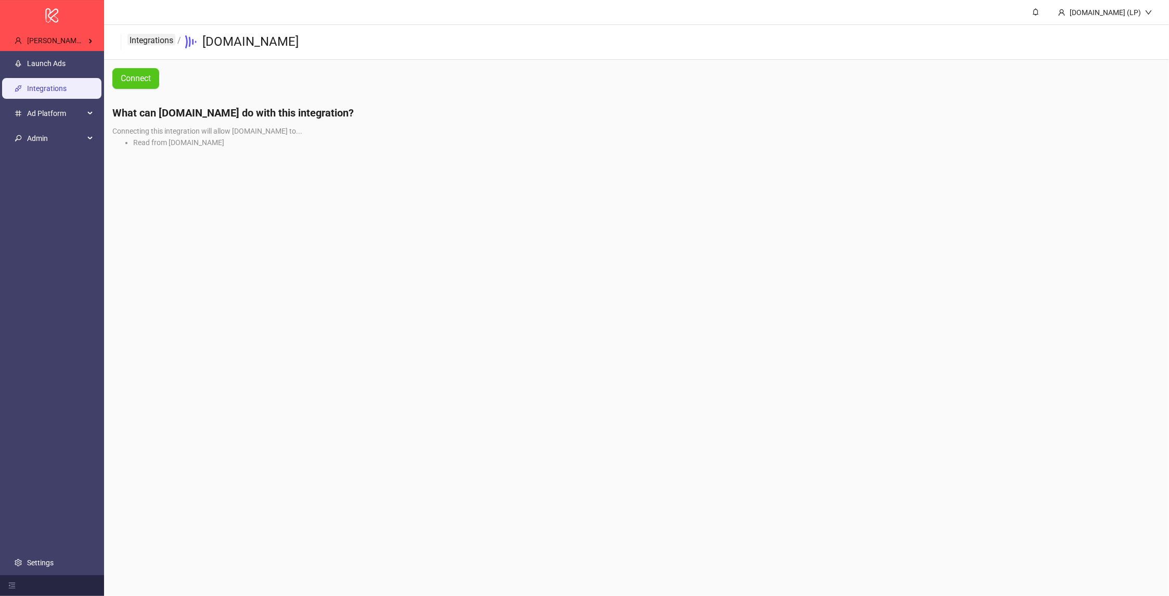
click at [154, 36] on link "Integrations" at bounding box center [152, 39] width 48 height 11
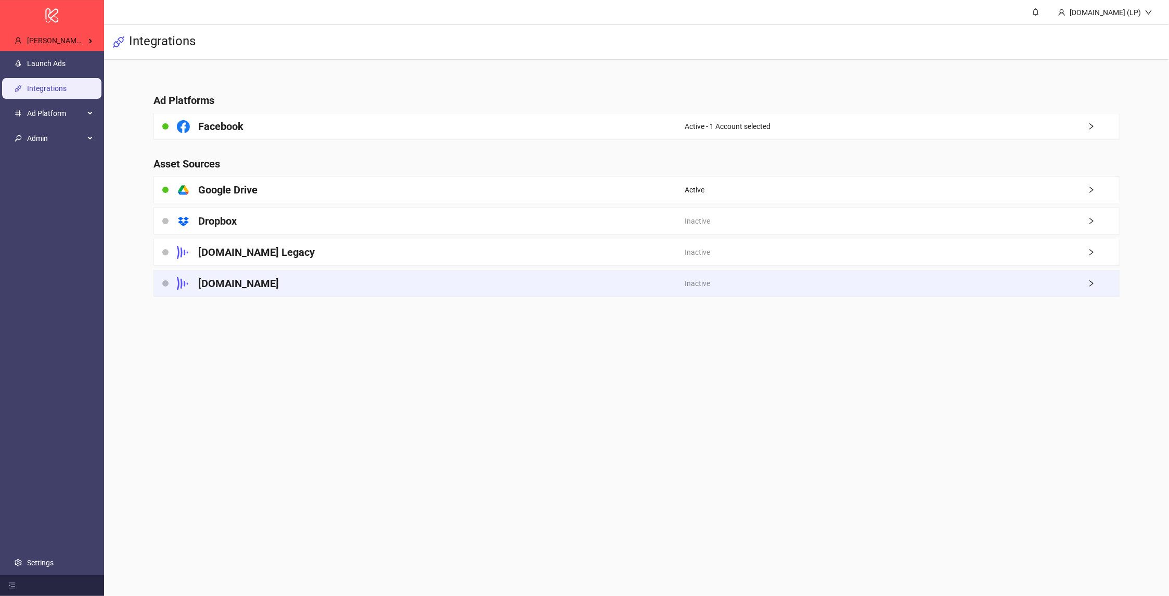
click at [211, 285] on h4 "Frame.io" at bounding box center [238, 283] width 81 height 15
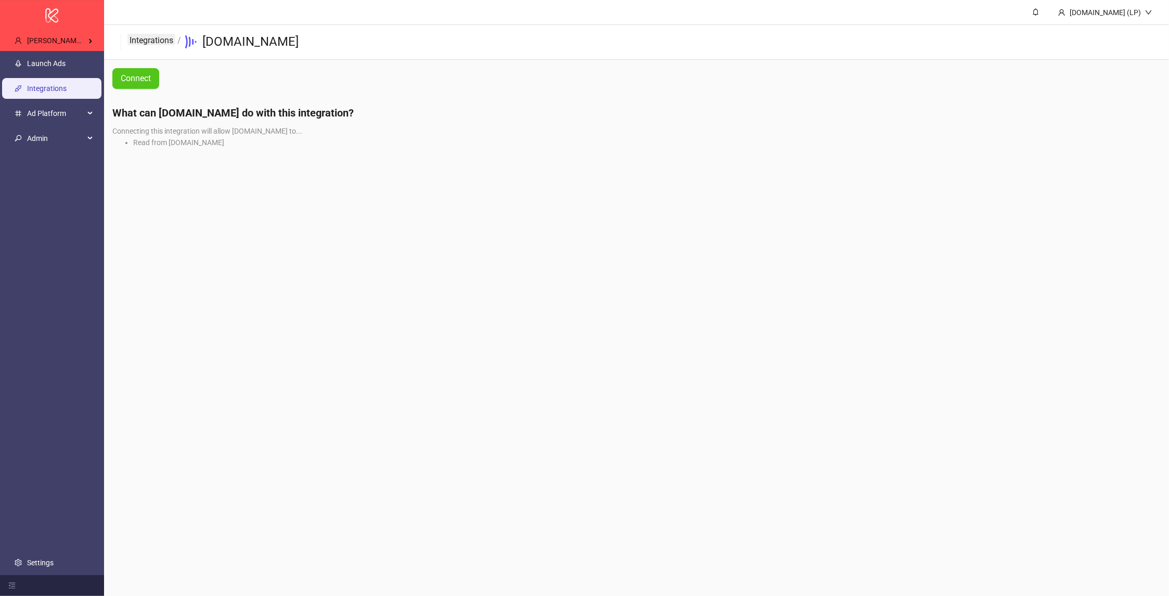
click at [159, 38] on link "Integrations" at bounding box center [152, 39] width 48 height 11
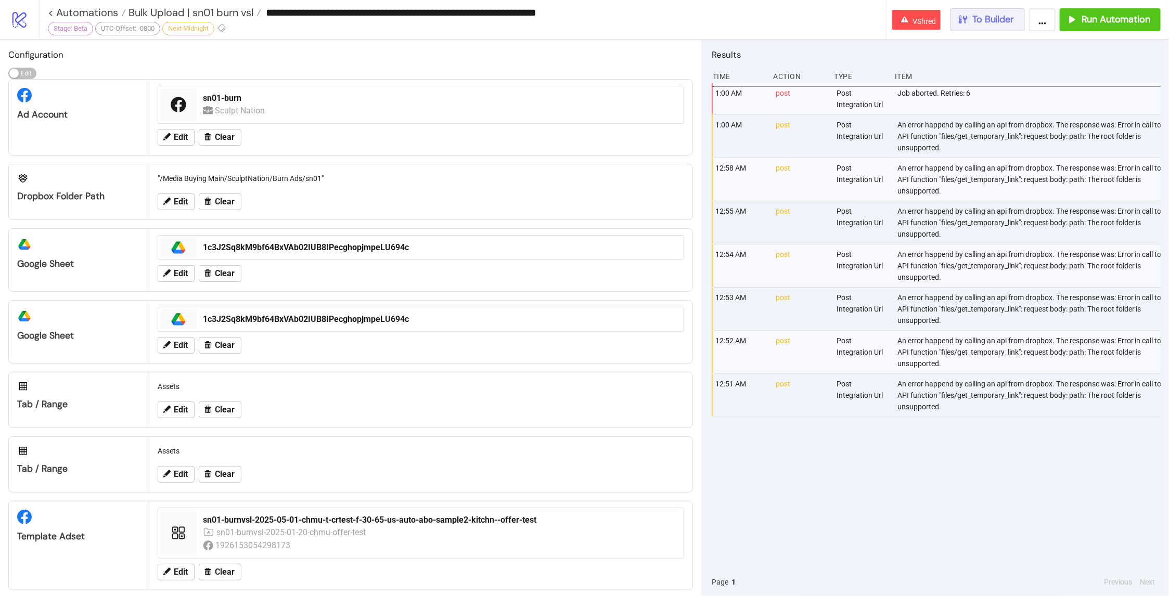
click at [935, 17] on span "To Builder" at bounding box center [994, 20] width 42 height 12
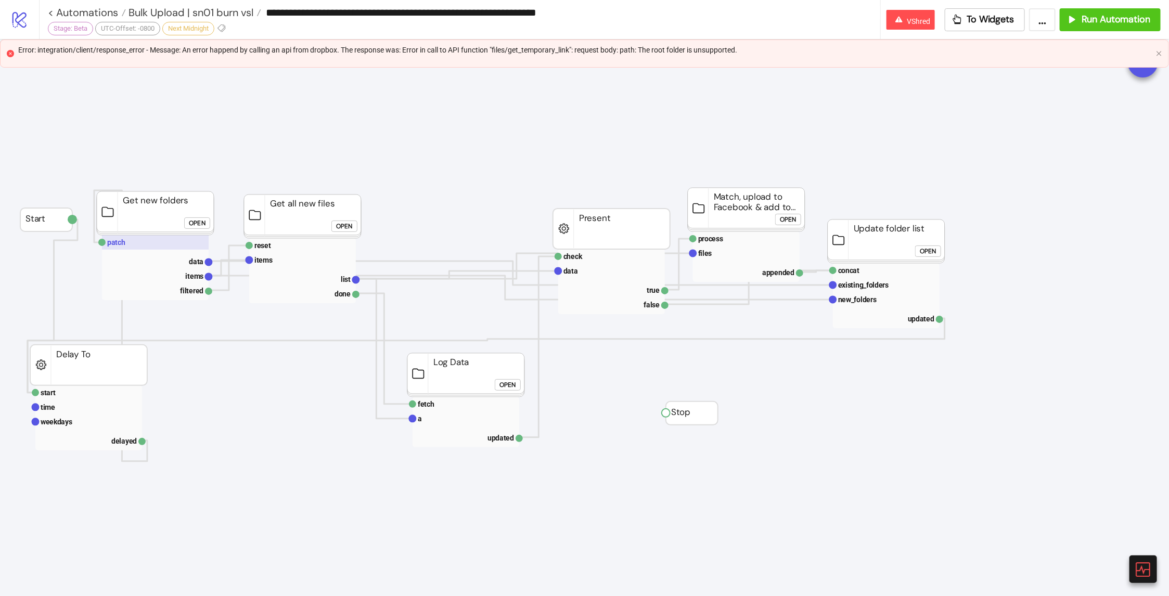
click at [122, 237] on rect at bounding box center [155, 242] width 107 height 15
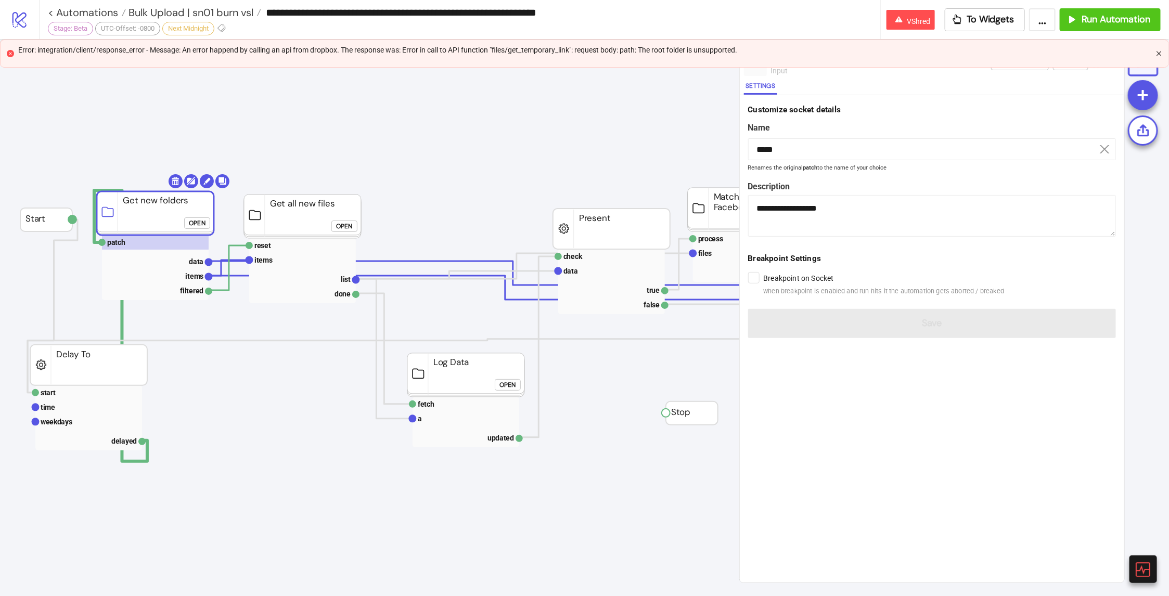
click at [935, 54] on icon "close" at bounding box center [1159, 53] width 6 height 6
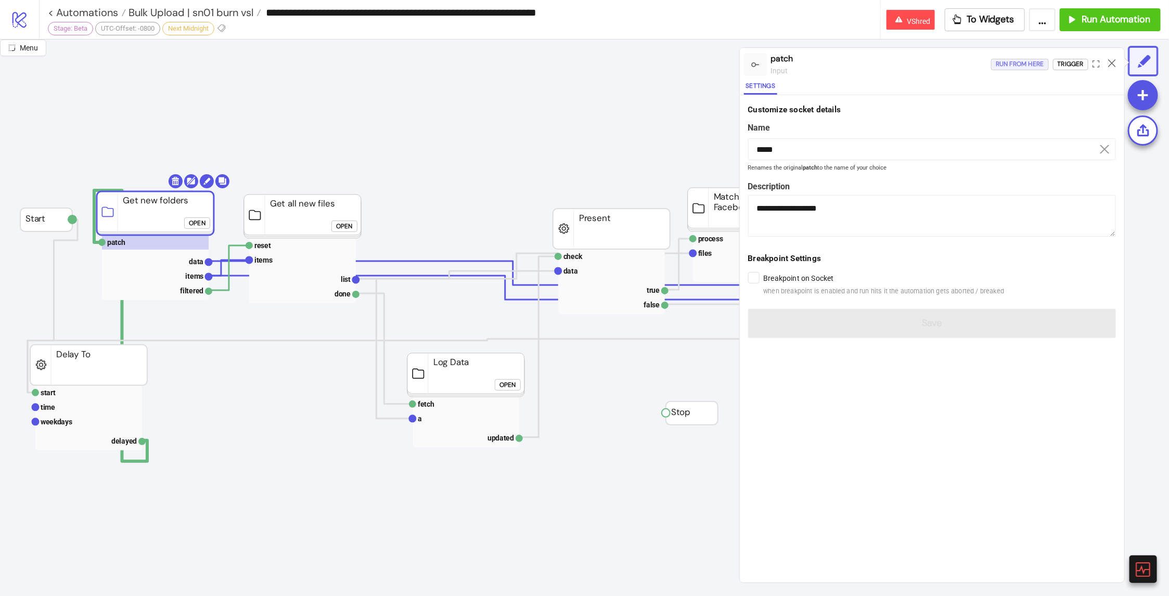
click at [935, 67] on div "Run from here" at bounding box center [1020, 64] width 48 height 12
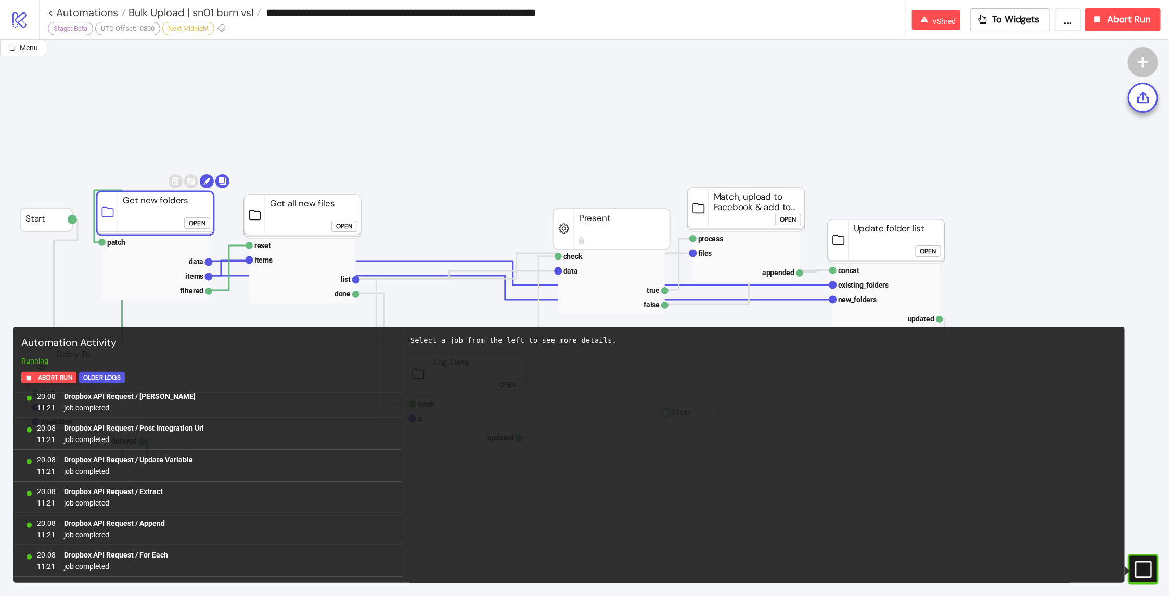
scroll to position [1689, 0]
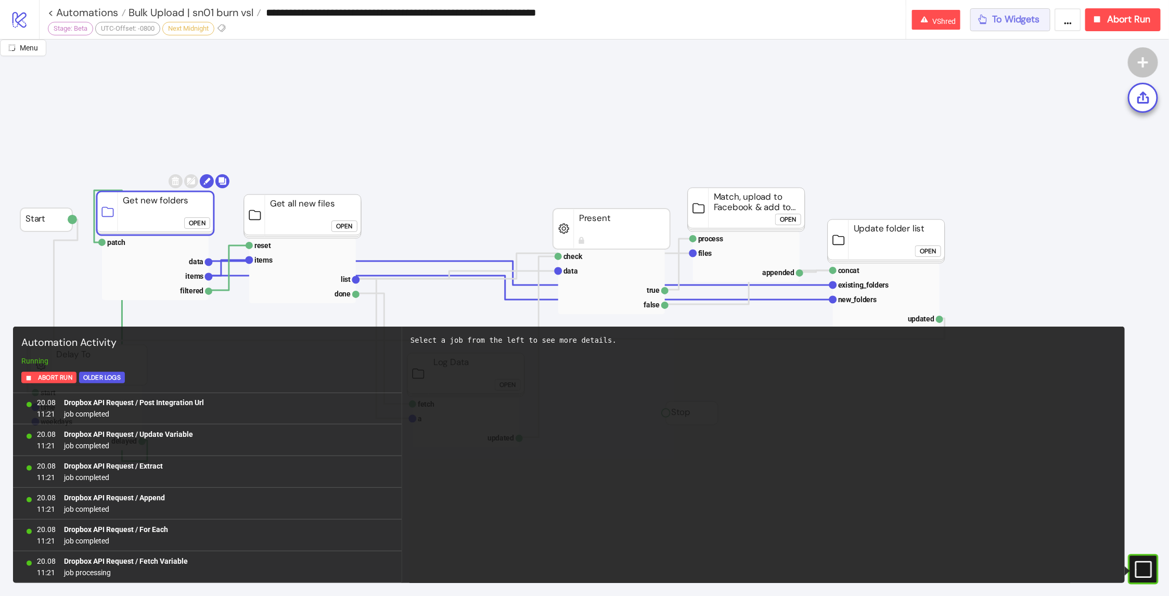
click at [935, 26] on button "To Widgets" at bounding box center [1011, 19] width 81 height 23
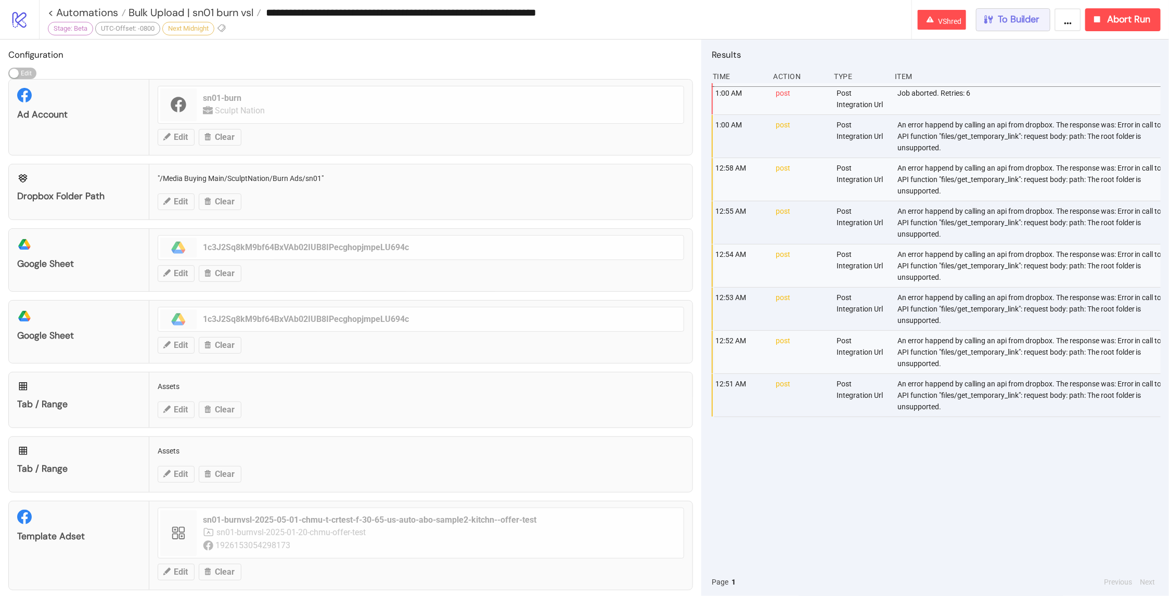
click at [935, 26] on button "To Builder" at bounding box center [1013, 19] width 75 height 23
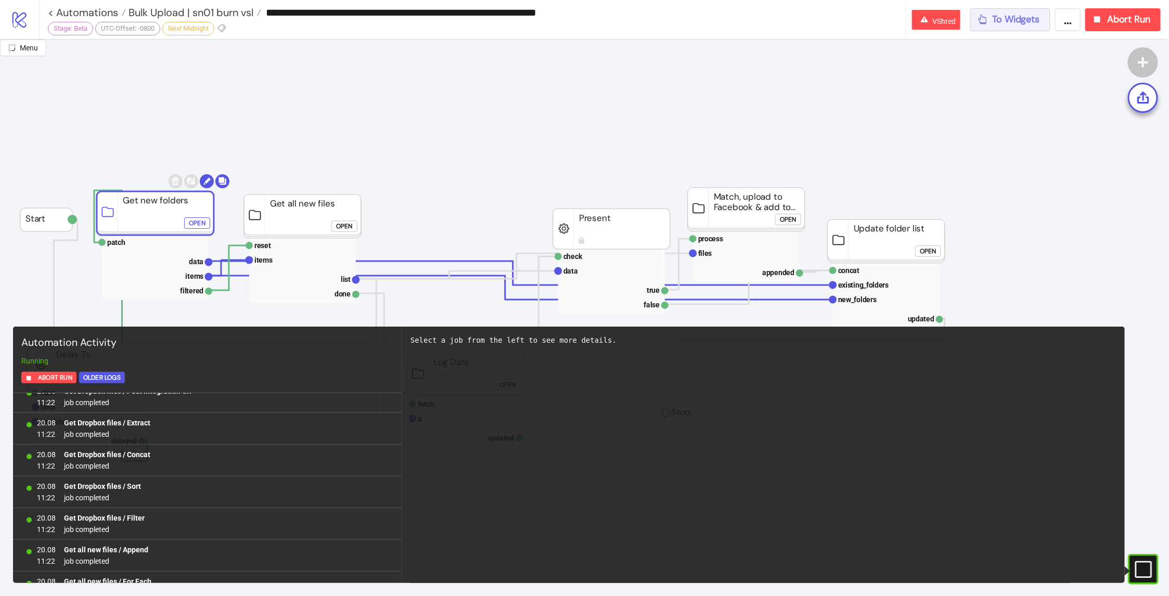
scroll to position [3155, 0]
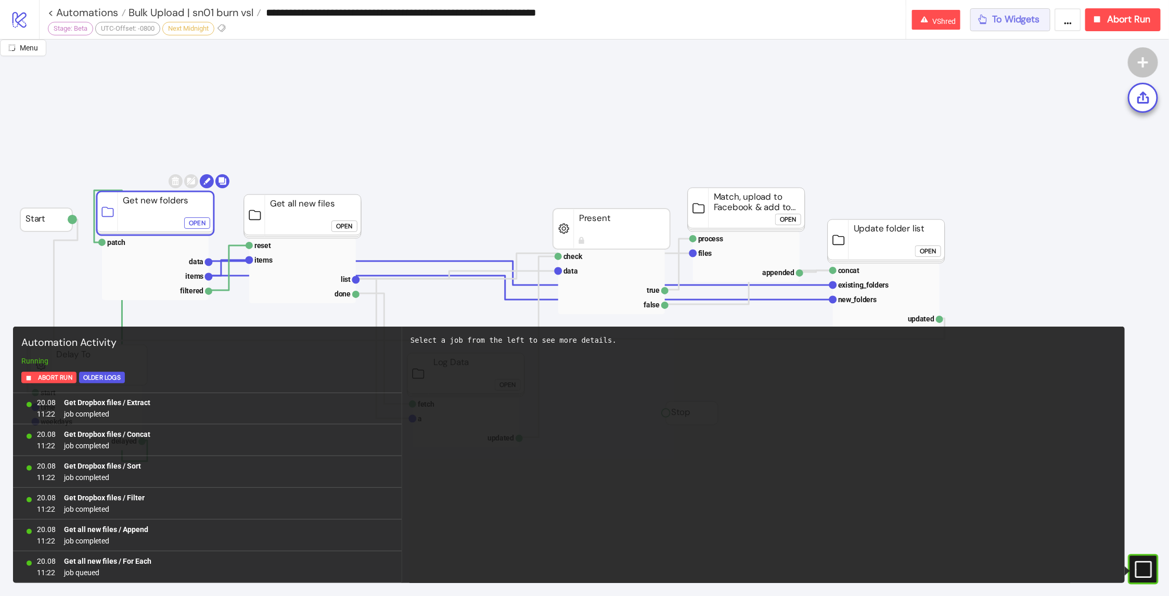
click at [935, 18] on span "To Widgets" at bounding box center [1016, 20] width 47 height 12
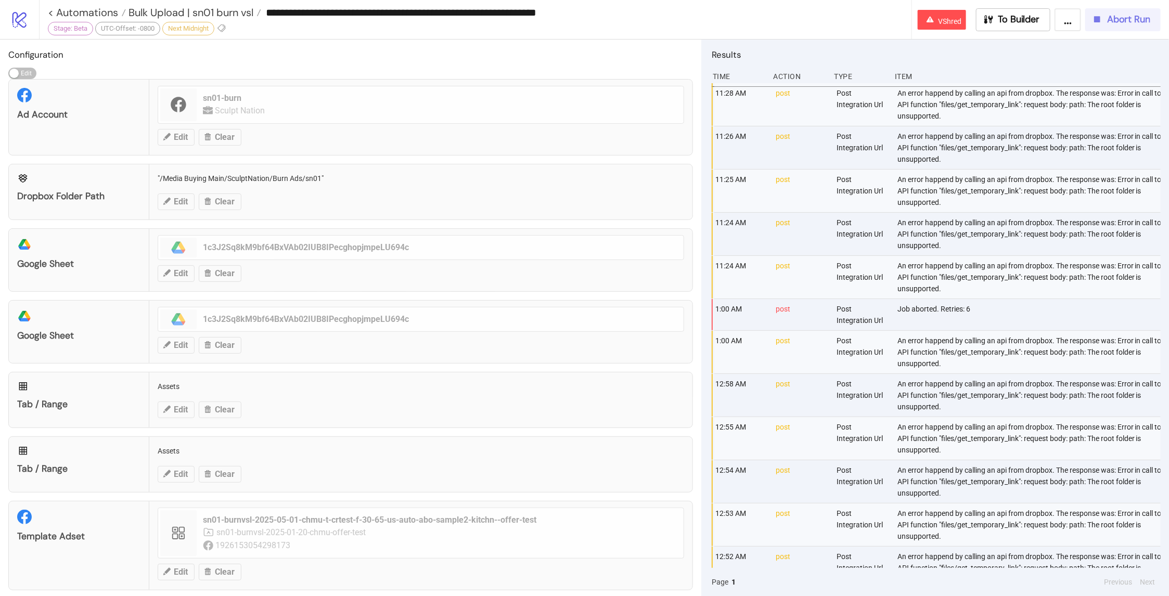
click at [935, 22] on span "Abort Run" at bounding box center [1128, 20] width 43 height 12
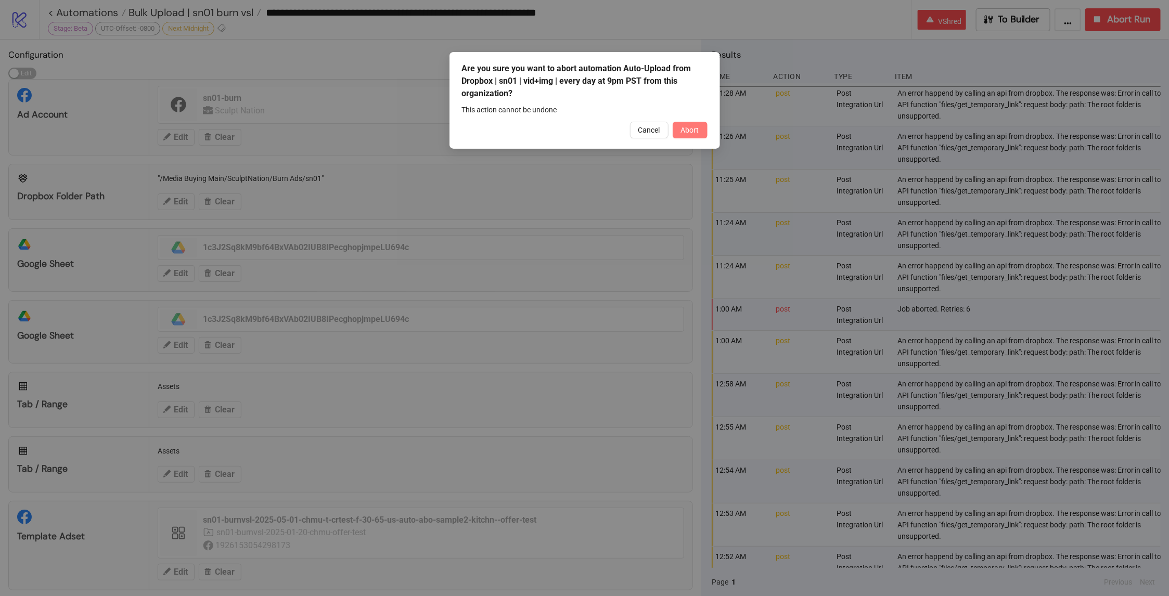
click at [706, 130] on button "Abort" at bounding box center [690, 130] width 35 height 17
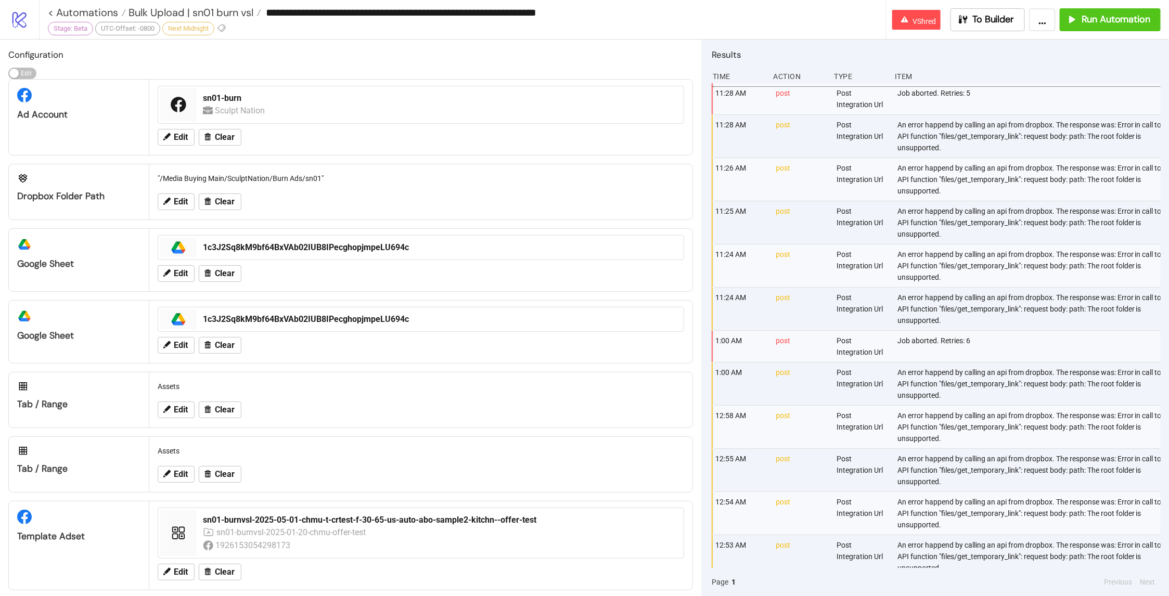
click at [314, 20] on div "**********" at bounding box center [467, 12] width 838 height 25
click at [314, 19] on input "**********" at bounding box center [573, 13] width 625 height 16
click at [918, 151] on div "An error happend by calling an api from dropbox. The response was: Error in cal…" at bounding box center [1030, 136] width 267 height 43
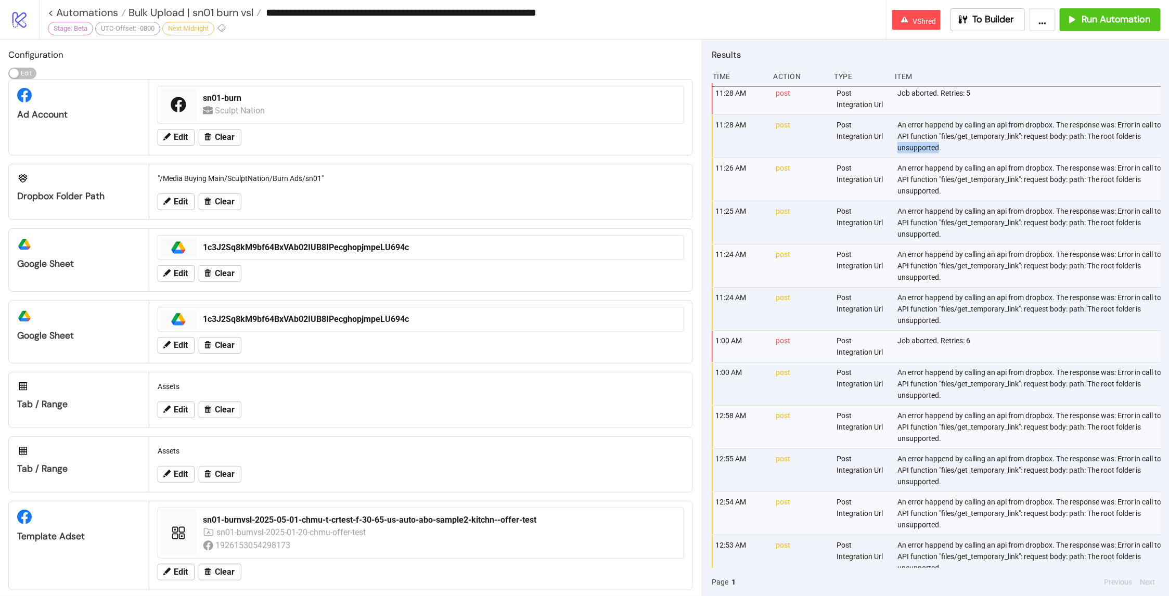
click at [918, 151] on div "An error happend by calling an api from dropbox. The response was: Error in cal…" at bounding box center [1030, 136] width 267 height 43
copy div "An error happend by calling an api from dropbox. The response was: Error in cal…"
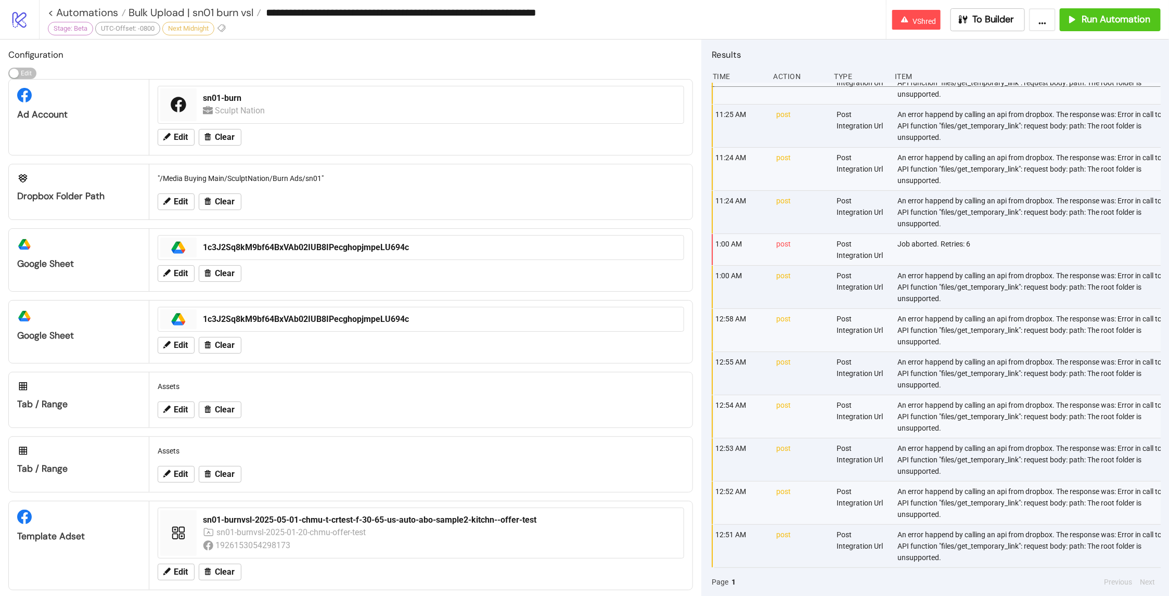
click at [19, 15] on icon "logo/logo-mobile" at bounding box center [19, 19] width 18 height 18
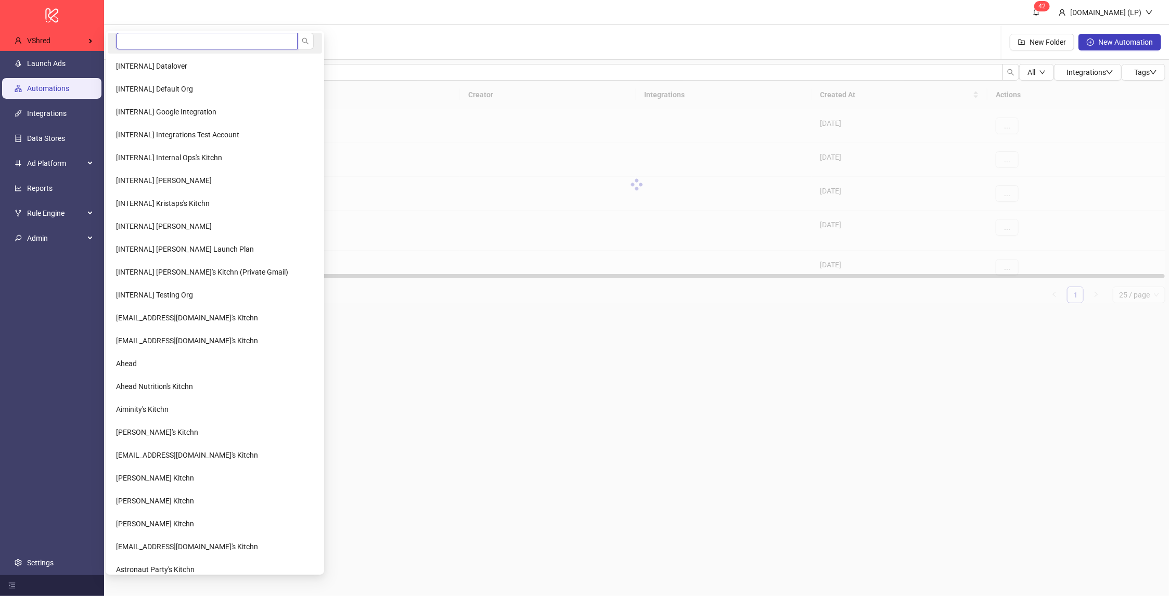
click at [122, 37] on input "search" at bounding box center [207, 41] width 182 height 17
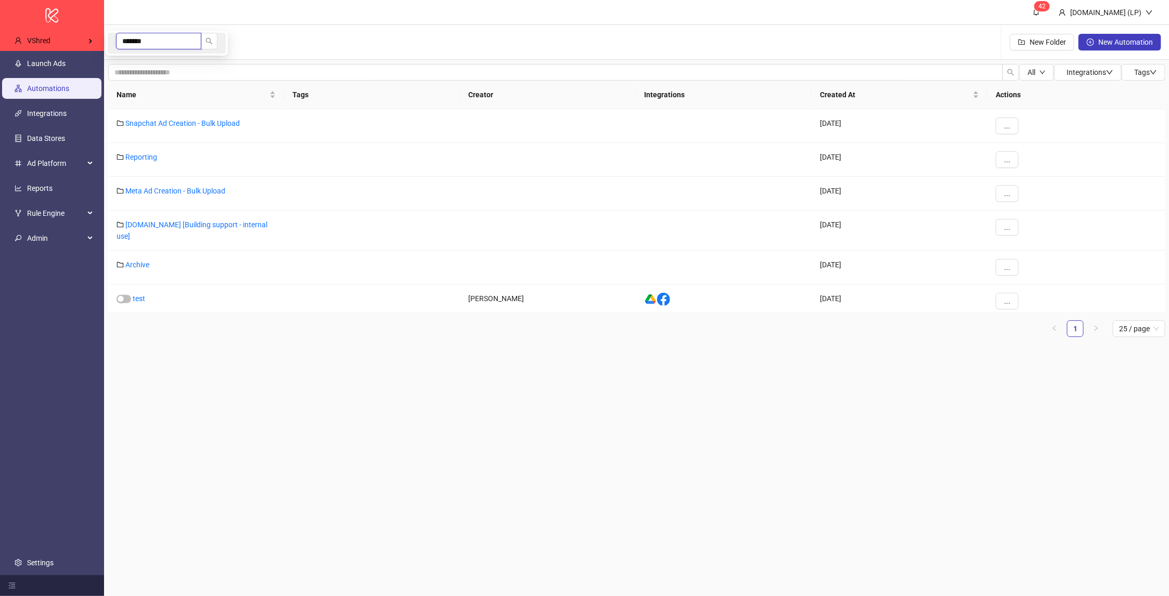
type input "******"
click at [135, 40] on input "******" at bounding box center [158, 41] width 85 height 17
click at [134, 66] on span "Surjan's Kitchn" at bounding box center [157, 66] width 82 height 8
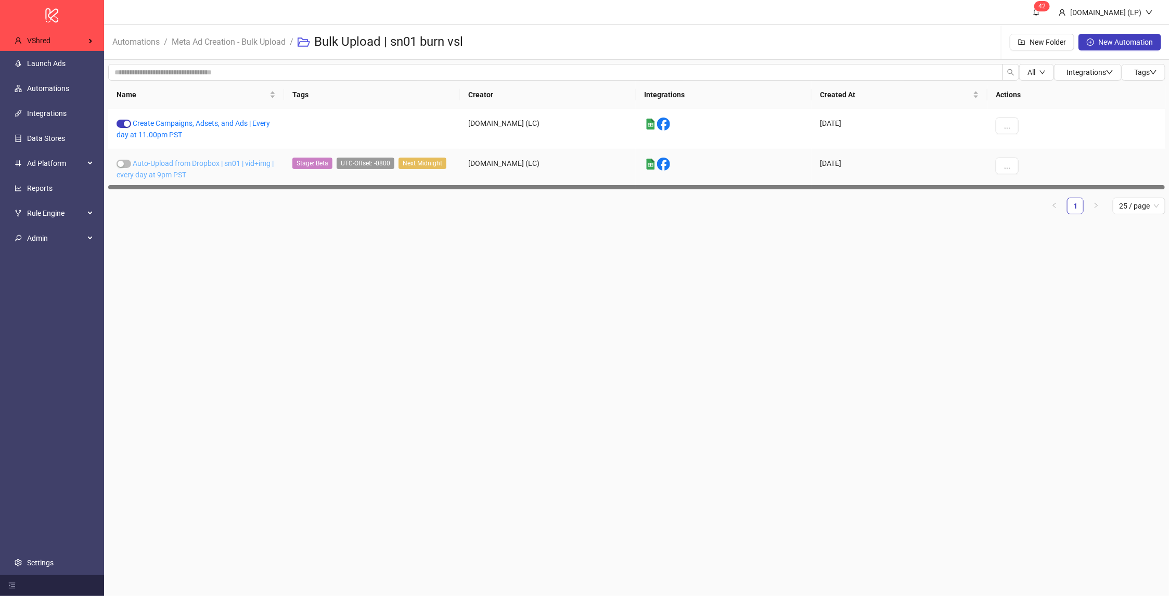
click at [170, 165] on link "Auto-Upload from Dropbox | sn01 | vid+img | every day at 9pm PST" at bounding box center [195, 169] width 157 height 20
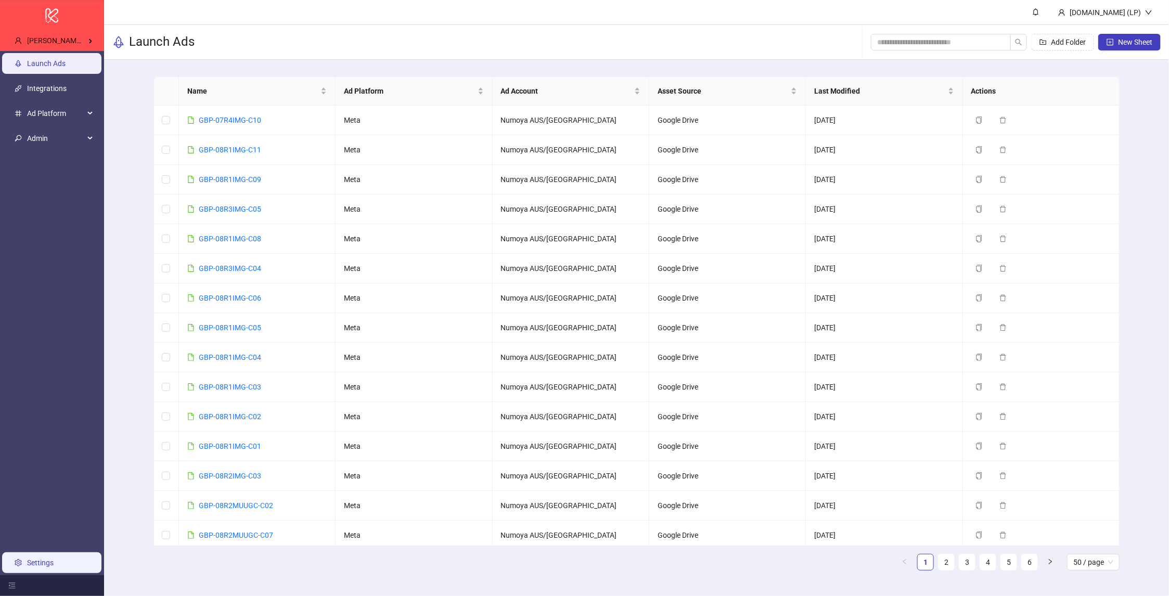
click at [27, 560] on link "Settings" at bounding box center [40, 563] width 27 height 8
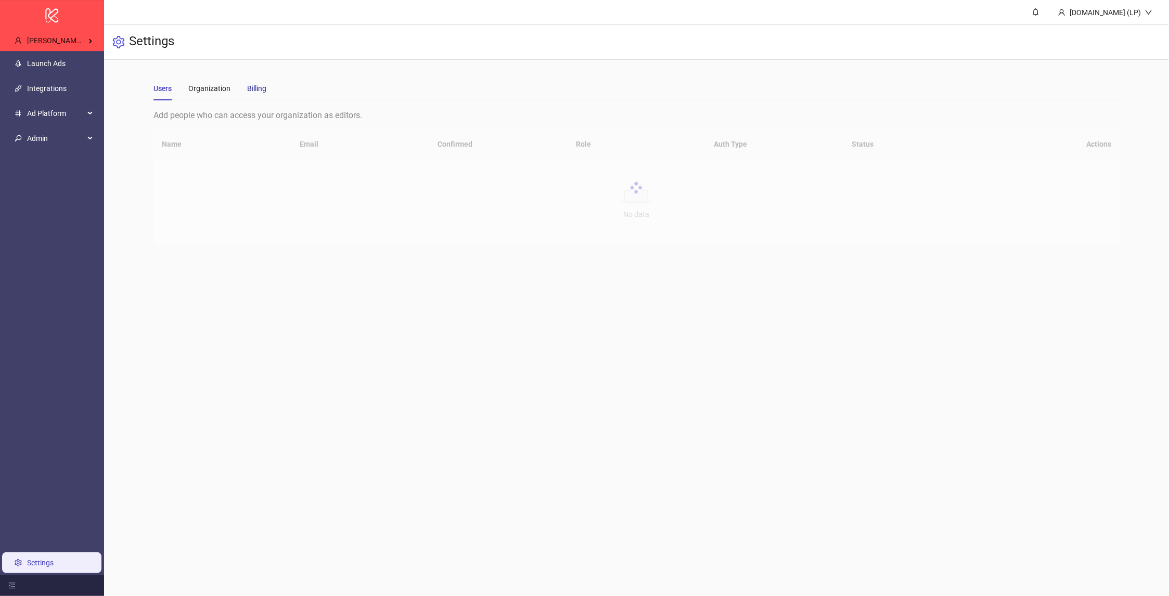
click at [263, 89] on div "Billing" at bounding box center [256, 88] width 19 height 11
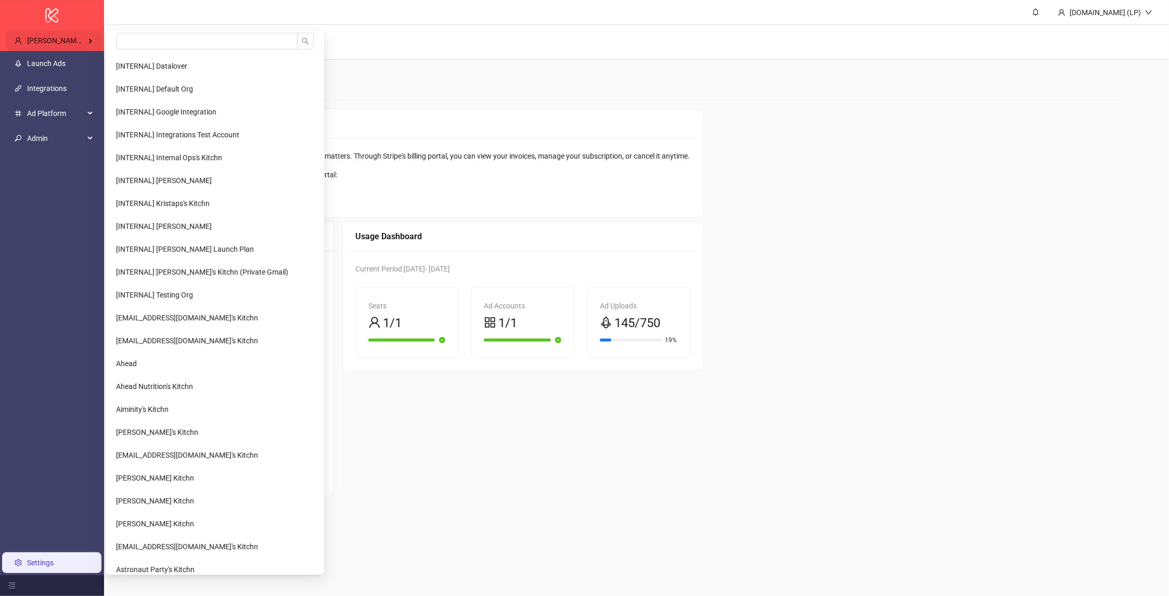
click at [96, 36] on div "[PERSON_NAME]'s Kitchn" at bounding box center [53, 41] width 95 height 21
click at [220, 34] on input "search" at bounding box center [207, 41] width 182 height 17
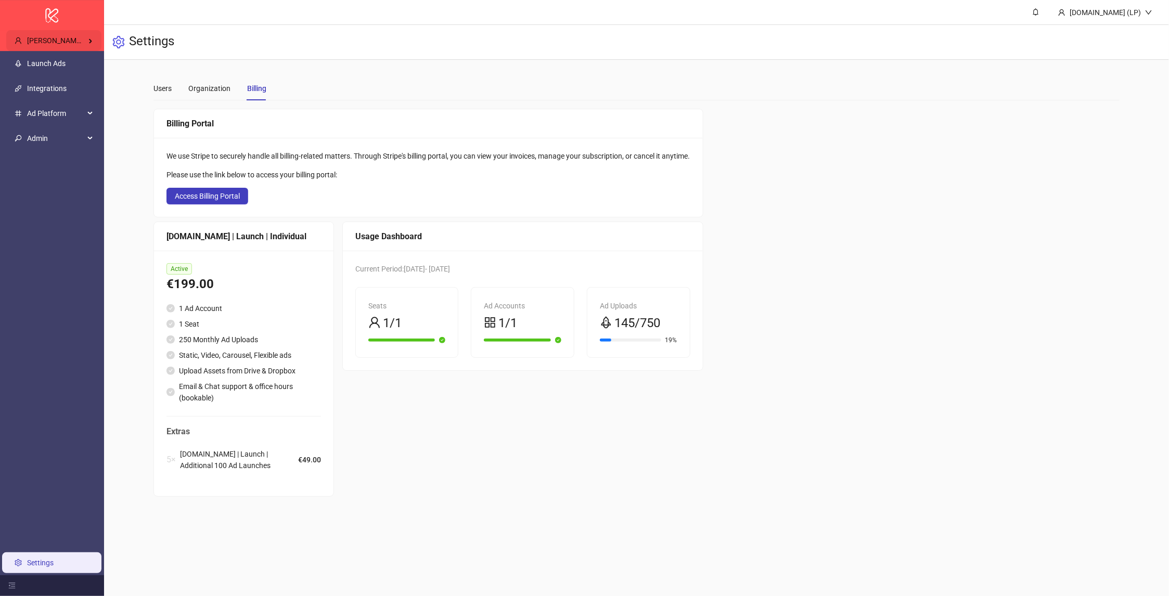
click at [72, 40] on span "[PERSON_NAME]'s Kitchn" at bounding box center [68, 41] width 82 height 8
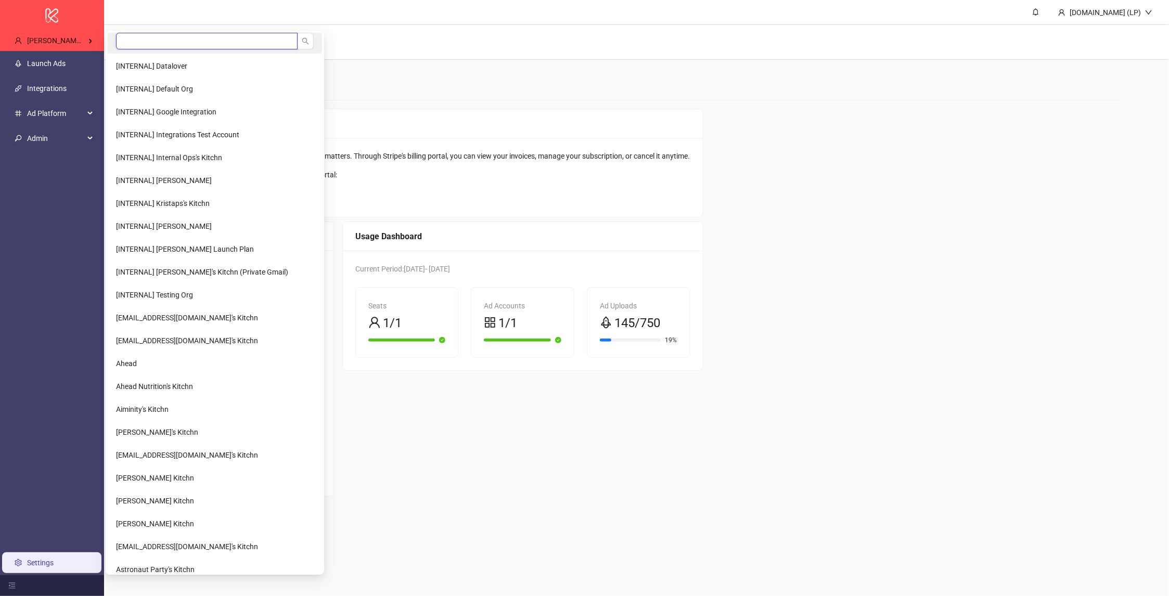
click at [140, 39] on input "search" at bounding box center [207, 41] width 182 height 17
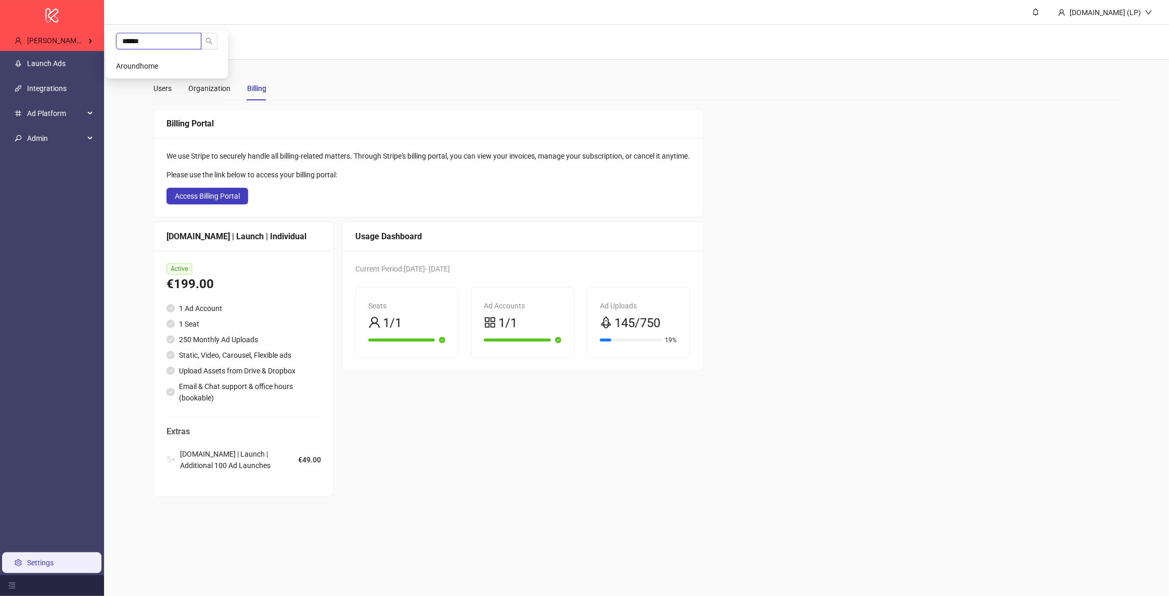
type input "******"
click at [144, 68] on span "Aroundhome" at bounding box center [137, 66] width 42 height 8
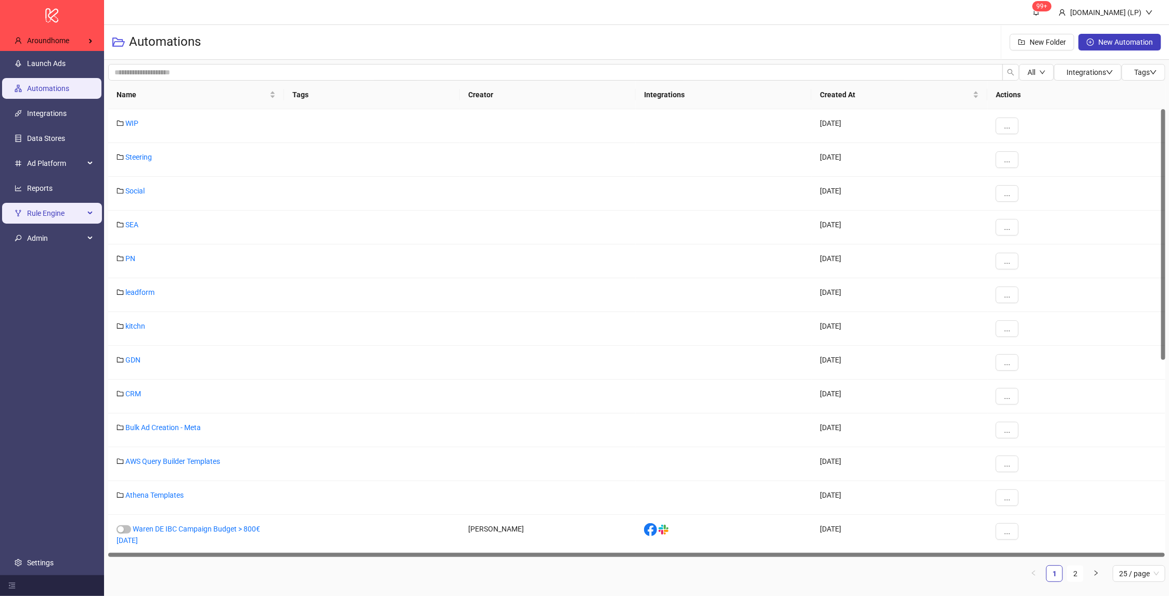
click at [66, 216] on span "Rule Engine" at bounding box center [55, 213] width 57 height 21
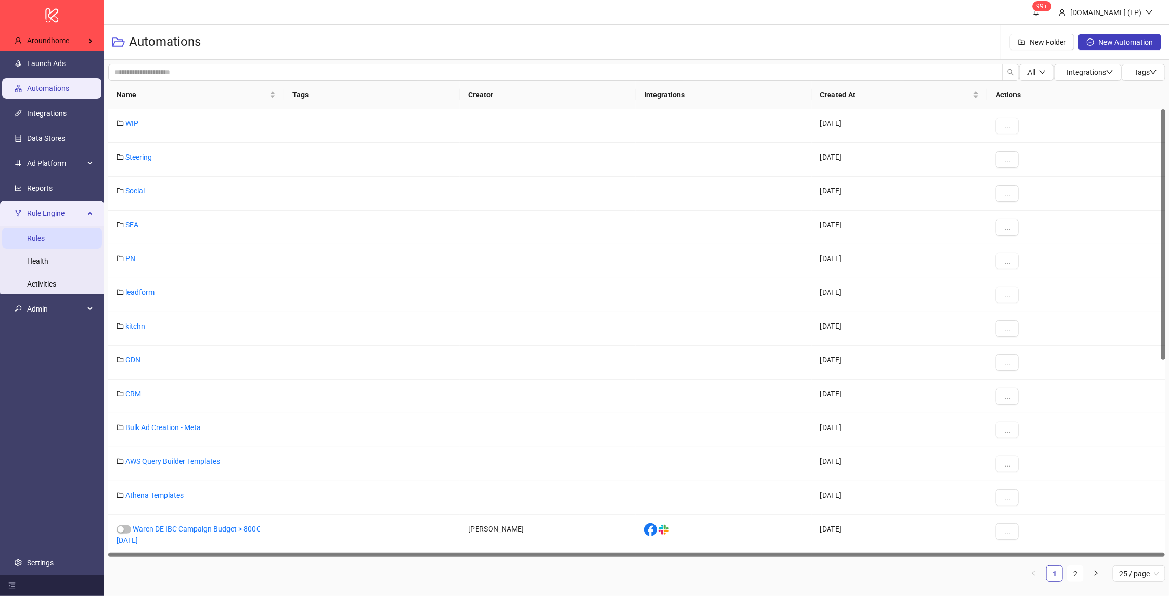
click at [45, 243] on link "Rules" at bounding box center [36, 239] width 18 height 8
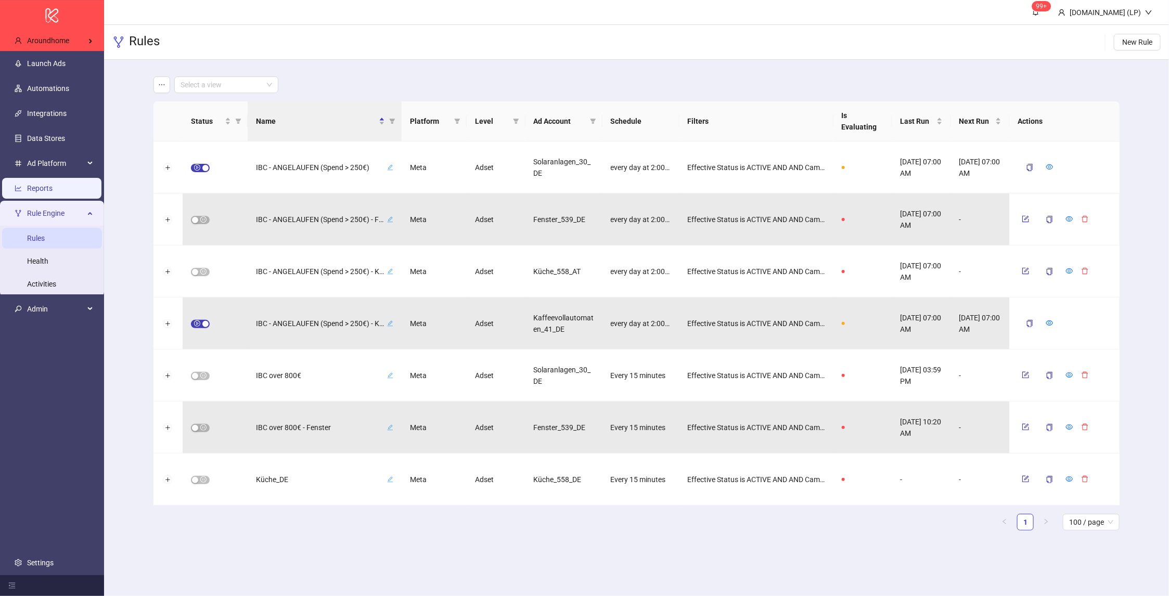
click at [53, 185] on link "Reports" at bounding box center [40, 189] width 26 height 8
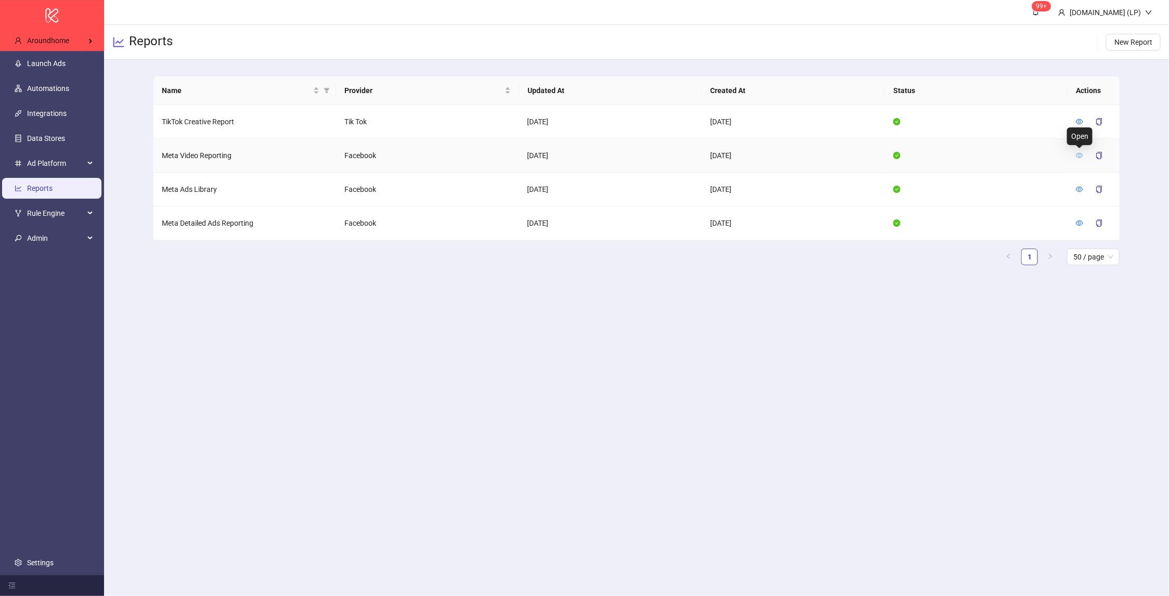
click at [1084, 154] on icon "eye" at bounding box center [1079, 155] width 7 height 7
click at [1080, 190] on icon "eye" at bounding box center [1079, 189] width 7 height 7
click at [1079, 222] on icon "eye" at bounding box center [1079, 223] width 7 height 7
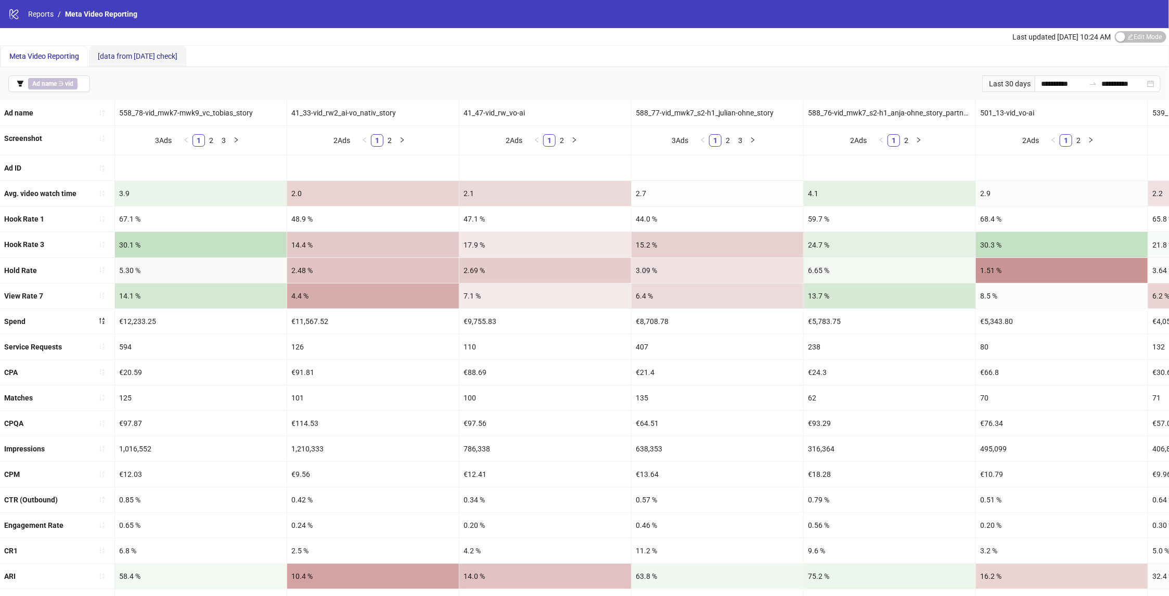
click at [114, 60] on span "[data from [DATE] check]" at bounding box center [138, 56] width 80 height 8
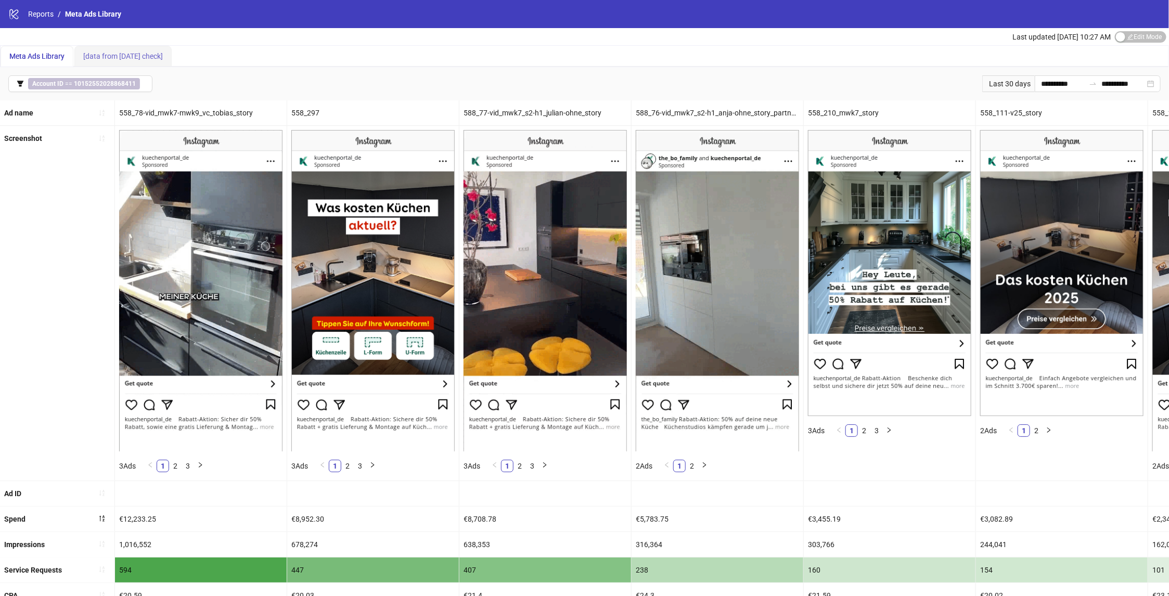
click at [132, 46] on div "[data from [DATE] check]" at bounding box center [122, 56] width 97 height 21
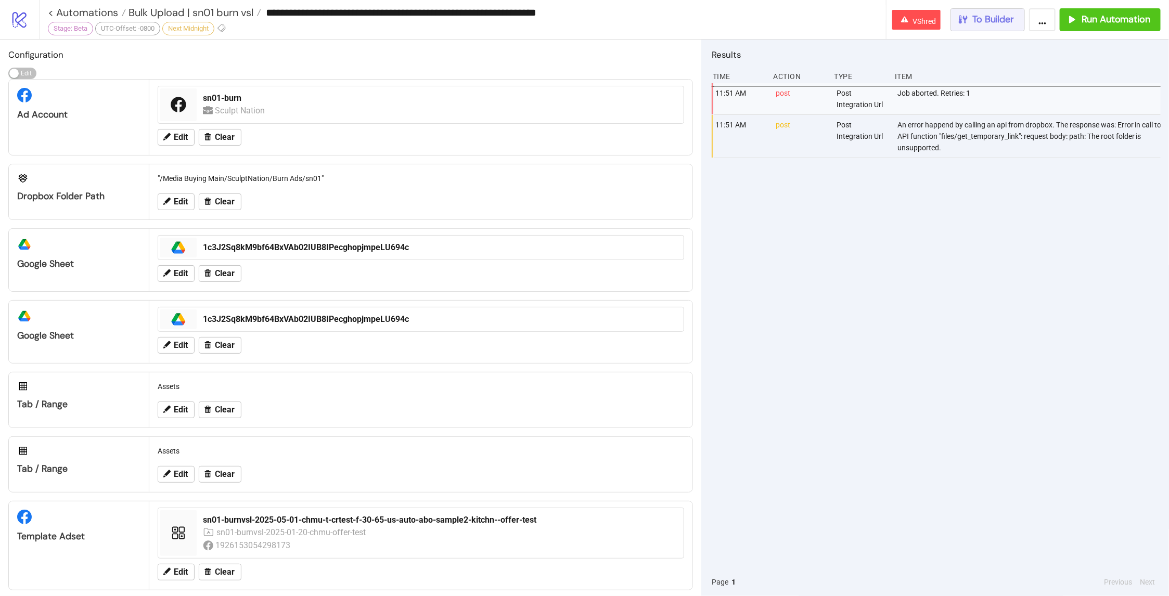
click at [981, 20] on span "To Builder" at bounding box center [994, 20] width 42 height 12
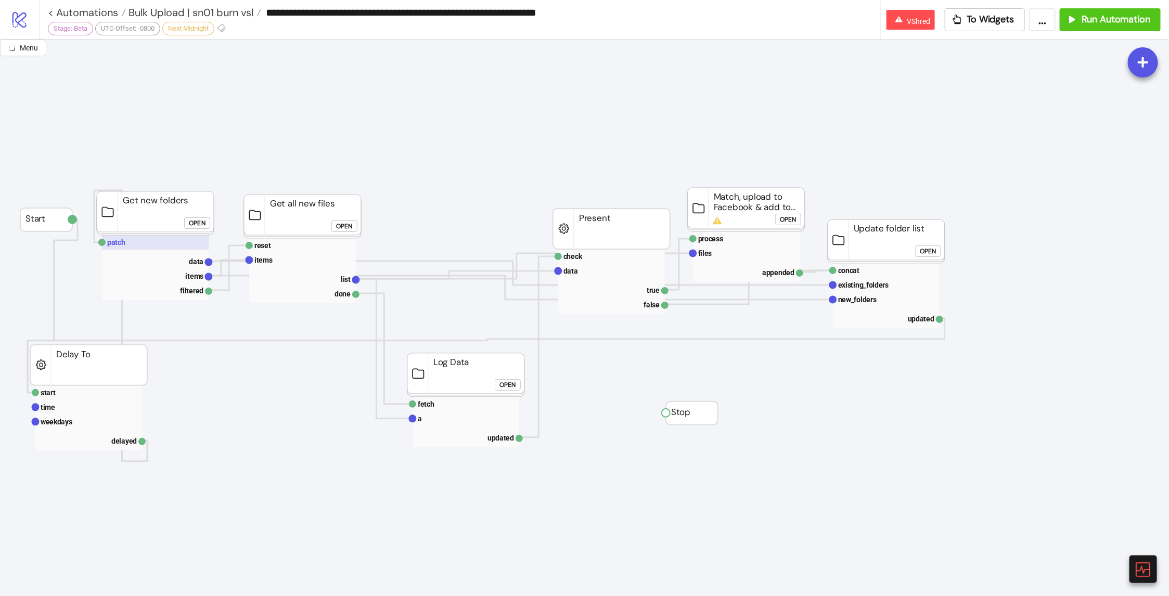
click at [170, 241] on rect at bounding box center [155, 242] width 107 height 15
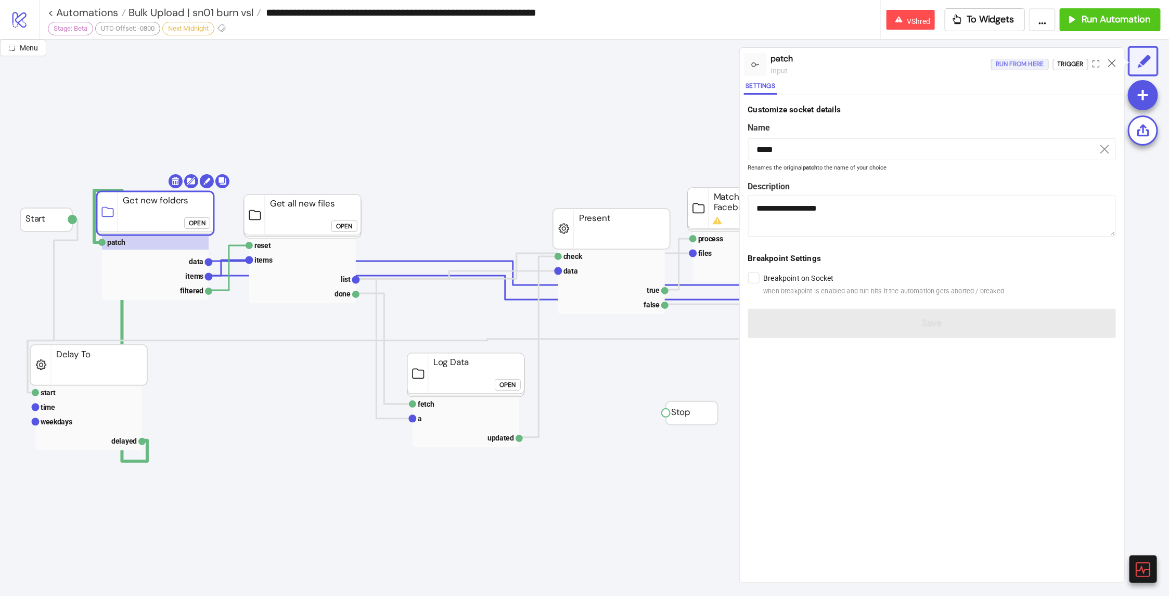
click at [1015, 70] on div "Run from here" at bounding box center [1020, 64] width 48 height 12
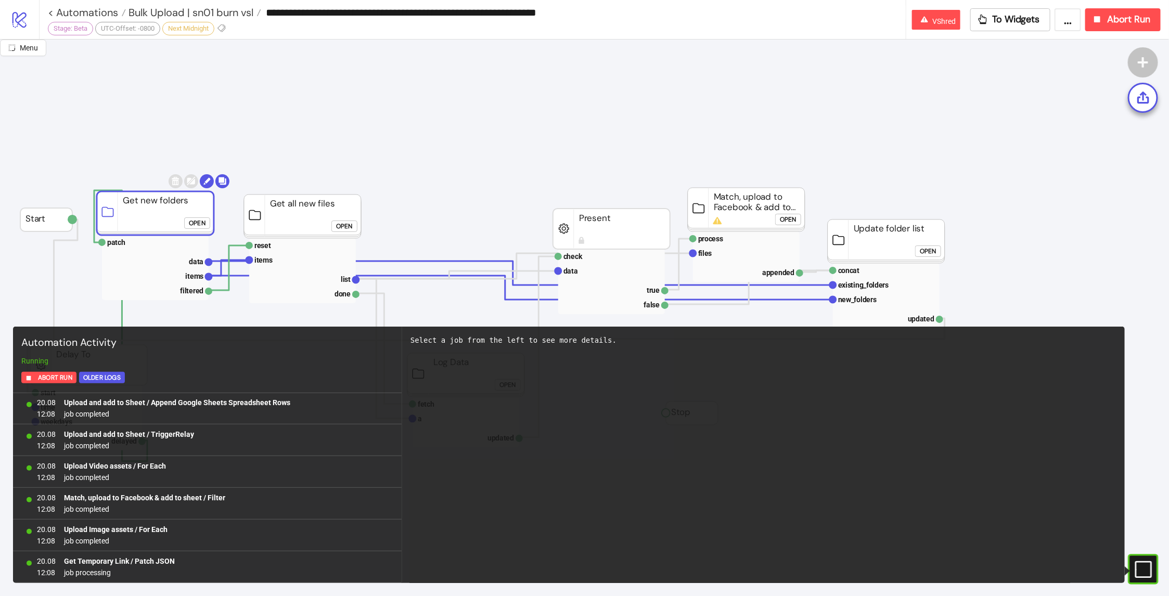
scroll to position [10832, 0]
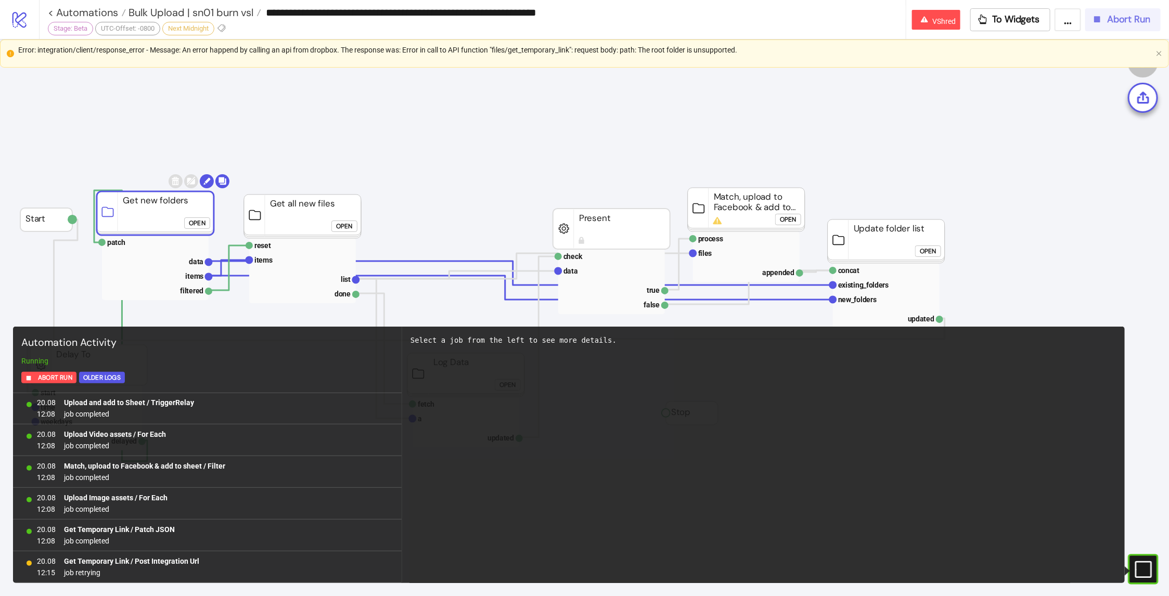
click at [1134, 20] on span "Abort Run" at bounding box center [1128, 20] width 43 height 12
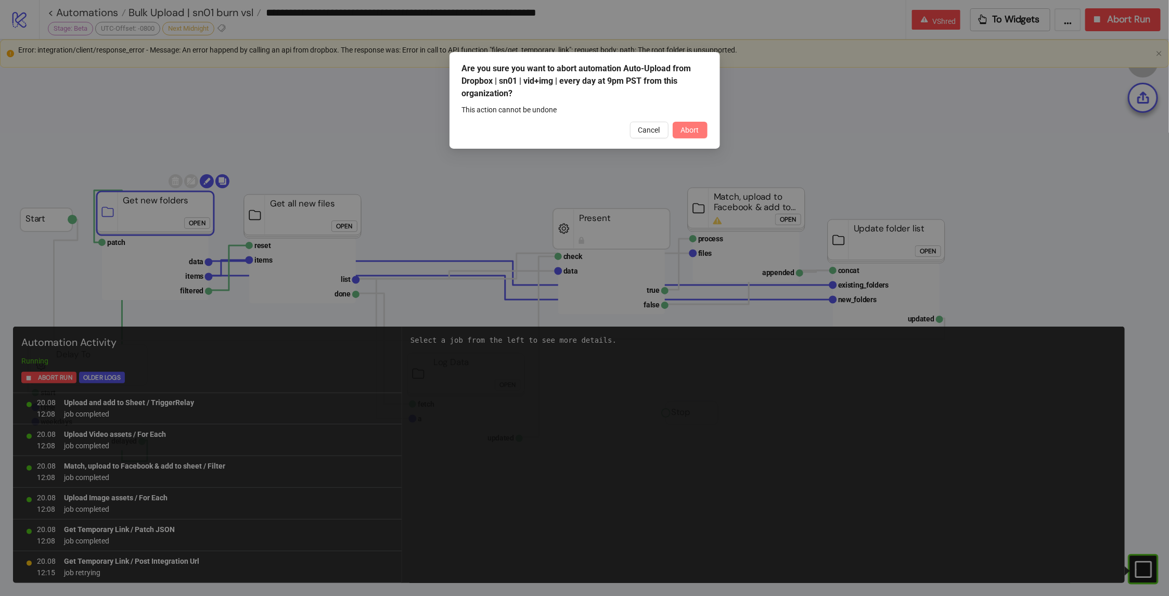
click at [691, 130] on span "Abort" at bounding box center [690, 130] width 18 height 8
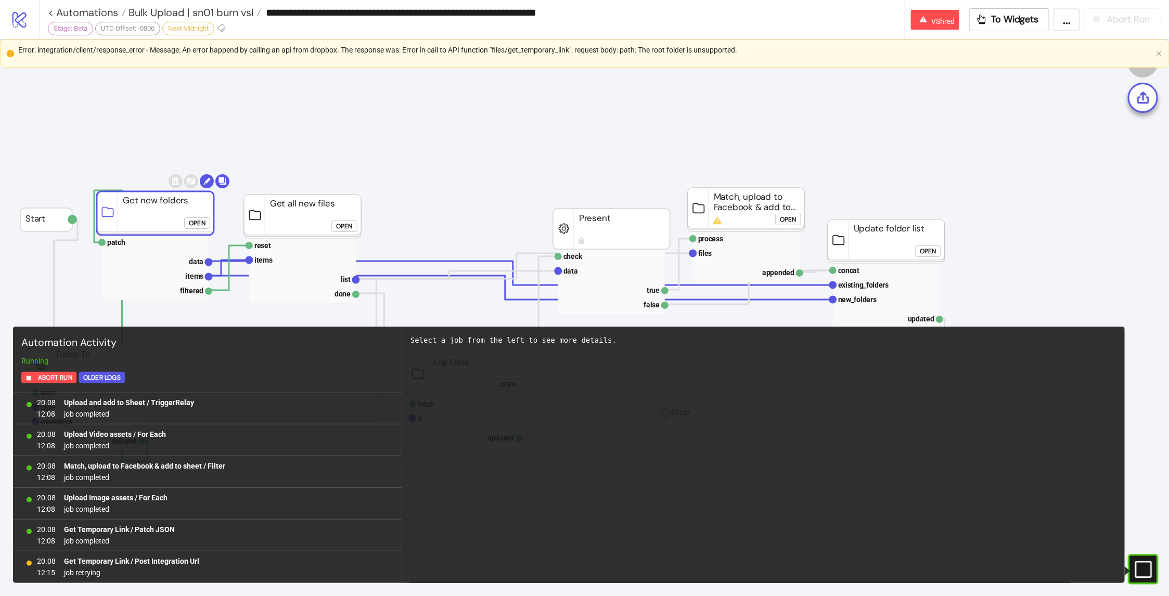
click at [621, 44] on div "Error: integration/client/response_error - Message: An error happend by calling…" at bounding box center [585, 49] width 1134 height 11
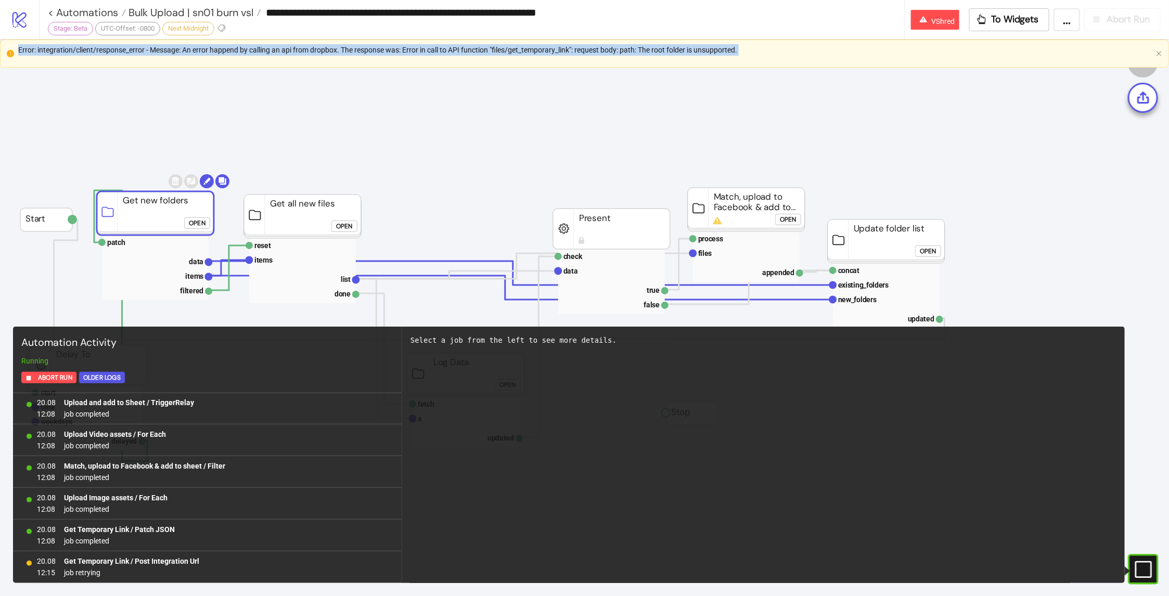
click at [621, 44] on div "Error: integration/client/response_error - Message: An error happend by calling…" at bounding box center [585, 49] width 1134 height 11
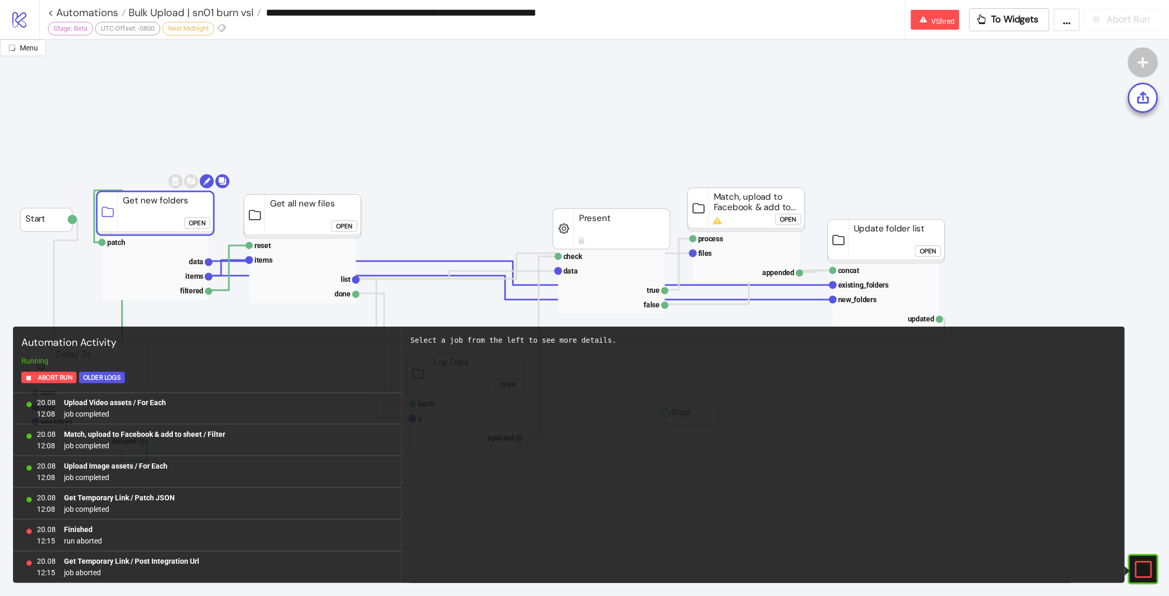
scroll to position [0, 0]
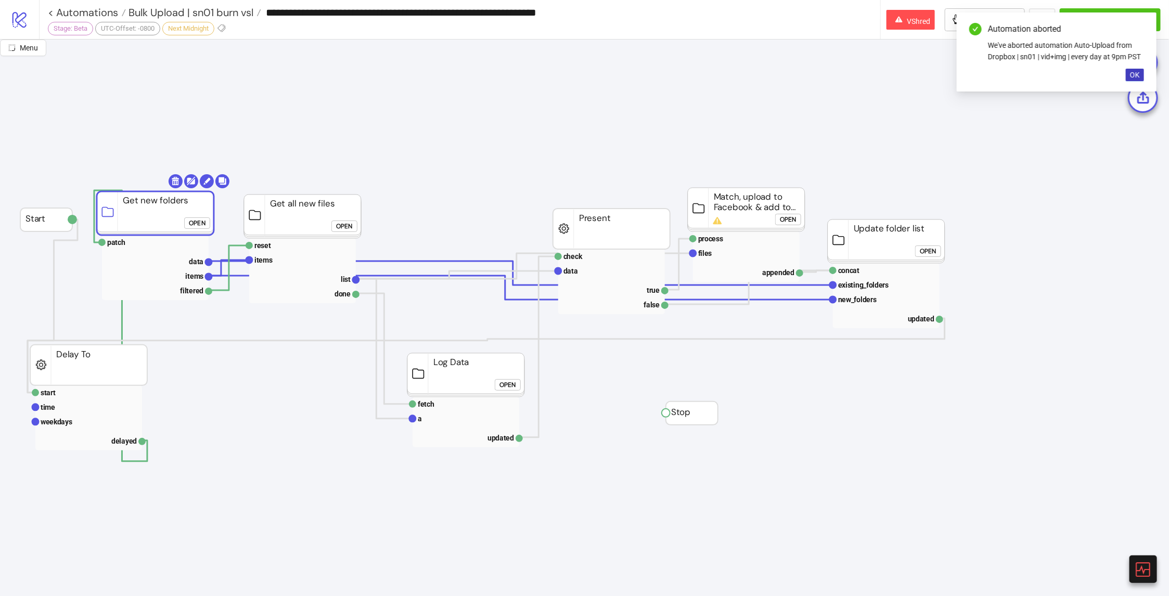
copy div "Error: integration/client/response_error - Message: An error happend by calling…"
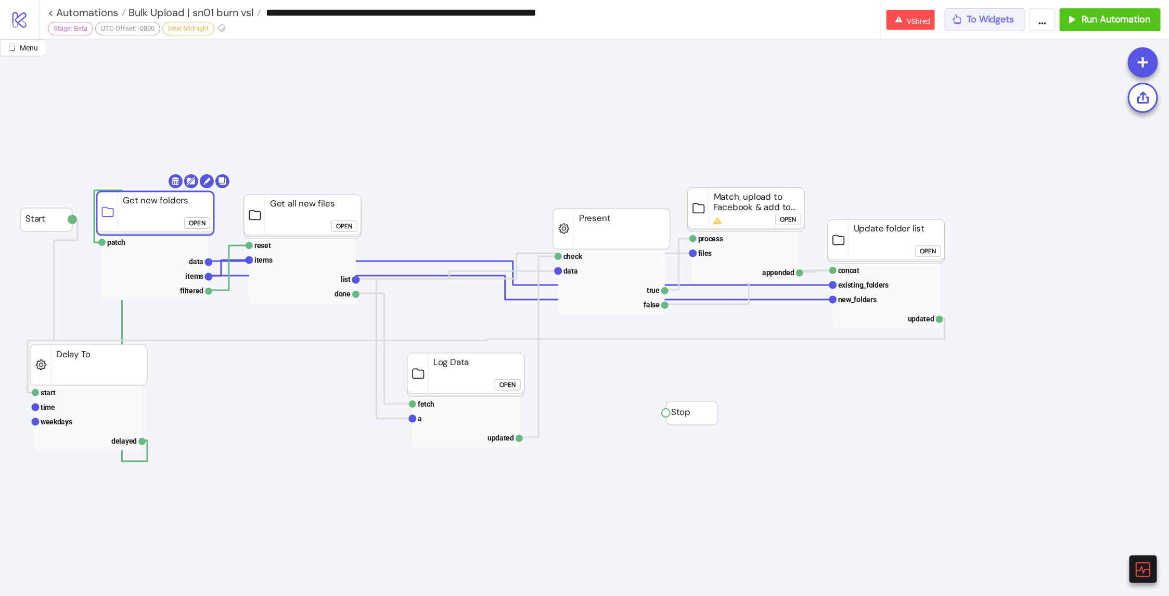
click at [998, 16] on span "To Widgets" at bounding box center [990, 20] width 47 height 12
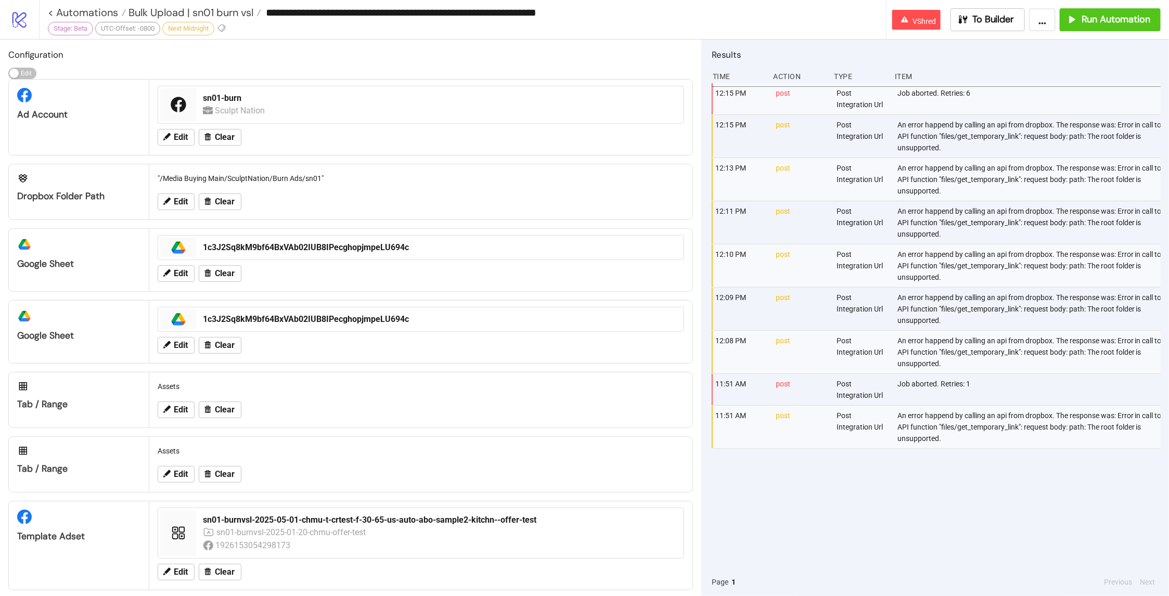
click at [946, 144] on div "An error happend by calling an api from dropbox. The response was: Error in cal…" at bounding box center [1030, 136] width 267 height 43
copy div "An error happend by calling an api from dropbox. The response was: Error in cal…"
